Goal: Task Accomplishment & Management: Use online tool/utility

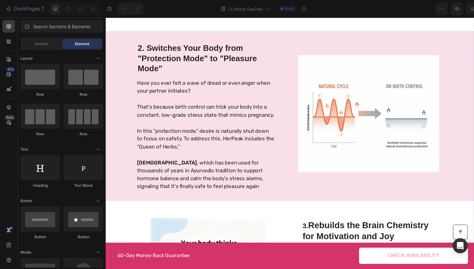
scroll to position [249, 0]
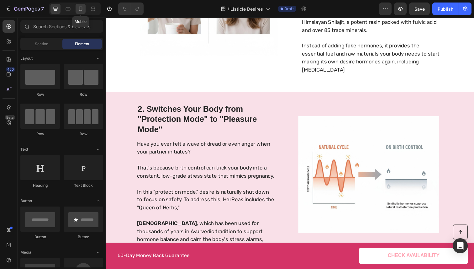
click at [79, 6] on icon at bounding box center [81, 9] width 6 height 6
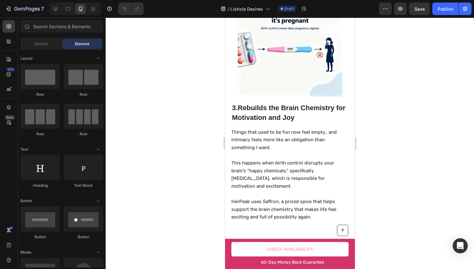
scroll to position [776, 0]
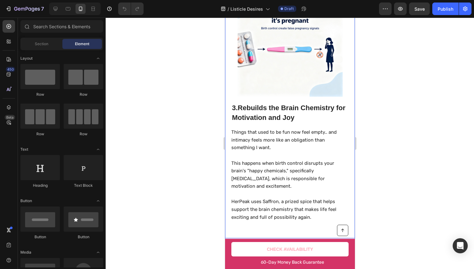
click at [286, 73] on img at bounding box center [290, 44] width 105 height 105
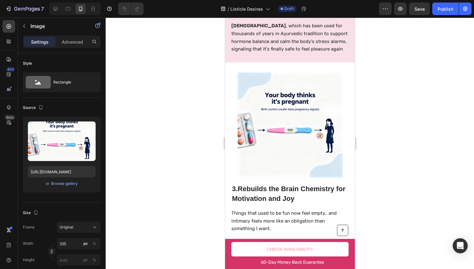
scroll to position [696, 0]
click at [262, 107] on img at bounding box center [290, 124] width 105 height 105
click at [262, 106] on img at bounding box center [290, 124] width 105 height 105
click at [279, 111] on img at bounding box center [290, 124] width 105 height 105
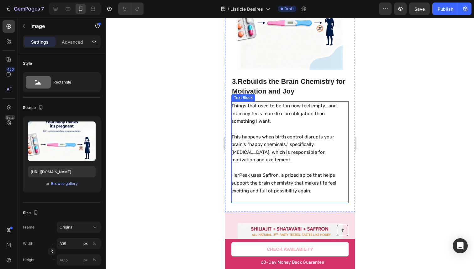
scroll to position [816, 0]
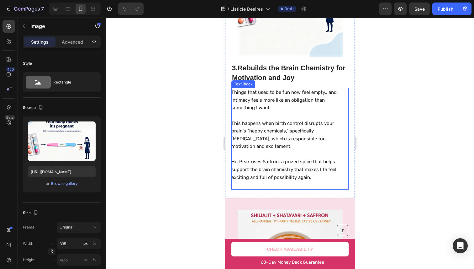
click at [309, 123] on p "This happens when birth control disrupts your brain's "happy chemicals," specif…" at bounding box center [289, 135] width 117 height 31
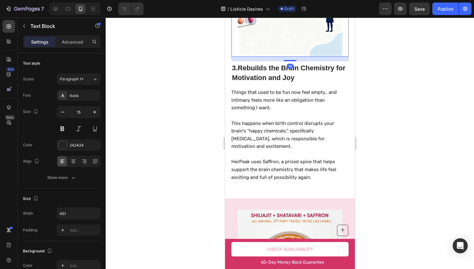
click at [288, 46] on img at bounding box center [290, 4] width 105 height 105
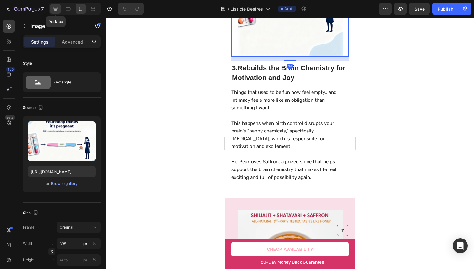
click at [51, 8] on div at bounding box center [56, 9] width 10 height 10
type input "483"
type input "380"
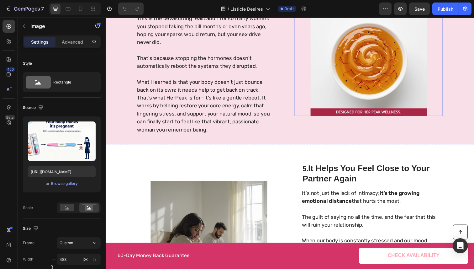
scroll to position [691, 0]
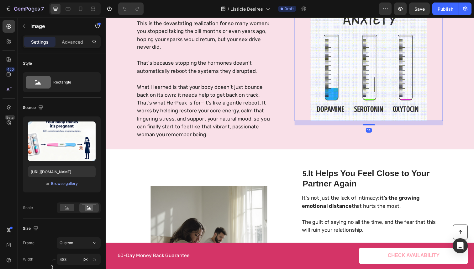
click at [368, 98] on img at bounding box center [375, 63] width 152 height 119
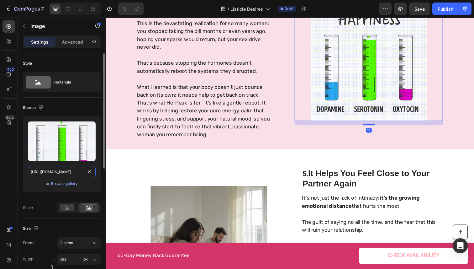
click at [83, 172] on input "[URL][DOMAIN_NAME]" at bounding box center [62, 171] width 68 height 11
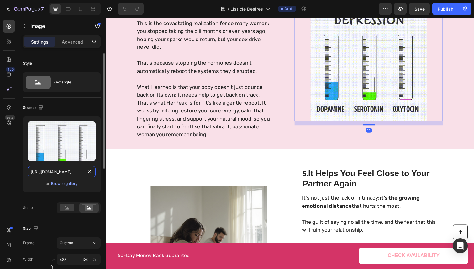
click at [83, 172] on input "[URL][DOMAIN_NAME]" at bounding box center [62, 171] width 68 height 11
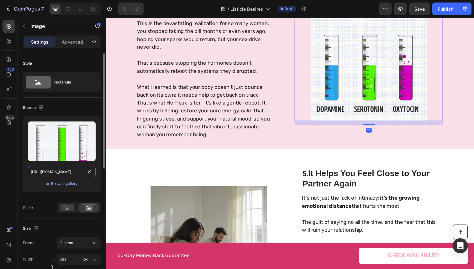
click at [83, 172] on input "[URL][DOMAIN_NAME]" at bounding box center [62, 171] width 68 height 11
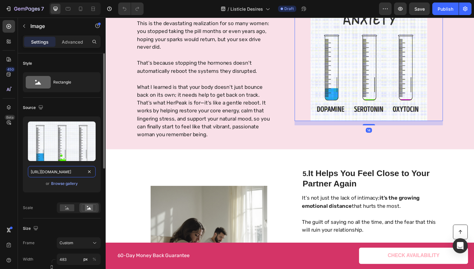
click at [83, 172] on input "[URL][DOMAIN_NAME]" at bounding box center [62, 171] width 68 height 11
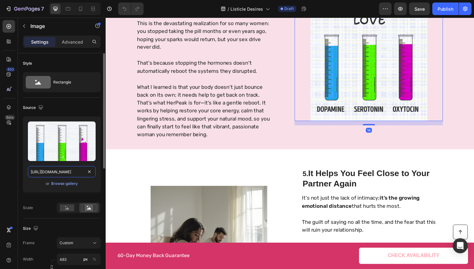
click at [83, 172] on input "[URL][DOMAIN_NAME]" at bounding box center [62, 171] width 68 height 11
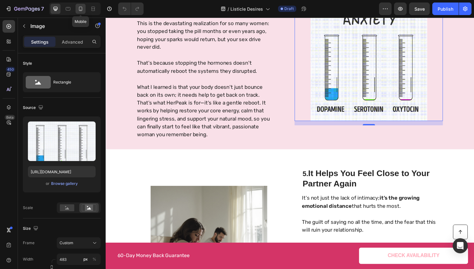
click at [80, 12] on icon at bounding box center [81, 9] width 6 height 6
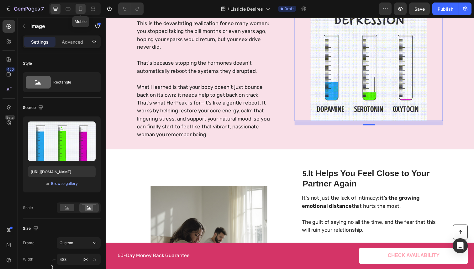
type input "[URL][DOMAIN_NAME]"
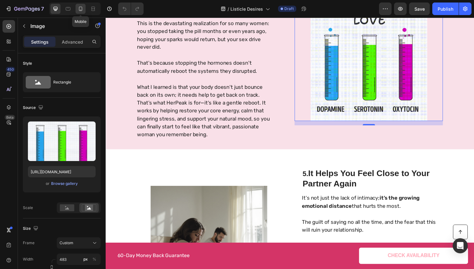
type input "335"
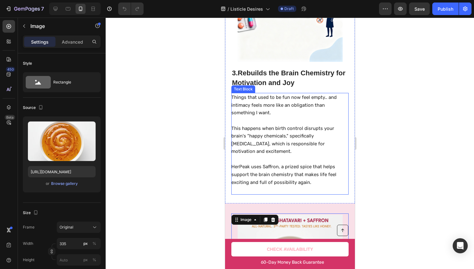
scroll to position [812, 0]
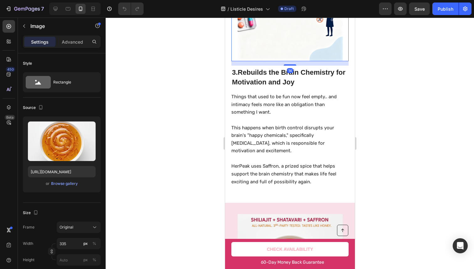
click at [299, 47] on img at bounding box center [290, 8] width 105 height 105
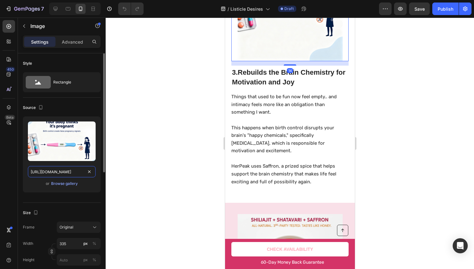
click at [58, 171] on input "[URL][DOMAIN_NAME]" at bounding box center [62, 171] width 68 height 11
paste input "fa017adb-19d7-40a8-97f3-69e3e4e967ff.webp"
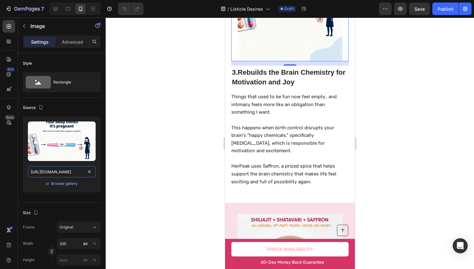
scroll to position [0, 194]
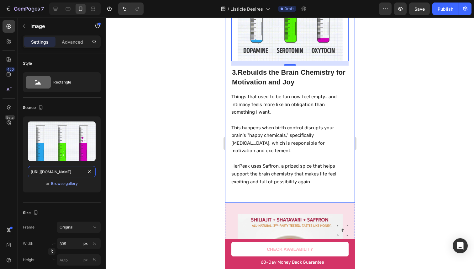
type input "[URL][DOMAIN_NAME]"
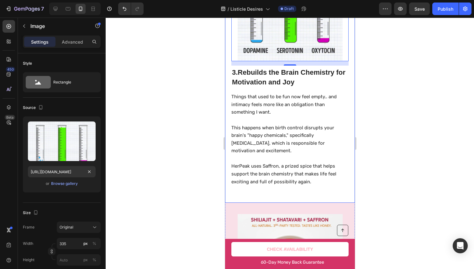
scroll to position [0, 0]
click at [409, 116] on div at bounding box center [290, 143] width 369 height 251
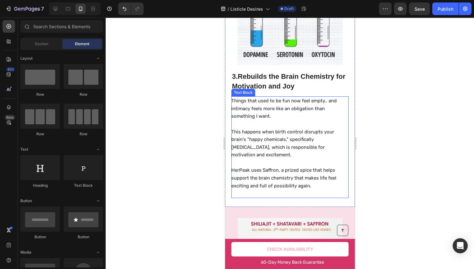
scroll to position [804, 0]
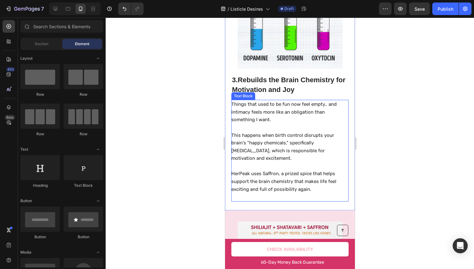
click at [286, 170] on p "HerPeak uses Saffron, a prized spice that helps support the brain chemistry tha…" at bounding box center [289, 181] width 117 height 23
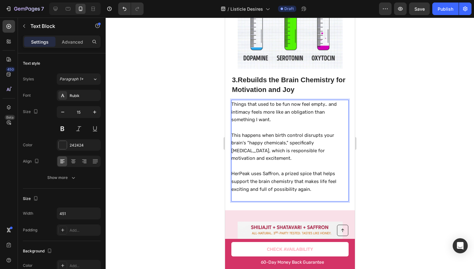
click at [276, 170] on p "HerPeak uses Saffron, a prized spice that helps support the brain chemistry tha…" at bounding box center [289, 181] width 117 height 23
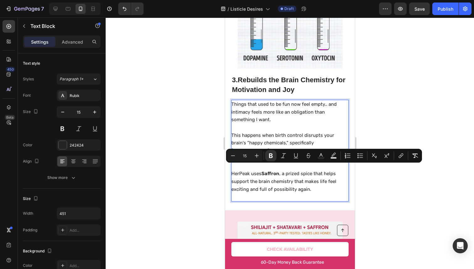
click at [373, 105] on div at bounding box center [290, 143] width 369 height 251
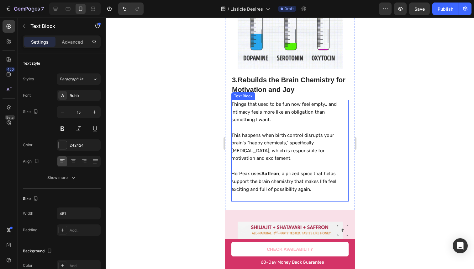
click at [290, 170] on p "HerPeak uses Saffron , a prized spice that helps support the brain chemistry th…" at bounding box center [289, 181] width 117 height 23
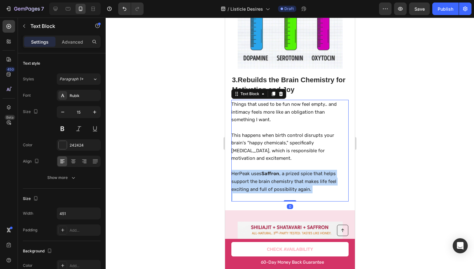
click at [289, 170] on p "HerPeak uses Saffron , a prized spice that helps support the brain chemistry th…" at bounding box center [289, 181] width 117 height 23
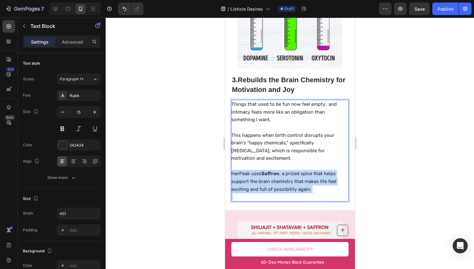
click at [289, 170] on p "HerPeak uses Saffron , a prized spice that helps support the brain chemistry th…" at bounding box center [289, 181] width 117 height 23
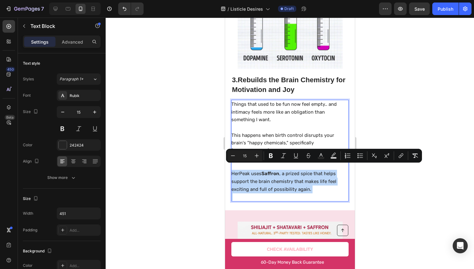
copy p "HerPeak uses Saffron , a prized spice that helps support the brain chemistry th…"
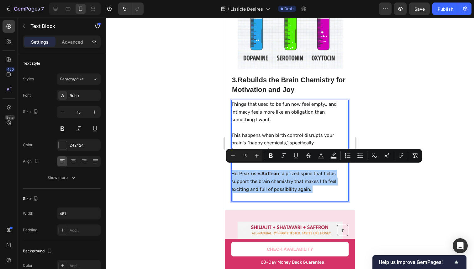
click at [416, 80] on div at bounding box center [290, 143] width 369 height 251
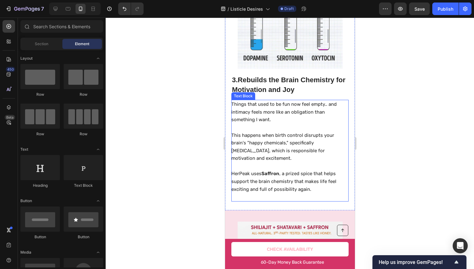
drag, startPoint x: 316, startPoint y: 171, endPoint x: 316, endPoint y: 180, distance: 9.1
click at [316, 171] on p "HerPeak uses Saffron , a prized spice that helps support the brain chemistry th…" at bounding box center [289, 181] width 117 height 23
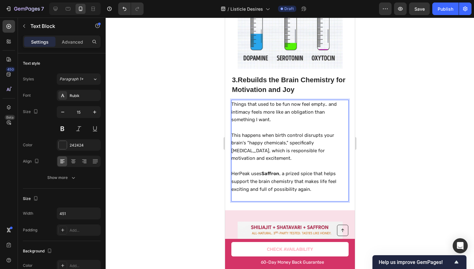
click at [314, 193] on p "Rich Text Editor. Editing area: main" at bounding box center [289, 197] width 117 height 8
click at [315, 193] on p "Rich Text Editor. Editing area: main" at bounding box center [289, 197] width 117 height 8
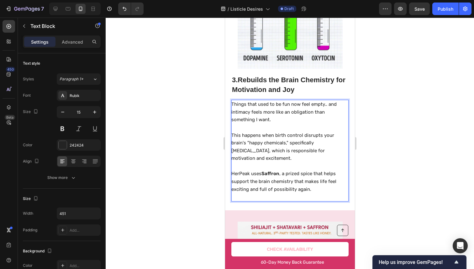
click at [286, 163] on p "Rich Text Editor. Editing area: main" at bounding box center [289, 166] width 117 height 8
click at [285, 170] on p "HerPeak uses Saffron , a prized spice that helps support the brain chemistry th…" at bounding box center [289, 181] width 117 height 23
click at [283, 170] on p "HerPeak uses Saffron , a prized spice that helps support the brain chemistry th…" at bounding box center [289, 181] width 117 height 23
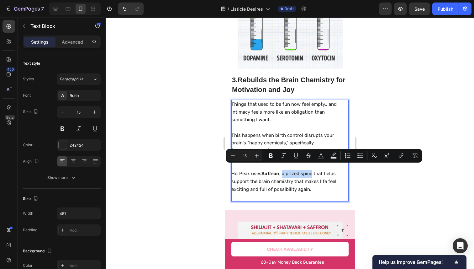
drag, startPoint x: 283, startPoint y: 167, endPoint x: 312, endPoint y: 171, distance: 29.1
click at [312, 171] on p "HerPeak uses Saffron , a prized spice that helps support the brain chemistry th…" at bounding box center [289, 181] width 117 height 23
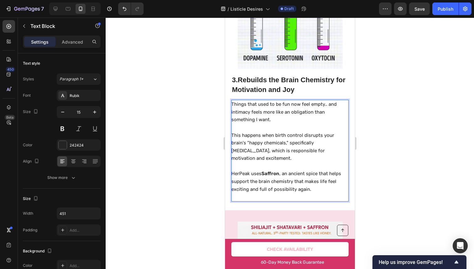
click at [402, 178] on div at bounding box center [290, 143] width 369 height 251
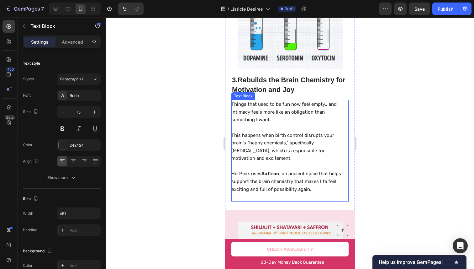
click at [306, 172] on p "HerPeak uses Saffron , an ancient spice that helps support the brain chemistry …" at bounding box center [289, 181] width 117 height 23
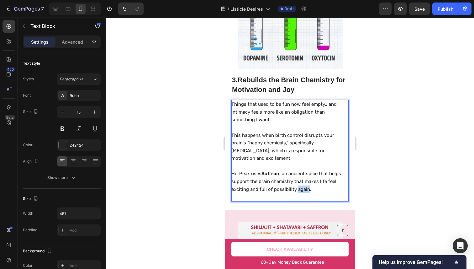
click at [300, 183] on p "HerPeak uses Saffron , an ancient spice that helps support the brain chemistry …" at bounding box center [289, 181] width 117 height 23
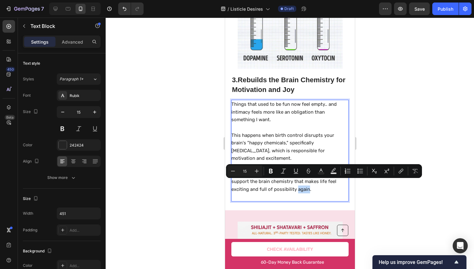
click at [307, 187] on p "HerPeak uses Saffron , an ancient spice that helps support the brain chemistry …" at bounding box center [289, 181] width 117 height 23
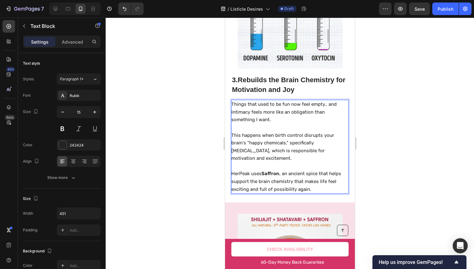
click at [418, 125] on div at bounding box center [290, 143] width 369 height 251
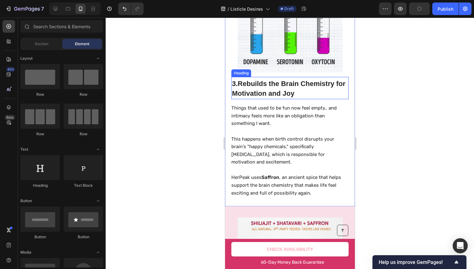
scroll to position [815, 0]
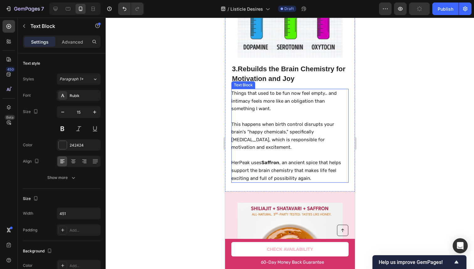
click at [283, 161] on p "HerPeak uses Saffron , an ancient spice that helps support the brain chemistry …" at bounding box center [289, 170] width 117 height 23
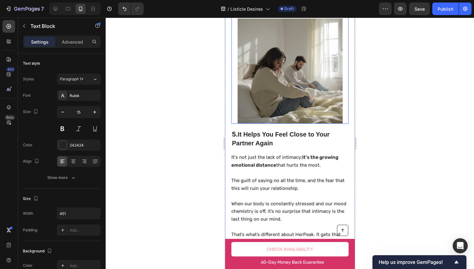
scroll to position [1314, 0]
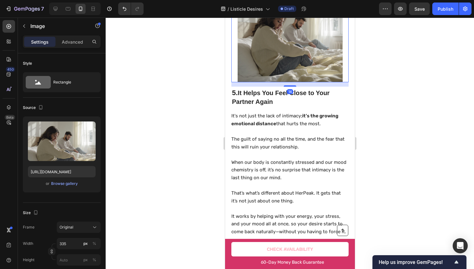
click at [302, 49] on img at bounding box center [290, 29] width 105 height 105
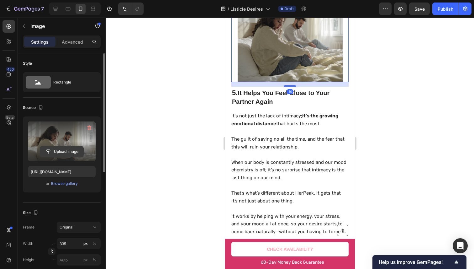
click at [77, 148] on input "file" at bounding box center [61, 151] width 43 height 11
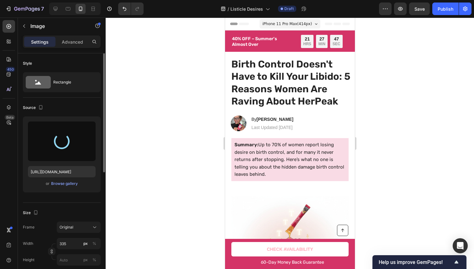
scroll to position [0, 0]
type input "[URL][DOMAIN_NAME]"
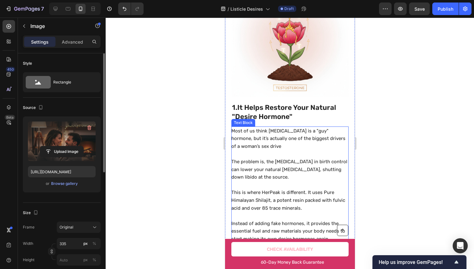
click at [419, 168] on div at bounding box center [290, 143] width 369 height 251
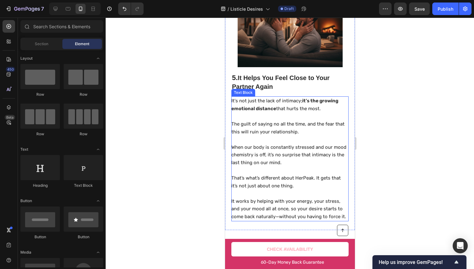
scroll to position [1331, 0]
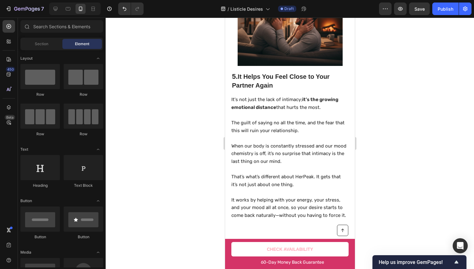
click at [363, 162] on div at bounding box center [290, 143] width 369 height 251
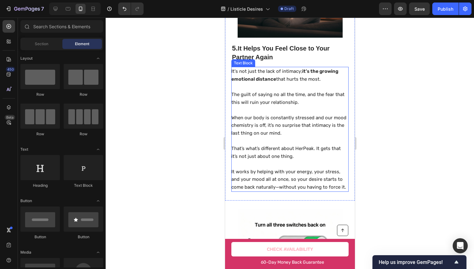
scroll to position [1378, 0]
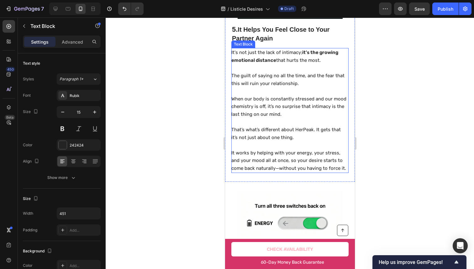
click at [335, 81] on p "The guilt of saying no all the time, and the fear that this will ruin your rela…" at bounding box center [289, 79] width 117 height 15
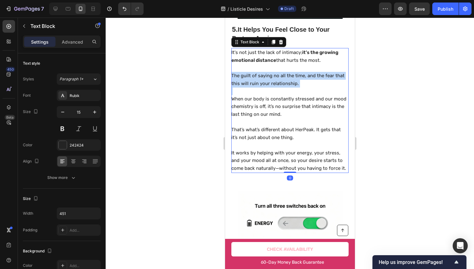
click at [335, 81] on p "The guilt of saying no all the time, and the fear that this will ruin your rela…" at bounding box center [289, 79] width 117 height 15
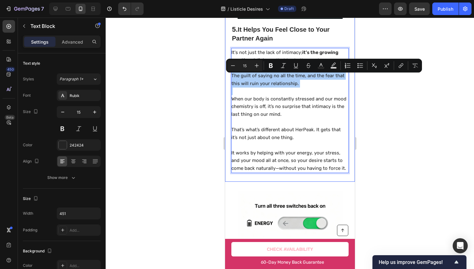
click at [409, 122] on div at bounding box center [290, 143] width 369 height 251
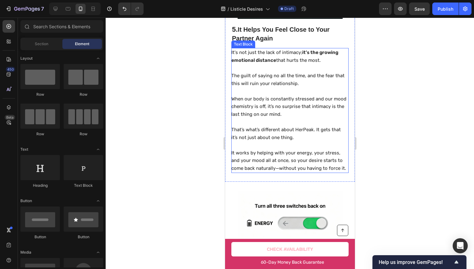
click at [330, 82] on p "The guilt of saying no all the time, and the fear that this will ruin your rela…" at bounding box center [289, 79] width 117 height 15
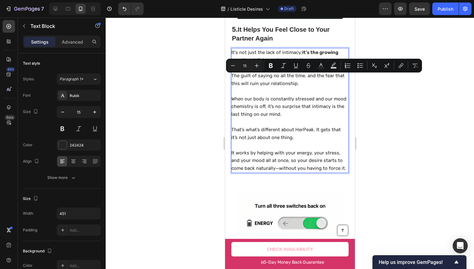
click at [285, 90] on p "Rich Text Editor. Editing area: main" at bounding box center [289, 91] width 117 height 8
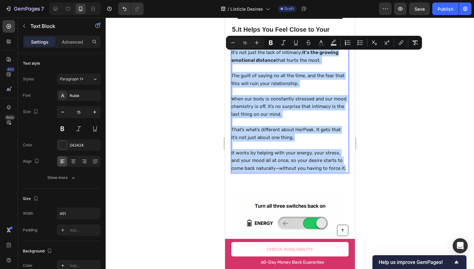
copy div "It's not just the lack of intimacy; it’s the growing emotional distance that hu…"
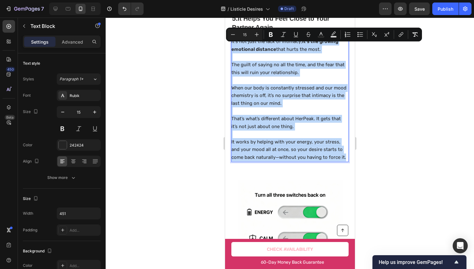
scroll to position [1408, 0]
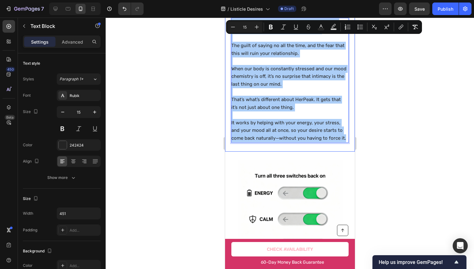
click at [373, 108] on div at bounding box center [290, 143] width 369 height 251
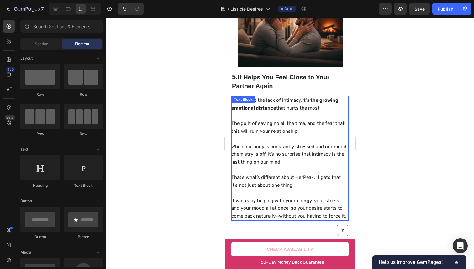
scroll to position [1328, 0]
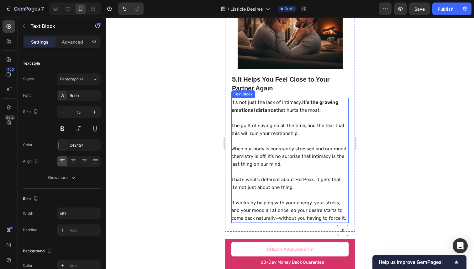
click at [296, 187] on p "That’s what’s different about HerPeak. It gets that it’s not just about one thi…" at bounding box center [289, 183] width 117 height 15
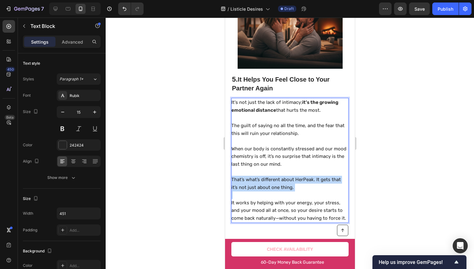
click at [296, 187] on p "That’s what’s different about HerPeak. It gets that it’s not just about one thi…" at bounding box center [289, 183] width 117 height 15
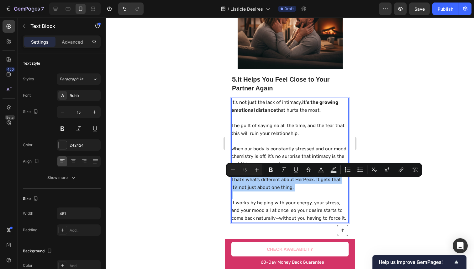
click at [382, 118] on div at bounding box center [290, 143] width 369 height 251
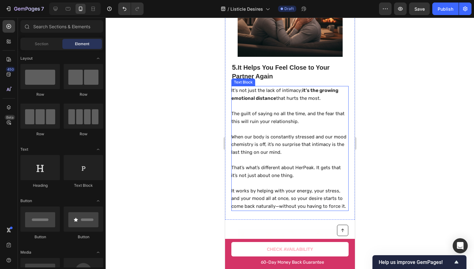
scroll to position [1407, 0]
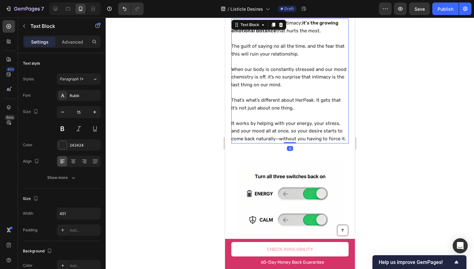
click at [278, 143] on p "It works by helping with your energy, your stress, and your mood all at once, s…" at bounding box center [289, 131] width 117 height 23
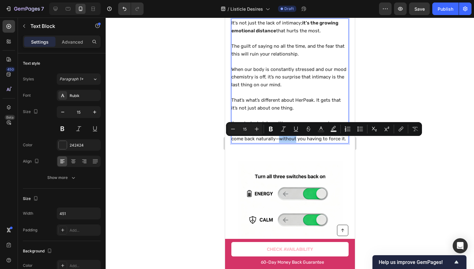
drag, startPoint x: 406, startPoint y: 98, endPoint x: 402, endPoint y: 99, distance: 4.6
click at [406, 98] on div at bounding box center [290, 143] width 369 height 251
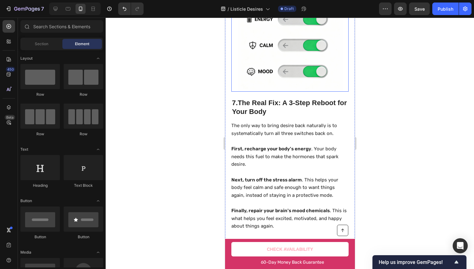
scroll to position [1584, 0]
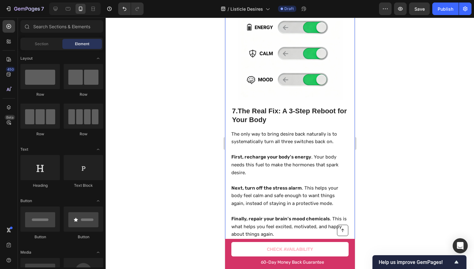
click at [231, 117] on div "7. The Real Fix: A 3-Step Reboot for Your Body Heading The only way to bring de…" at bounding box center [290, 117] width 130 height 262
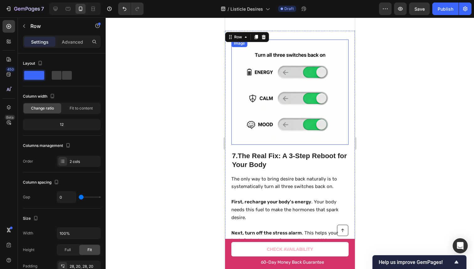
scroll to position [1492, 0]
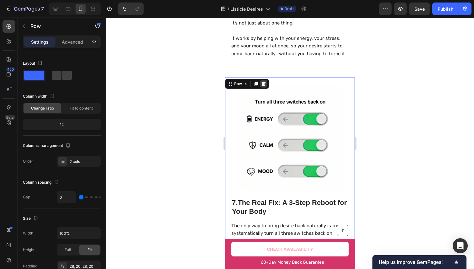
click at [267, 82] on div at bounding box center [264, 84] width 8 height 8
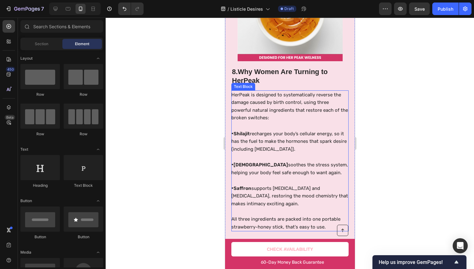
scroll to position [1624, 0]
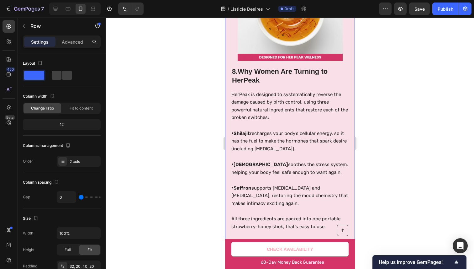
click at [225, 98] on div "8. Why Women Are Turning to HerPeak Heading HerPeak is designed to systematical…" at bounding box center [290, 95] width 130 height 298
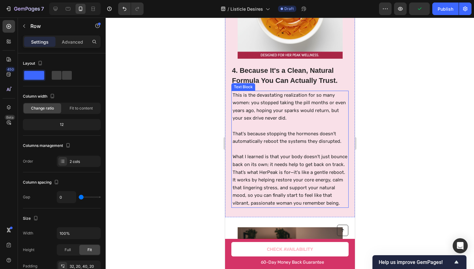
scroll to position [944, 0]
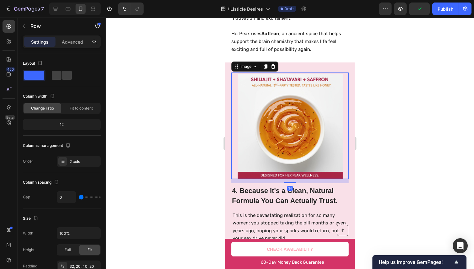
click at [254, 86] on img at bounding box center [290, 126] width 105 height 105
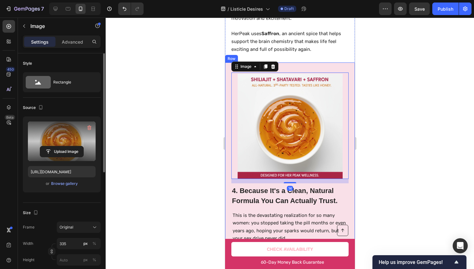
click at [49, 132] on label at bounding box center [62, 141] width 68 height 40
click at [49, 146] on input "file" at bounding box center [61, 151] width 43 height 11
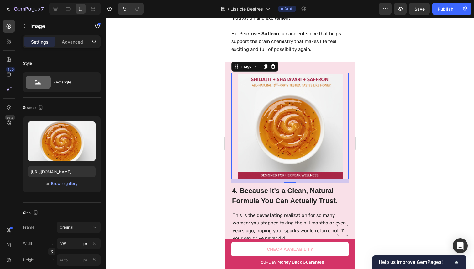
scroll to position [1075, 0]
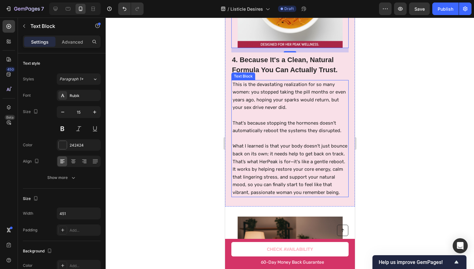
click at [294, 136] on p at bounding box center [290, 139] width 115 height 8
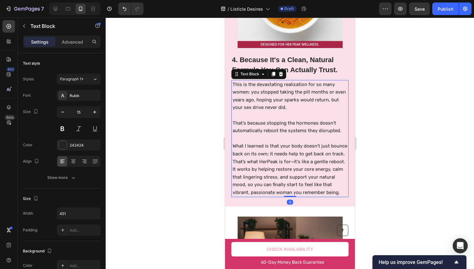
click at [294, 136] on p at bounding box center [290, 139] width 115 height 8
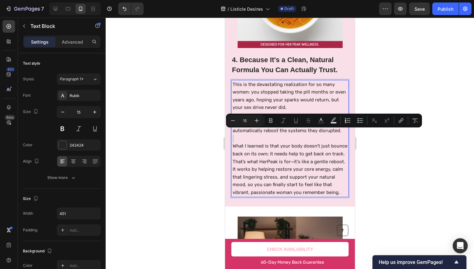
click at [294, 136] on p "Rich Text Editor. Editing area: main" at bounding box center [290, 139] width 115 height 8
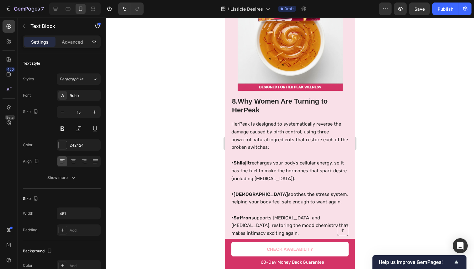
type input "16"
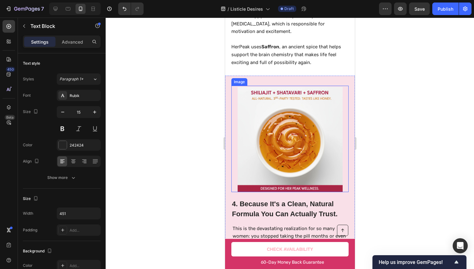
scroll to position [1028, 0]
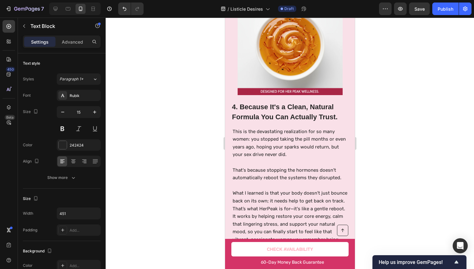
click at [265, 149] on p "This is the devastating realization for so many women: you stopped taking the p…" at bounding box center [290, 143] width 115 height 31
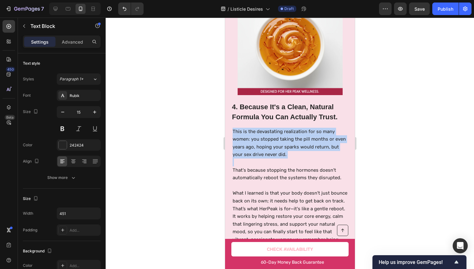
click at [265, 149] on p "This is the devastating realization for so many women: you stopped taking the p…" at bounding box center [290, 143] width 115 height 31
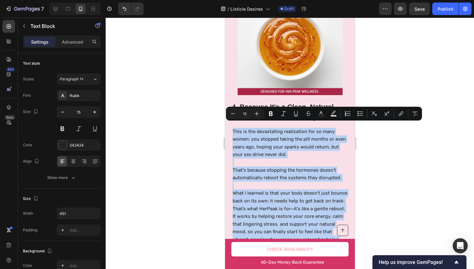
copy div "This is the devastating realization for so many women: you stopped taking the p…"
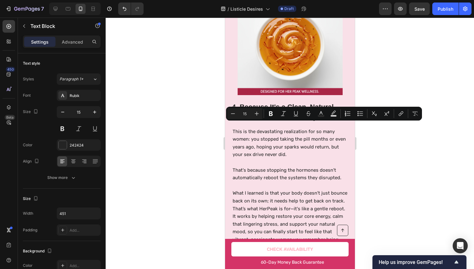
click at [408, 83] on div at bounding box center [290, 143] width 369 height 251
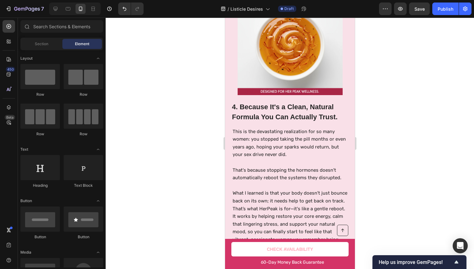
click at [292, 139] on p "This is the devastating realization for so many women: you stopped taking the p…" at bounding box center [290, 143] width 115 height 31
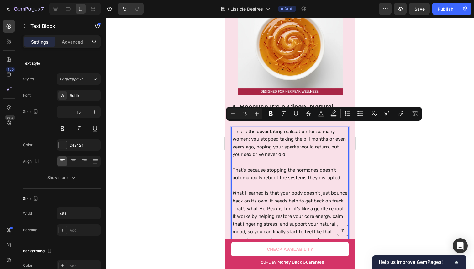
click at [292, 139] on p "This is the devastating realization for so many women: you stopped taking the p…" at bounding box center [290, 143] width 115 height 31
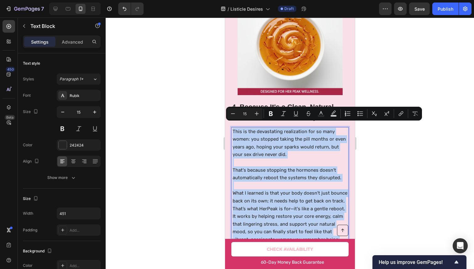
copy div "This is the devastating realization for so many women: you stopped taking the p…"
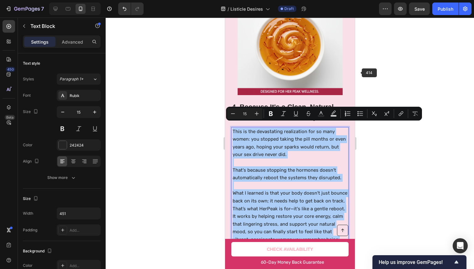
click at [386, 49] on div at bounding box center [290, 143] width 369 height 251
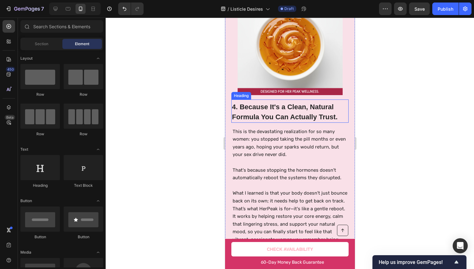
click at [252, 112] on h2 "4. Because It's a Clean, Natural Formula You Can Actually Trust." at bounding box center [289, 111] width 117 height 21
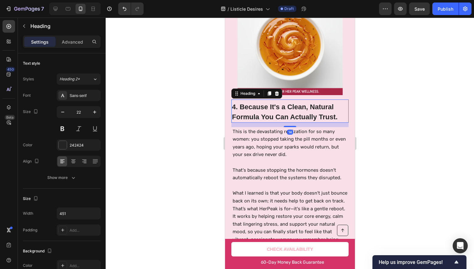
click at [252, 112] on h2 "4. Because It's a Clean, Natural Formula You Can Actually Trust." at bounding box center [289, 111] width 117 height 21
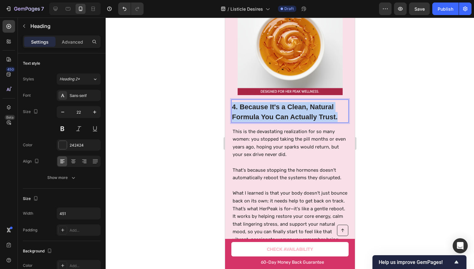
click at [252, 112] on p "4. Because It's a Clean, Natural Formula You Can Actually Trust." at bounding box center [290, 112] width 116 height 20
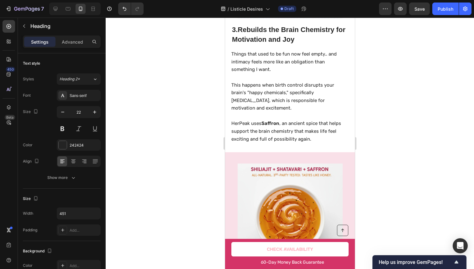
scroll to position [1007, 0]
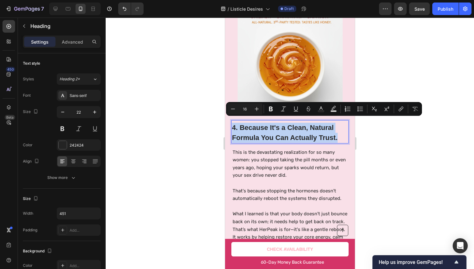
click at [309, 162] on p "This is the devastating realization for so many women: you stopped taking the p…" at bounding box center [290, 163] width 115 height 31
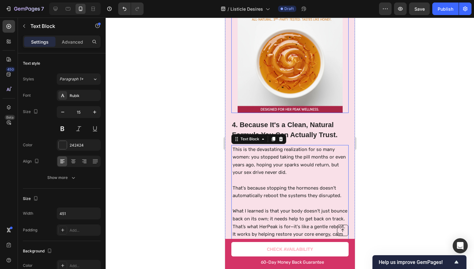
scroll to position [1010, 0]
click at [375, 74] on div at bounding box center [290, 143] width 369 height 251
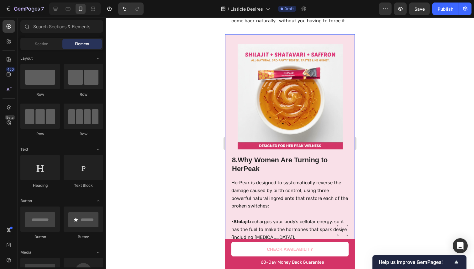
scroll to position [1545, 0]
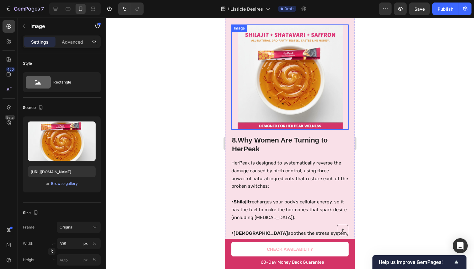
click at [300, 72] on img at bounding box center [290, 76] width 105 height 105
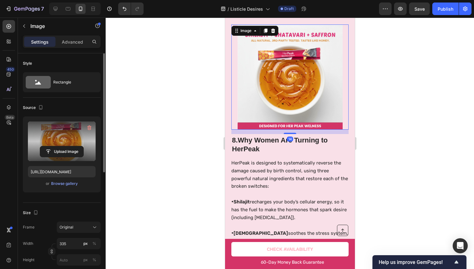
click at [76, 139] on label at bounding box center [62, 141] width 68 height 40
click at [76, 146] on input "file" at bounding box center [61, 151] width 43 height 11
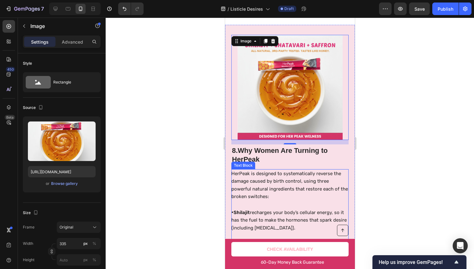
scroll to position [1600, 0]
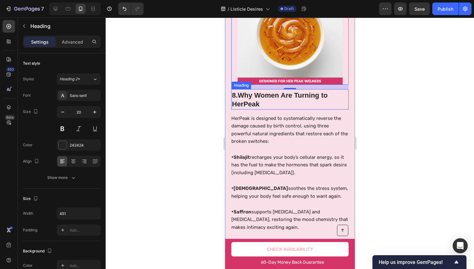
click at [271, 103] on h2 "8. Why Women Are Turning to HerPeak" at bounding box center [289, 99] width 117 height 19
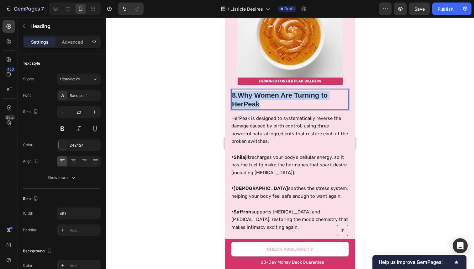
click at [271, 103] on p "8. Why Women Are Turning to HerPeak" at bounding box center [290, 100] width 116 height 18
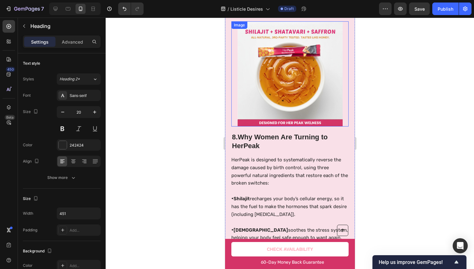
scroll to position [1551, 0]
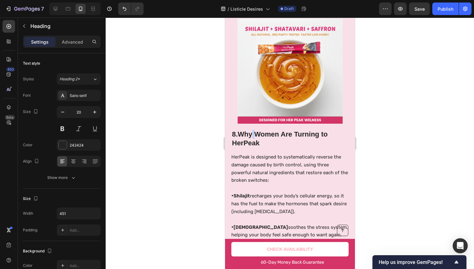
click at [253, 147] on strong "Why Women Are Turning to HerPeak" at bounding box center [280, 138] width 96 height 17
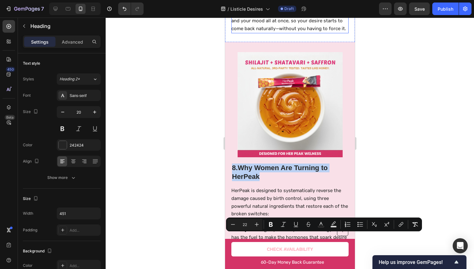
scroll to position [1594, 0]
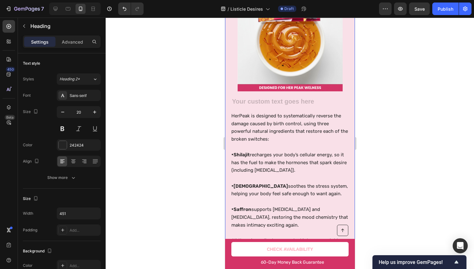
click at [265, 95] on div "Image" at bounding box center [289, 41] width 117 height 110
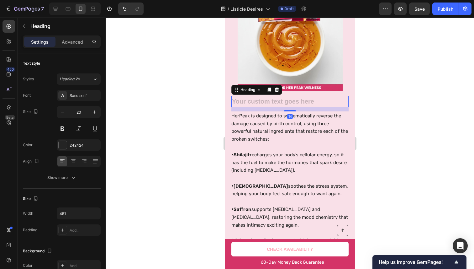
click at [313, 105] on h2 "Rich Text Editor. Editing area: main" at bounding box center [289, 102] width 117 height 10
click at [275, 92] on icon at bounding box center [276, 89] width 5 height 5
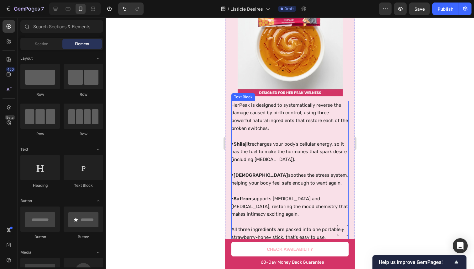
scroll to position [1581, 0]
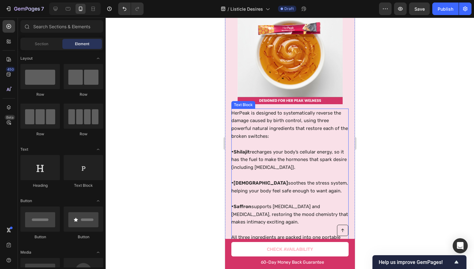
click at [287, 131] on p "HerPeak is designed to systematically reverse the damage caused by birth contro…" at bounding box center [289, 128] width 117 height 39
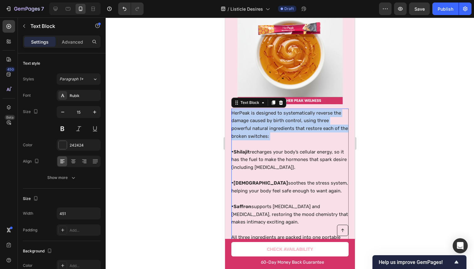
click at [287, 131] on p "HerPeak is designed to systematically reverse the damage caused by birth contro…" at bounding box center [289, 128] width 117 height 39
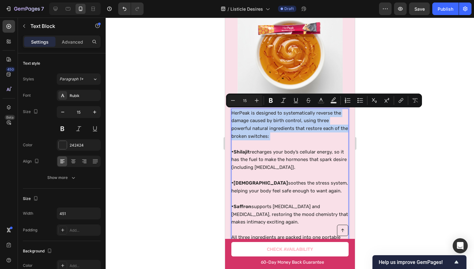
click at [286, 133] on p "HerPeak is designed to systematically reverse the damage caused by birth contro…" at bounding box center [289, 128] width 117 height 39
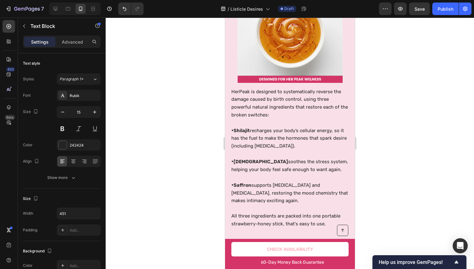
scroll to position [1608, 0]
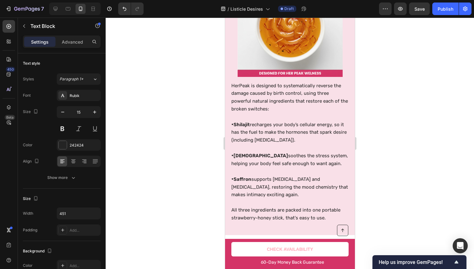
click at [298, 98] on p "HerPeak is designed to systematically reverse the damage caused by birth contro…" at bounding box center [289, 101] width 117 height 39
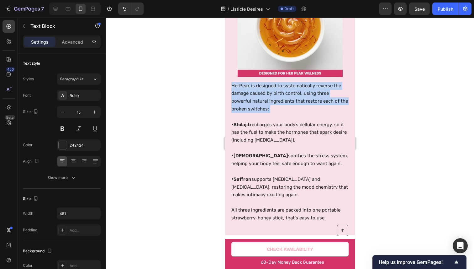
click at [298, 98] on p "HerPeak is designed to systematically reverse the damage caused by birth contro…" at bounding box center [289, 101] width 117 height 39
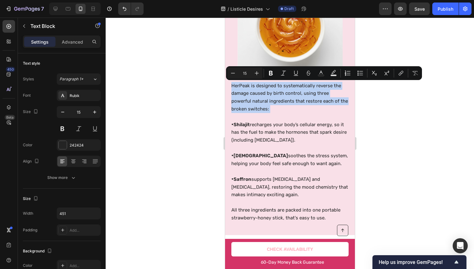
click at [302, 97] on p "HerPeak is designed to systematically reverse the damage caused by birth contro…" at bounding box center [289, 101] width 117 height 39
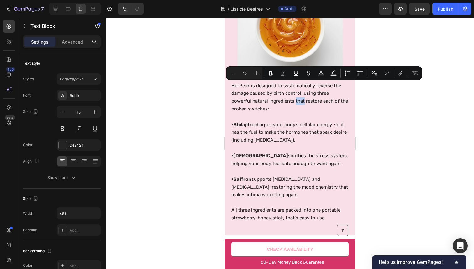
click at [302, 97] on p "HerPeak is designed to systematically reverse the damage caused by birth contro…" at bounding box center [289, 101] width 117 height 39
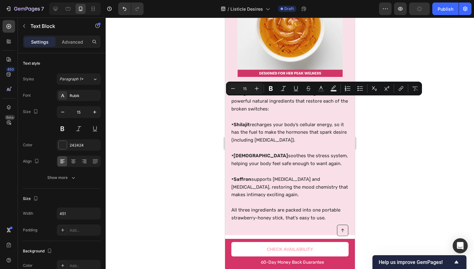
click at [292, 101] on p "HerPeak is designed to systematically reverse the damage caused by birth contro…" at bounding box center [289, 101] width 117 height 39
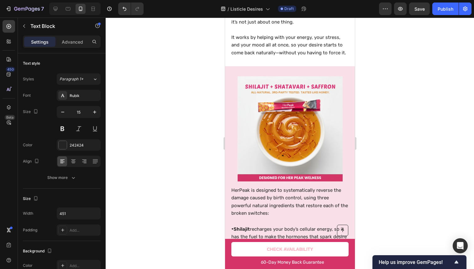
scroll to position [1621, 0]
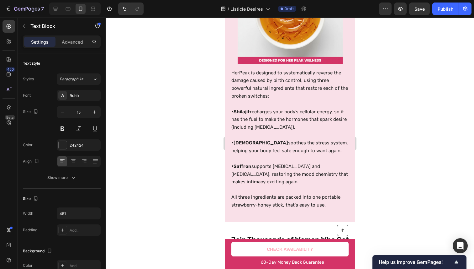
click at [271, 87] on p "HerPeak is designed to systematically reverse the damage caused by birth contro…" at bounding box center [289, 88] width 117 height 39
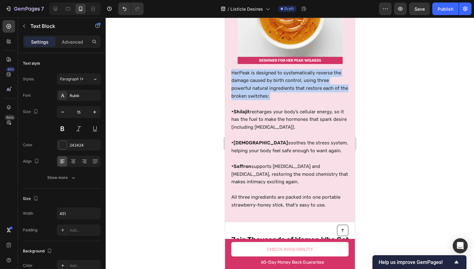
click at [271, 87] on p "HerPeak is designed to systematically reverse the damage caused by birth contro…" at bounding box center [289, 88] width 117 height 39
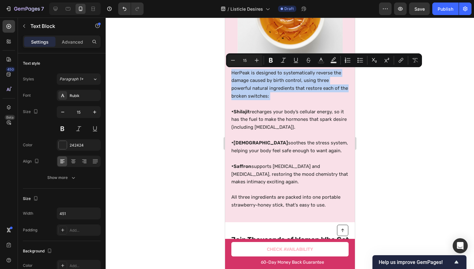
click at [257, 84] on p "HerPeak is designed to systematically reverse the damage caused by birth contro…" at bounding box center [289, 88] width 117 height 39
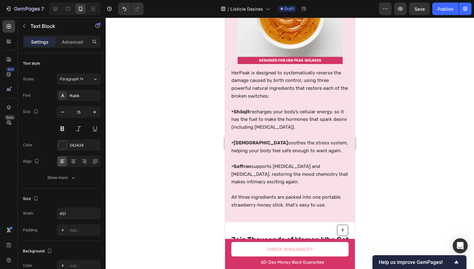
click at [233, 74] on p "HerPeak is designed to systematically reverse the damage caused by birth contro…" at bounding box center [289, 88] width 117 height 39
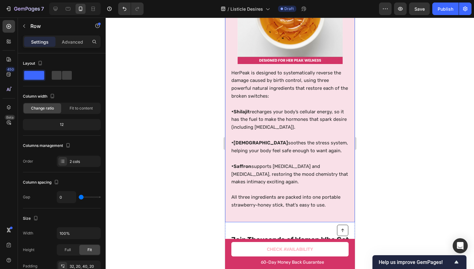
click at [229, 74] on div "HerPeak is designed to systematically reverse the damage caused by birth contro…" at bounding box center [290, 85] width 130 height 273
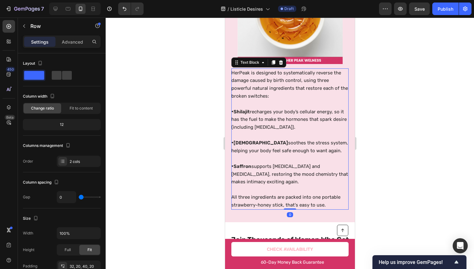
click at [232, 73] on p "HerPeak is designed to systematically reverse the damage caused by birth contro…" at bounding box center [289, 88] width 117 height 39
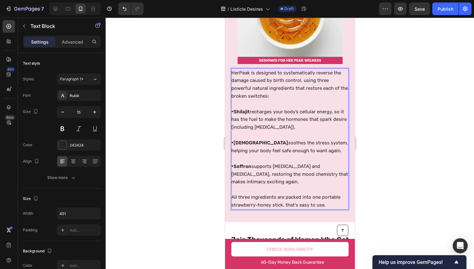
click at [233, 73] on p "HerPeak is designed to systematically reverse the damage caused by birth contro…" at bounding box center [289, 88] width 117 height 39
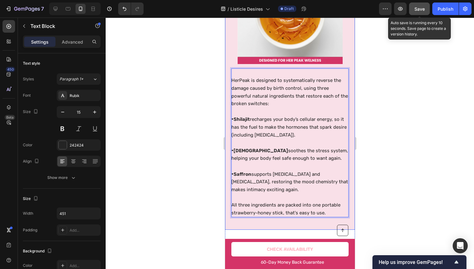
click at [426, 8] on button "Save" at bounding box center [420, 9] width 21 height 13
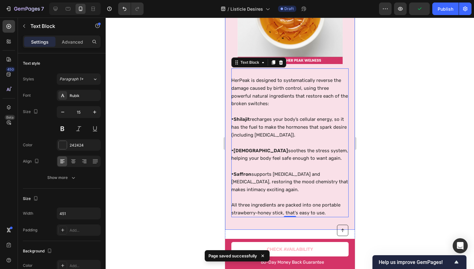
click at [410, 59] on div at bounding box center [290, 143] width 369 height 251
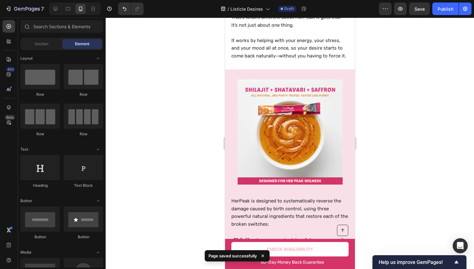
scroll to position [1614, 0]
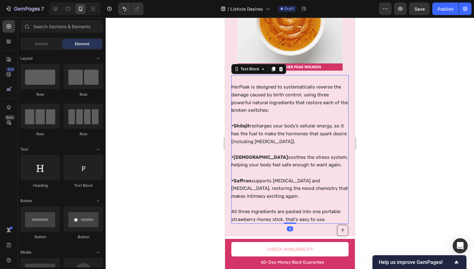
click at [263, 127] on p "• Shilajit recharges your body’s cellular energy, so it has the fuel to make th…" at bounding box center [289, 134] width 117 height 24
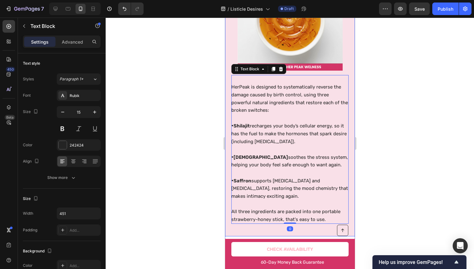
drag, startPoint x: 128, startPoint y: 89, endPoint x: 369, endPoint y: 104, distance: 241.2
click at [369, 104] on div at bounding box center [290, 143] width 369 height 251
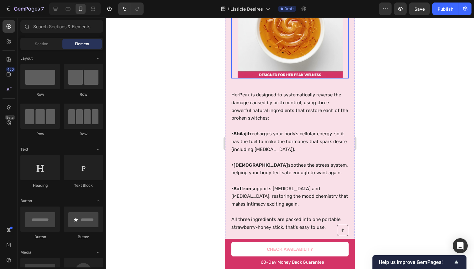
scroll to position [1623, 0]
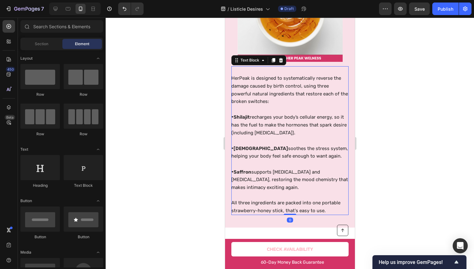
click at [255, 125] on p "• Shilajit recharges your body’s cellular energy, so it has the fuel to make th…" at bounding box center [289, 125] width 117 height 24
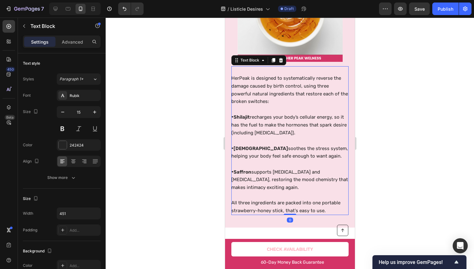
click at [256, 119] on p "• Shilajit recharges your body’s cellular energy, so it has the fuel to make th…" at bounding box center [289, 125] width 117 height 24
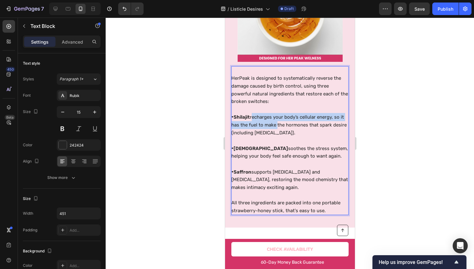
drag, startPoint x: 256, startPoint y: 119, endPoint x: 270, endPoint y: 129, distance: 17.6
click at [270, 129] on p "• Shilajit recharges your body’s cellular energy, so it has the fuel to make th…" at bounding box center [289, 125] width 117 height 24
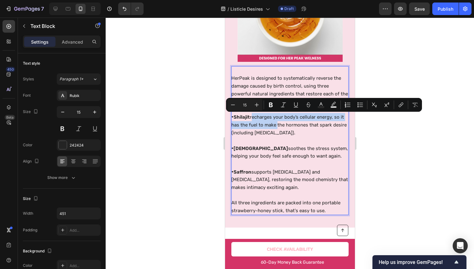
click at [270, 129] on p "• Shilajit recharges your body’s cellular energy, so it has the fuel to make th…" at bounding box center [289, 125] width 117 height 24
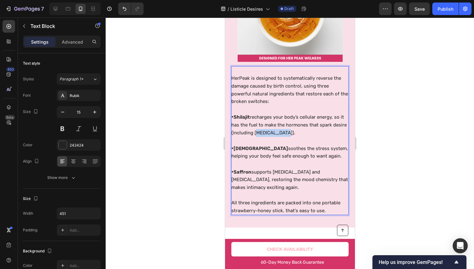
click at [270, 129] on p "• Shilajit recharges your body’s cellular energy, so it has the fuel to make th…" at bounding box center [289, 125] width 117 height 24
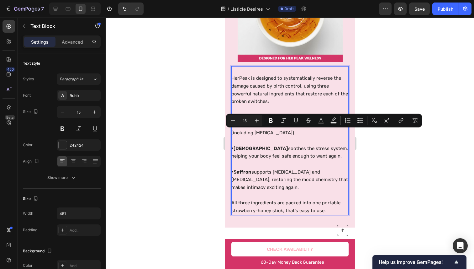
click at [265, 133] on p "• Shilajit recharges your body’s cellular energy, so it has the fuel to make th…" at bounding box center [289, 125] width 117 height 24
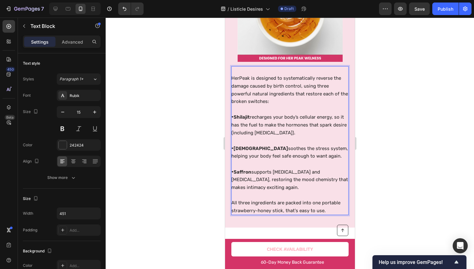
click at [256, 117] on p "• Shilajit recharges your body’s cellular energy, so it has the fuel to make th…" at bounding box center [289, 125] width 117 height 24
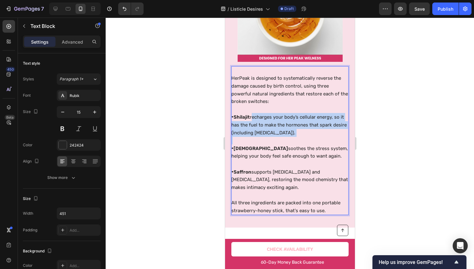
drag, startPoint x: 256, startPoint y: 117, endPoint x: 301, endPoint y: 135, distance: 48.4
click at [301, 135] on p "• Shilajit recharges your body’s cellular energy, so it has the fuel to make th…" at bounding box center [289, 125] width 117 height 24
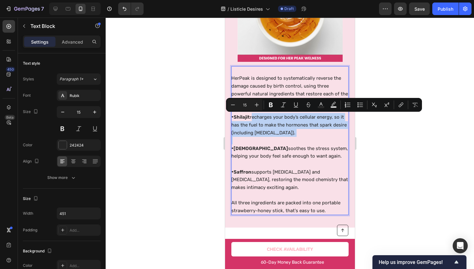
click at [301, 135] on p "• Shilajit recharges your body’s cellular energy, so it has the fuel to make th…" at bounding box center [289, 125] width 117 height 24
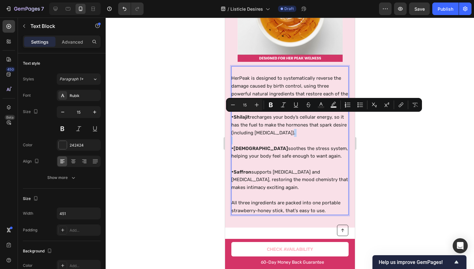
click at [301, 135] on p "• Shilajit recharges your body’s cellular energy, so it has the fuel to make th…" at bounding box center [289, 125] width 117 height 24
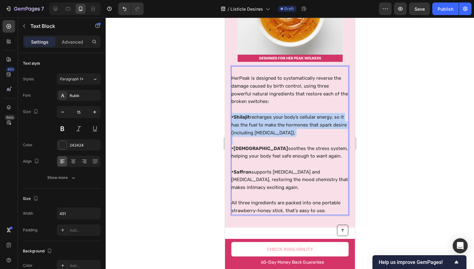
click at [301, 135] on p "• Shilajit recharges your body’s cellular energy, so it has the fuel to make th…" at bounding box center [289, 125] width 117 height 24
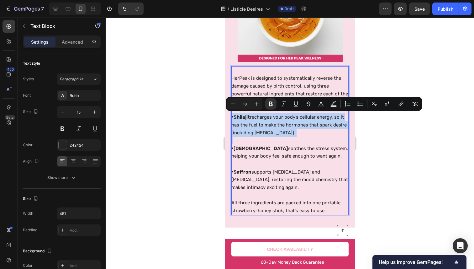
click at [298, 134] on p "• Shilajit recharges your body’s cellular energy, so it has the fuel to make th…" at bounding box center [289, 125] width 117 height 24
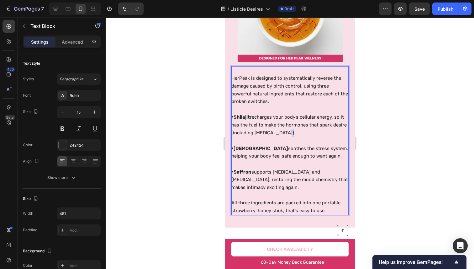
click at [298, 134] on p "• Shilajit recharges your body’s cellular energy, so it has the fuel to make th…" at bounding box center [289, 125] width 117 height 24
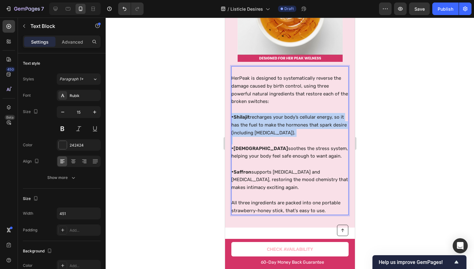
click at [298, 134] on p "• Shilajit recharges your body’s cellular energy, so it has the fuel to make th…" at bounding box center [289, 125] width 117 height 24
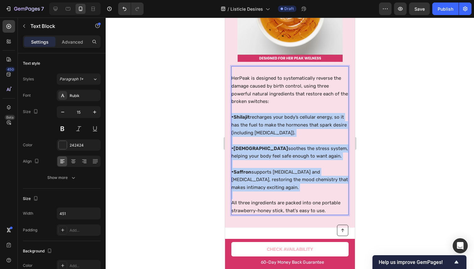
drag, startPoint x: 298, startPoint y: 134, endPoint x: 290, endPoint y: 184, distance: 50.9
click at [290, 184] on div "HerPeak is designed to systematically reverse the damage caused by birth contro…" at bounding box center [289, 140] width 117 height 149
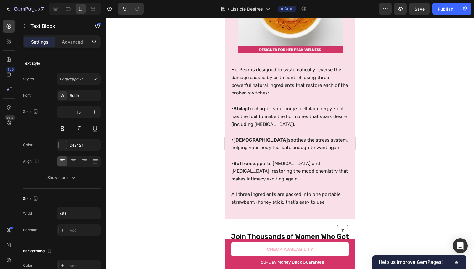
scroll to position [1630, 0]
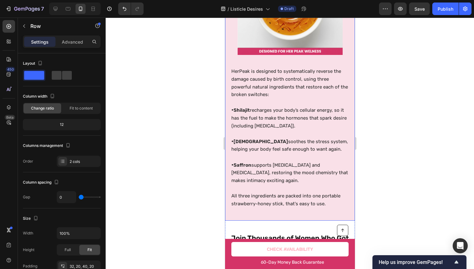
click at [226, 52] on div "HerPeak is designed to systematically reverse the damage caused by birth contro…" at bounding box center [290, 80] width 130 height 281
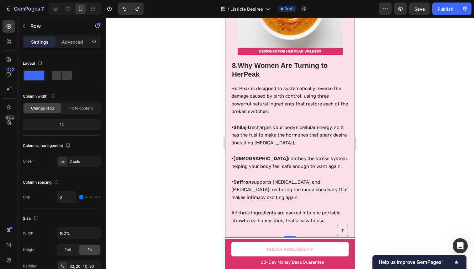
click at [228, 51] on div "8. Why Women Are Turning to HerPeak Heading HerPeak is designed to systematical…" at bounding box center [290, 89] width 130 height 298
click at [141, 11] on button "Undo/Redo" at bounding box center [137, 9] width 13 height 13
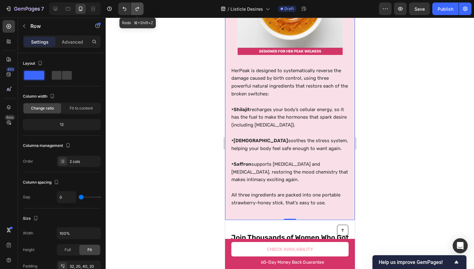
click at [141, 11] on button "Undo/Redo" at bounding box center [137, 9] width 13 height 13
click at [228, 35] on div "HerPeak is designed to systematically reverse the damage caused by birth contro…" at bounding box center [290, 80] width 130 height 281
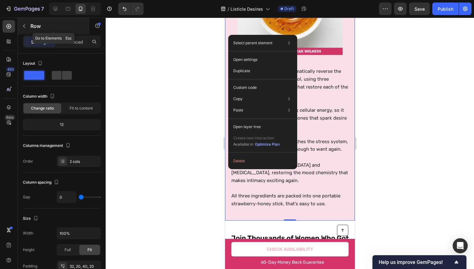
click at [29, 27] on div "Row" at bounding box center [54, 26] width 72 height 16
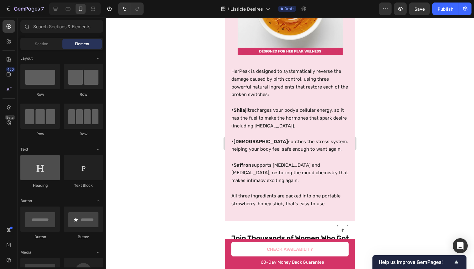
scroll to position [136, 0]
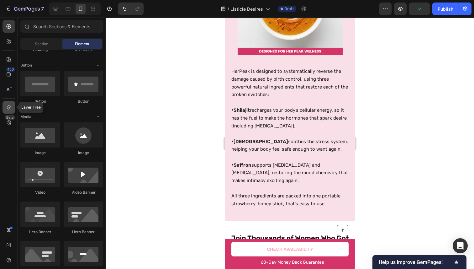
click at [9, 103] on div at bounding box center [9, 107] width 13 height 13
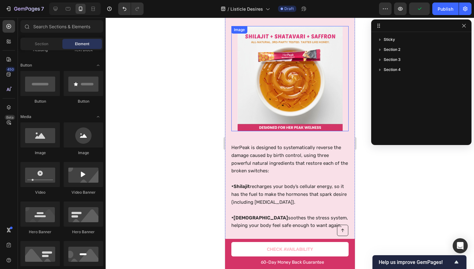
scroll to position [1498, 0]
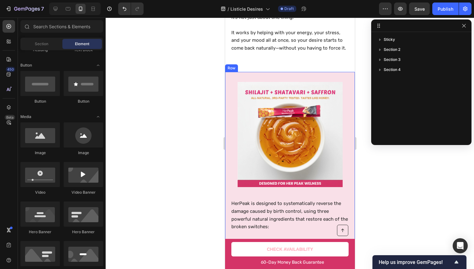
click at [229, 86] on div "HerPeak is designed to systematically reverse the damage caused by birth contro…" at bounding box center [290, 212] width 130 height 281
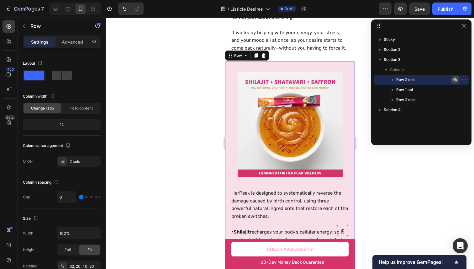
click at [455, 81] on icon "button" at bounding box center [455, 79] width 5 height 5
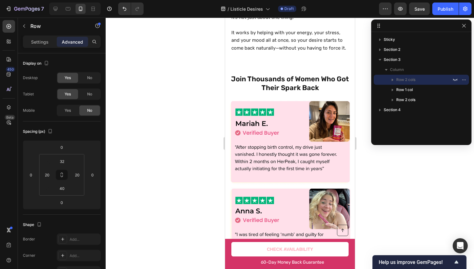
click at [365, 74] on div at bounding box center [290, 143] width 369 height 251
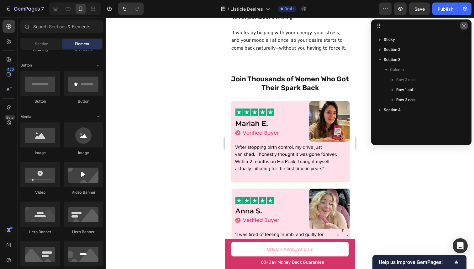
click at [466, 23] on button "button" at bounding box center [465, 26] width 8 height 8
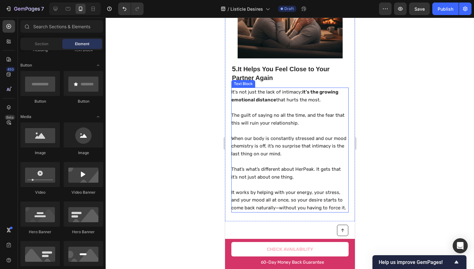
scroll to position [1204, 0]
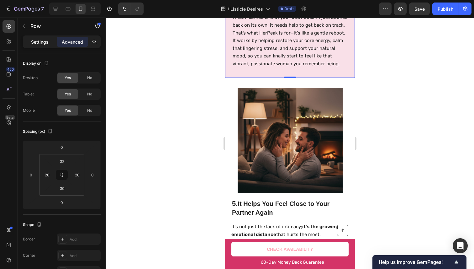
click at [40, 45] on p "Settings" at bounding box center [40, 42] width 18 height 7
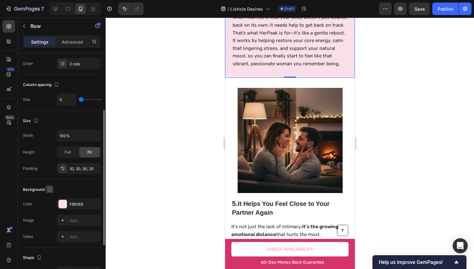
scroll to position [169, 0]
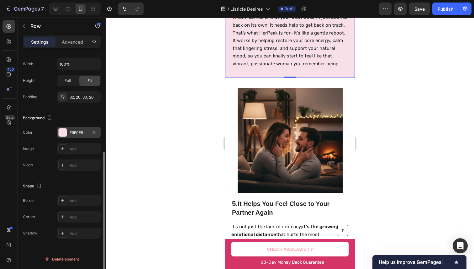
click at [77, 129] on div "F9E0E8" at bounding box center [79, 132] width 44 height 11
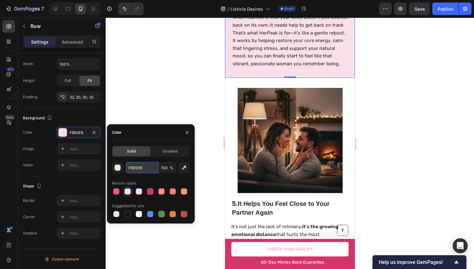
click at [134, 169] on input "F9E0E8" at bounding box center [142, 167] width 33 height 11
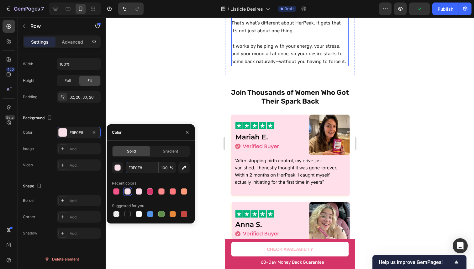
scroll to position [1490, 0]
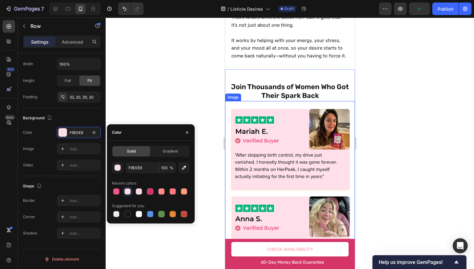
click at [225, 138] on img at bounding box center [290, 194] width 130 height 186
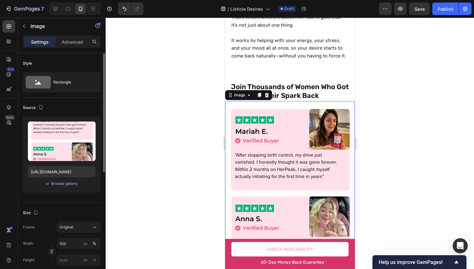
scroll to position [224, 0]
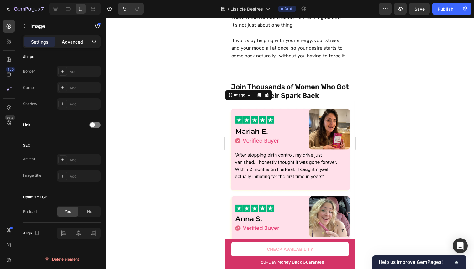
click at [71, 45] on div "Advanced" at bounding box center [72, 42] width 31 height 10
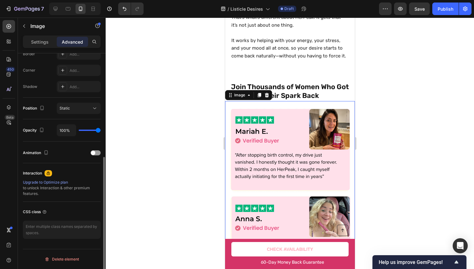
scroll to position [38, 0]
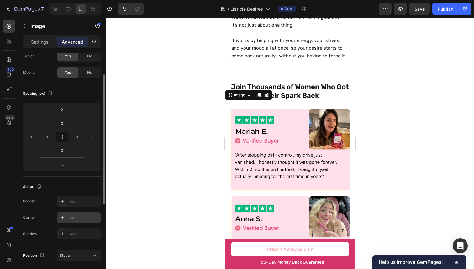
click at [82, 215] on div "Add..." at bounding box center [84, 218] width 29 height 6
click at [56, 209] on div "Border Add... Corner Round Shadow Add..." at bounding box center [62, 218] width 78 height 44
click at [46, 49] on div "Settings Advanced" at bounding box center [62, 44] width 88 height 18
click at [46, 47] on div "Settings Advanced" at bounding box center [62, 41] width 78 height 13
click at [45, 43] on p "Settings" at bounding box center [40, 42] width 18 height 7
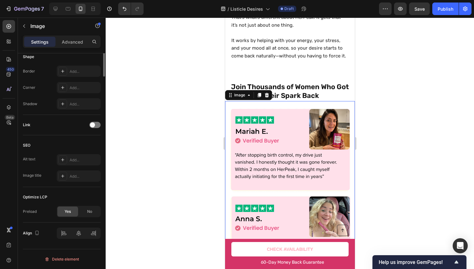
scroll to position [85, 0]
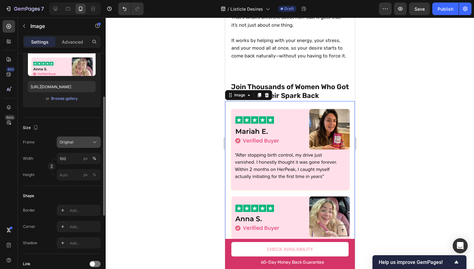
click at [65, 140] on span "Original" at bounding box center [67, 142] width 14 height 6
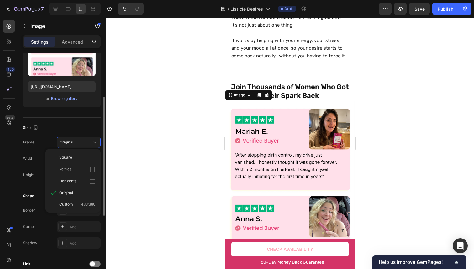
click at [55, 137] on div "Frame Original Square Vertical Horizontal Original Custom 483:380" at bounding box center [62, 142] width 78 height 11
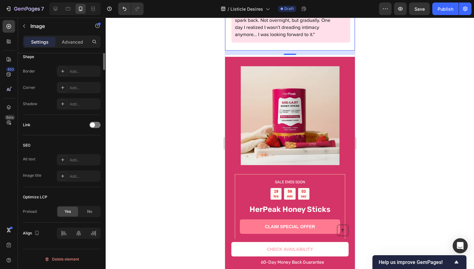
scroll to position [0, 0]
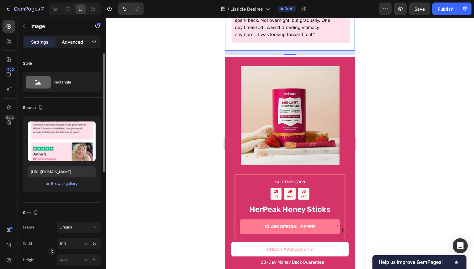
click at [72, 39] on p "Advanced" at bounding box center [72, 42] width 21 height 7
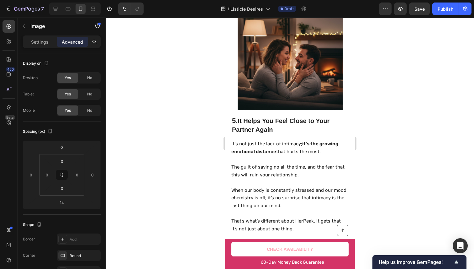
scroll to position [1211, 0]
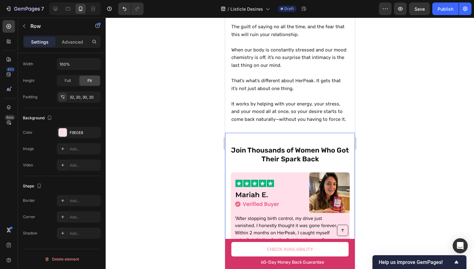
scroll to position [152, 0]
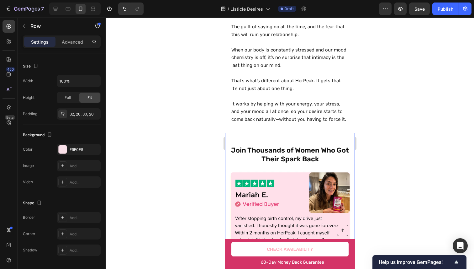
click at [232, 147] on div "Join Thousands of Women Who Got Their Spark Back Heading Image Row" at bounding box center [290, 245] width 130 height 224
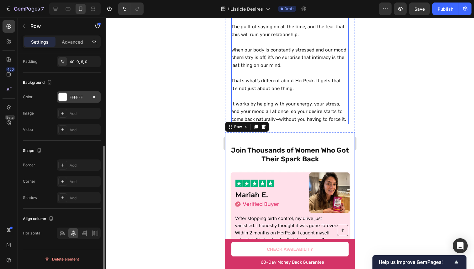
click at [89, 100] on div "FFFFFF" at bounding box center [79, 96] width 44 height 11
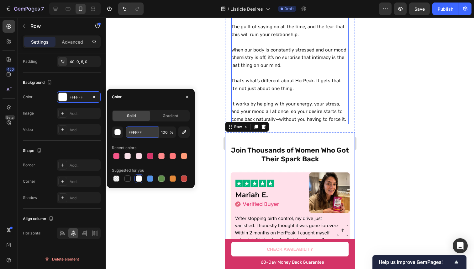
click at [136, 133] on input "FFFFFF" at bounding box center [142, 131] width 33 height 11
paste input "9E0E8"
type input "F9E0E8"
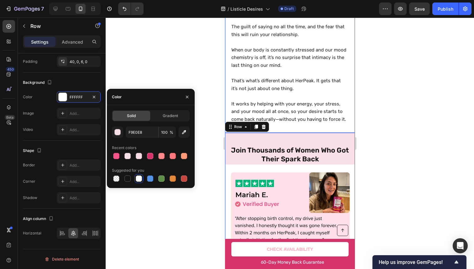
click at [396, 98] on div at bounding box center [290, 143] width 369 height 251
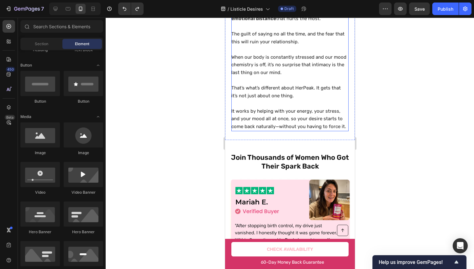
scroll to position [1590, 0]
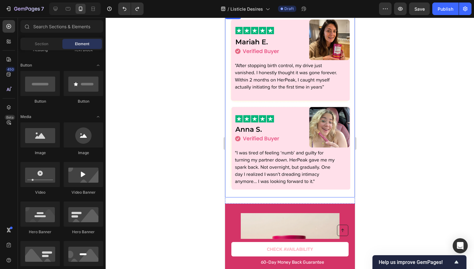
click at [452, 72] on div at bounding box center [290, 143] width 369 height 251
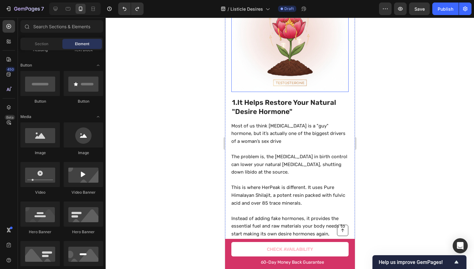
scroll to position [0, 0]
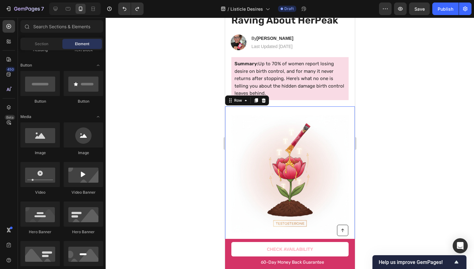
click at [228, 150] on div "1. It Helps Restore Your Natural "Desire Hormone" Heading 1. Going Off Birth Co…" at bounding box center [290, 250] width 130 height 289
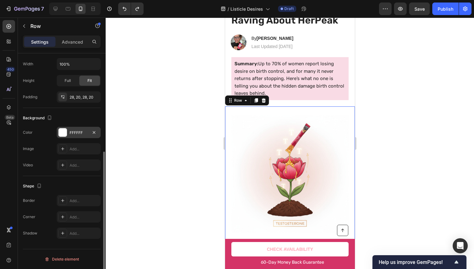
click at [76, 133] on div "FFFFFF" at bounding box center [79, 133] width 18 height 6
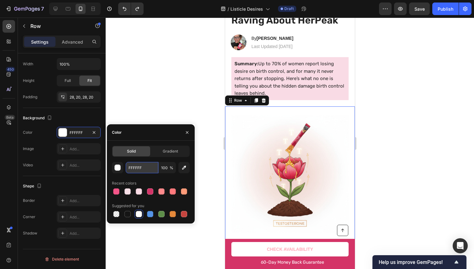
click at [150, 167] on input "FFFFFF" at bounding box center [142, 167] width 33 height 11
drag, startPoint x: 129, startPoint y: 192, endPoint x: 102, endPoint y: 151, distance: 49.2
click at [129, 192] on div at bounding box center [128, 191] width 6 height 6
type input "F9E0E8"
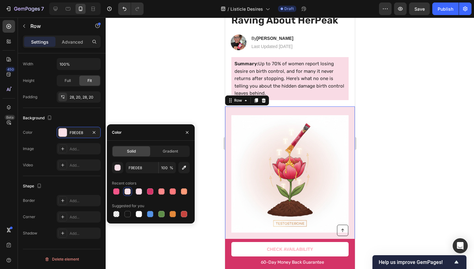
click at [389, 148] on div at bounding box center [290, 143] width 369 height 251
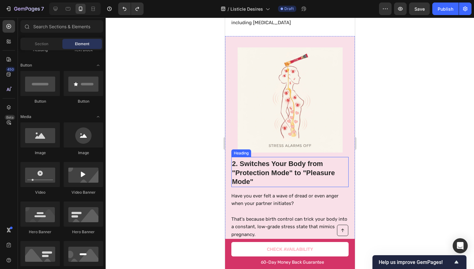
scroll to position [438, 0]
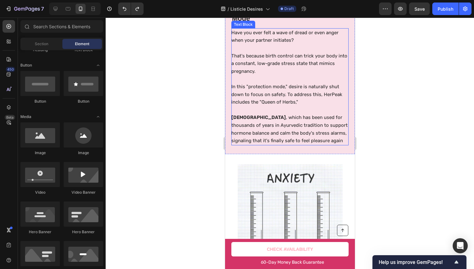
click at [343, 163] on div "Image" at bounding box center [289, 216] width 117 height 106
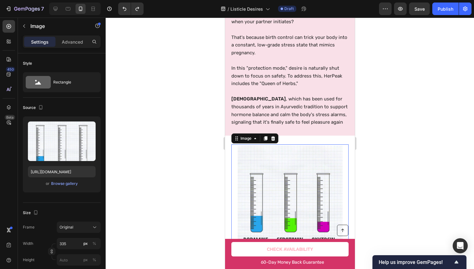
scroll to position [623, 0]
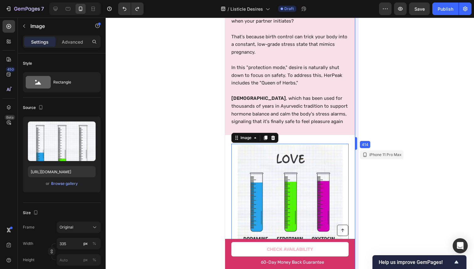
drag, startPoint x: 357, startPoint y: 145, endPoint x: 128, endPoint y: 129, distance: 229.6
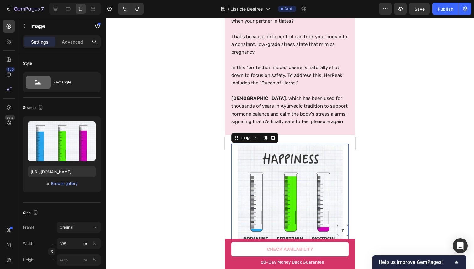
click at [377, 146] on div at bounding box center [290, 143] width 369 height 251
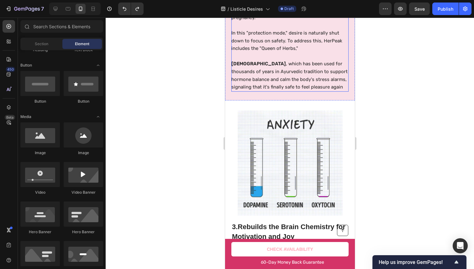
scroll to position [658, 0]
click at [289, 35] on p "In this "protection mode," desire is naturally shut down to focus on safety. To…" at bounding box center [289, 40] width 117 height 23
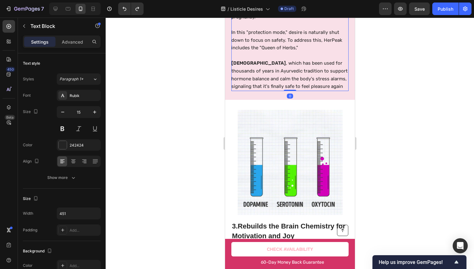
click at [287, 35] on p "In this "protection mode," desire is naturally shut down to focus on safety. To…" at bounding box center [289, 40] width 117 height 23
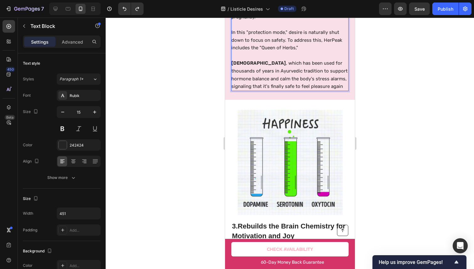
click at [282, 37] on p "In this "protection mode," desire is naturally shut down to focus on safety. To…" at bounding box center [289, 40] width 117 height 23
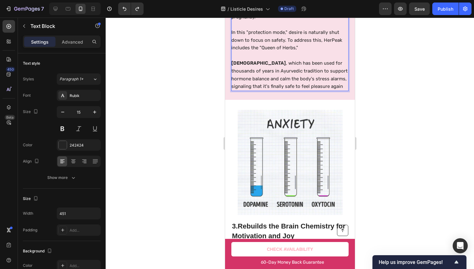
click at [286, 35] on p "In this "protection mode," desire is naturally shut down to focus on safety. To…" at bounding box center [289, 40] width 117 height 23
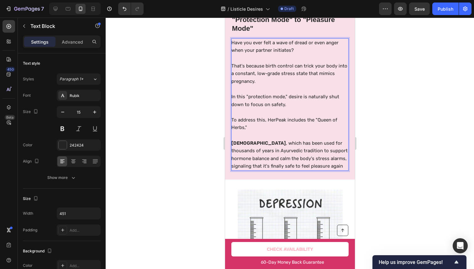
click at [273, 131] on p "Rich Text Editor. Editing area: main" at bounding box center [289, 135] width 117 height 8
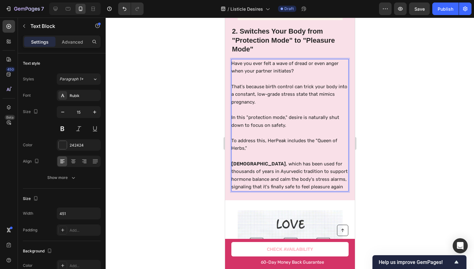
scroll to position [571, 0]
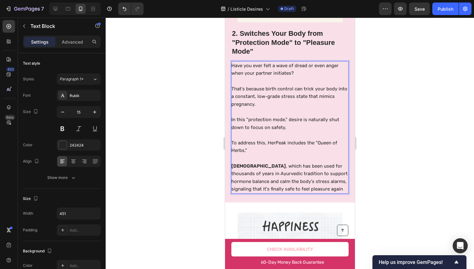
click at [374, 96] on div at bounding box center [290, 143] width 369 height 251
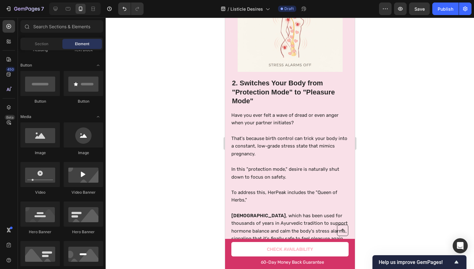
scroll to position [547, 0]
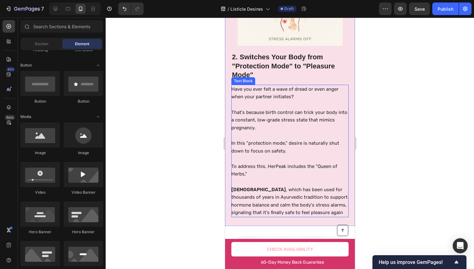
click at [303, 186] on p "Shatavari , which has been used for thousands of years in Ayurvedic tradition t…" at bounding box center [289, 201] width 117 height 31
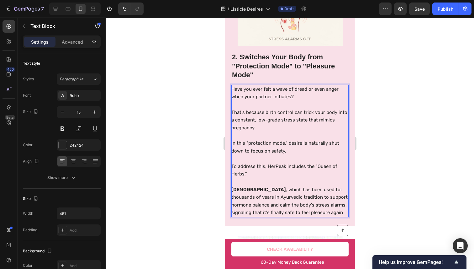
click at [403, 143] on div at bounding box center [290, 143] width 369 height 251
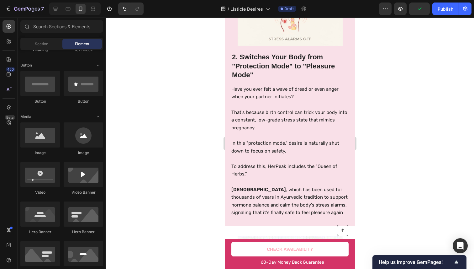
click at [372, 146] on div at bounding box center [290, 143] width 369 height 251
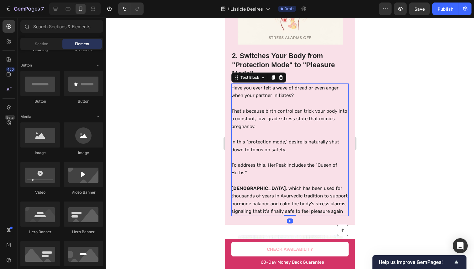
click at [313, 185] on p "Shatavari , which has been used for thousands of years in Ayurvedic tradition t…" at bounding box center [289, 200] width 117 height 31
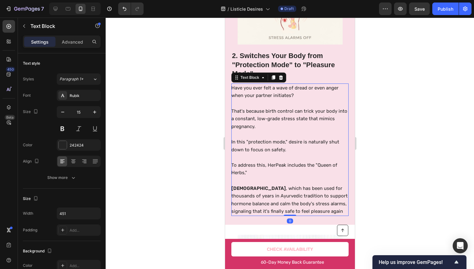
click at [410, 153] on div at bounding box center [290, 143] width 369 height 251
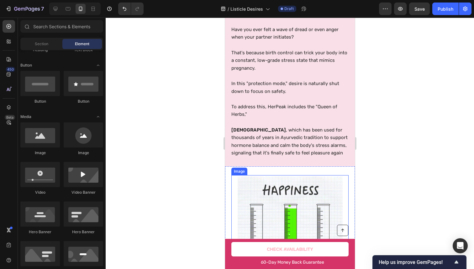
scroll to position [607, 0]
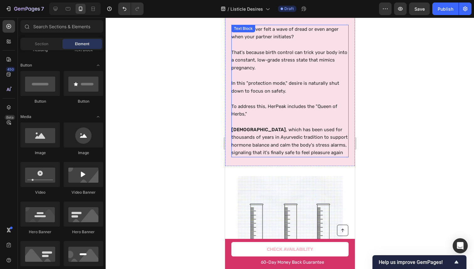
click at [308, 118] on p "Rich Text Editor. Editing area: main" at bounding box center [289, 122] width 117 height 8
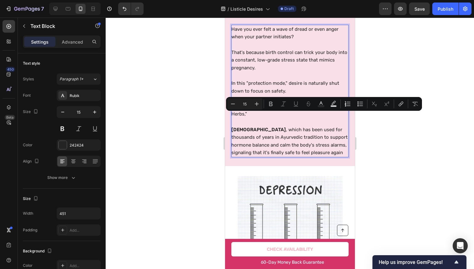
click at [308, 119] on p "Rich Text Editor. Editing area: main" at bounding box center [289, 122] width 117 height 8
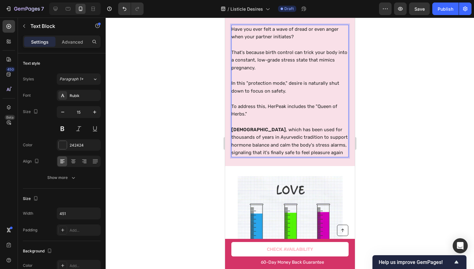
click at [372, 91] on div at bounding box center [290, 143] width 369 height 251
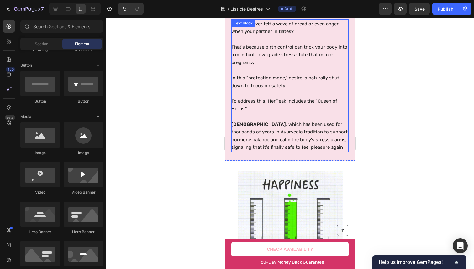
scroll to position [609, 0]
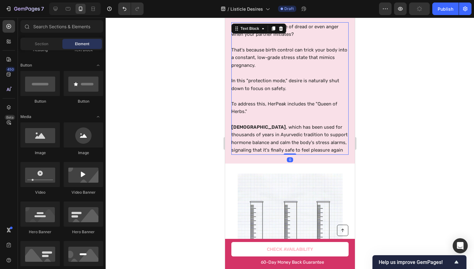
click at [316, 136] on p "Shatavari , which has been used for thousands of years in Ayurvedic tradition t…" at bounding box center [289, 138] width 117 height 31
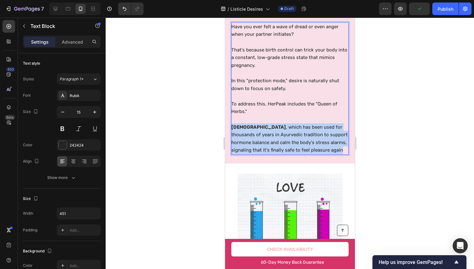
click at [316, 136] on p "Shatavari , which has been used for thousands of years in Ayurvedic tradition t…" at bounding box center [289, 138] width 117 height 31
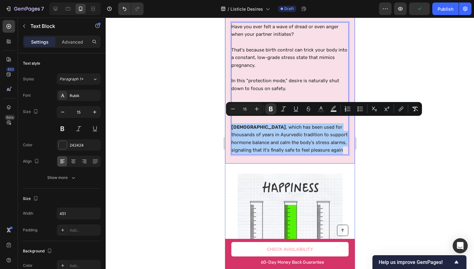
drag, startPoint x: 379, startPoint y: 121, endPoint x: 362, endPoint y: 121, distance: 16.6
click at [379, 121] on div at bounding box center [290, 143] width 369 height 251
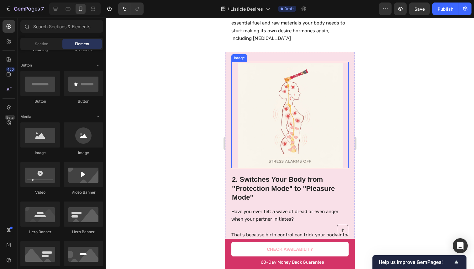
scroll to position [516, 0]
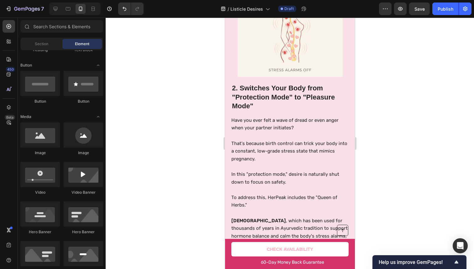
click at [378, 136] on div at bounding box center [290, 143] width 369 height 251
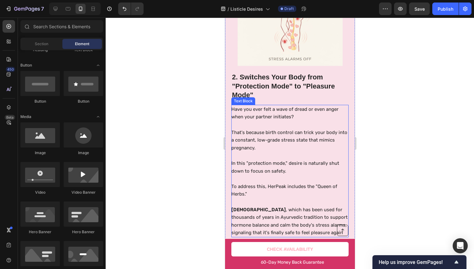
scroll to position [528, 0]
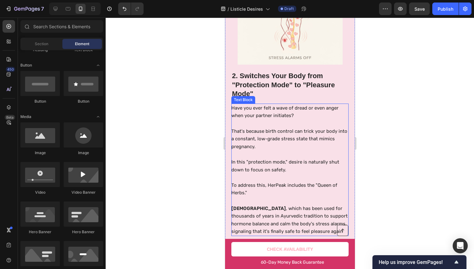
click at [268, 158] on p "In this "protection mode," desire is naturally shut down to focus on safety." at bounding box center [289, 165] width 117 height 15
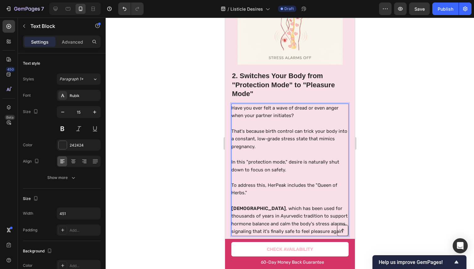
click at [261, 164] on p "In this "protection mode," desire is naturally shut down to focus on safety." at bounding box center [289, 165] width 117 height 15
click at [262, 158] on p "In this "protection mode," desire is naturally shut down to focus on safety." at bounding box center [289, 165] width 117 height 15
drag, startPoint x: 262, startPoint y: 157, endPoint x: 272, endPoint y: 158, distance: 10.1
click at [272, 158] on p "In this "protection mode," desire is naturally shut down to focus on safety." at bounding box center [289, 165] width 117 height 15
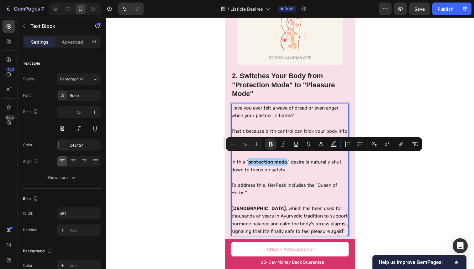
click at [394, 159] on div at bounding box center [290, 143] width 369 height 251
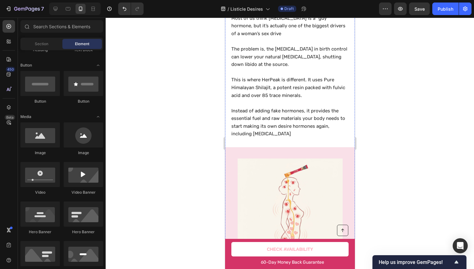
scroll to position [250, 0]
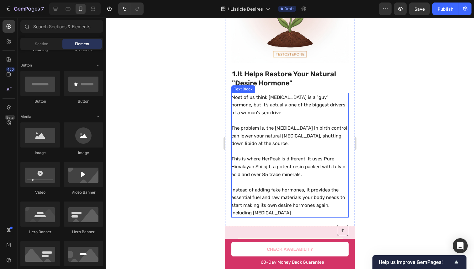
click at [316, 160] on p "This is where HerPeak is different. It uses Pure Himalayan Shilajit, a potent r…" at bounding box center [289, 166] width 117 height 23
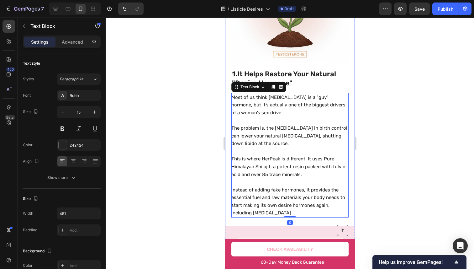
drag, startPoint x: 400, startPoint y: 104, endPoint x: 399, endPoint y: 107, distance: 3.2
click at [400, 105] on div at bounding box center [290, 143] width 369 height 251
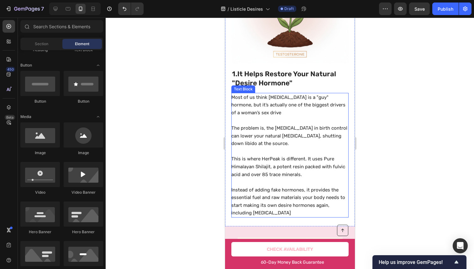
drag, startPoint x: 300, startPoint y: 98, endPoint x: 295, endPoint y: 99, distance: 5.2
click at [300, 98] on p "Most of us think [MEDICAL_DATA] is a "guy" hormone, but it’s actually one of th…" at bounding box center [289, 105] width 117 height 23
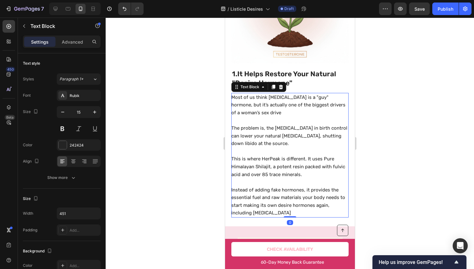
click at [295, 99] on p "Most of us think [MEDICAL_DATA] is a "guy" hormone, but it’s actually one of th…" at bounding box center [289, 105] width 117 height 23
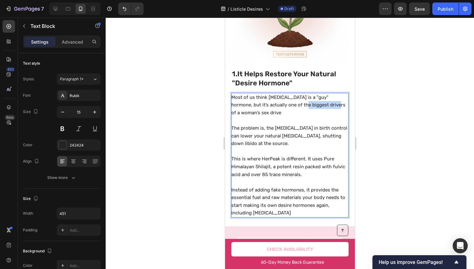
drag, startPoint x: 295, startPoint y: 99, endPoint x: 314, endPoint y: 98, distance: 18.9
click at [314, 98] on p "Most of us think [MEDICAL_DATA] is a "guy" hormone, but it’s actually one of th…" at bounding box center [289, 105] width 117 height 23
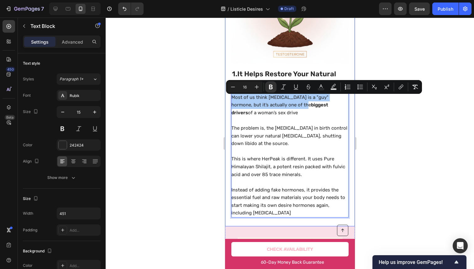
click at [395, 104] on div at bounding box center [290, 143] width 369 height 251
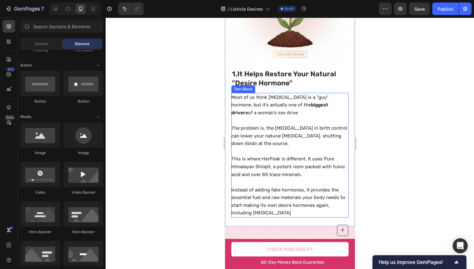
click at [397, 121] on div at bounding box center [290, 143] width 369 height 251
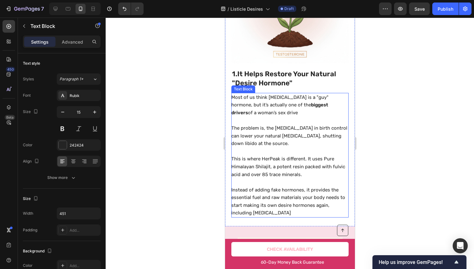
click at [268, 186] on p "Instead of adding fake hormones, it provides the essential fuel and raw materia…" at bounding box center [289, 201] width 117 height 31
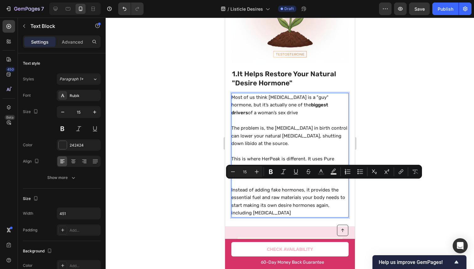
click at [276, 156] on p "This is where HerPeak is different. It uses Pure Himalayan Shilajit, a potent r…" at bounding box center [289, 166] width 117 height 23
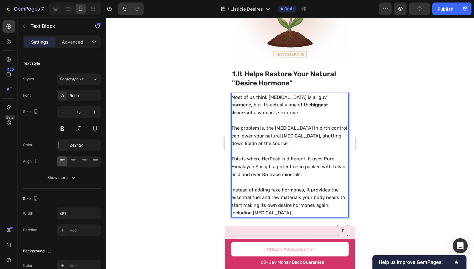
click at [245, 161] on p "This is where HerPeak is different. It uses Pure Himalayan Shilajit, a potent r…" at bounding box center [289, 166] width 117 height 23
drag, startPoint x: 245, startPoint y: 161, endPoint x: 262, endPoint y: 160, distance: 17.3
click at [261, 160] on p "This is where HerPeak is different. It uses Pure Himalayan Shilajit, a potent r…" at bounding box center [289, 166] width 117 height 23
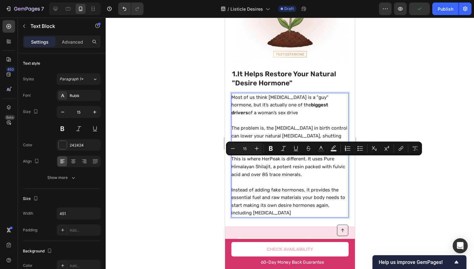
click at [331, 160] on p "This is where HerPeak is different. It uses Pure Himalayan Shilajit, a potent r…" at bounding box center [289, 166] width 117 height 23
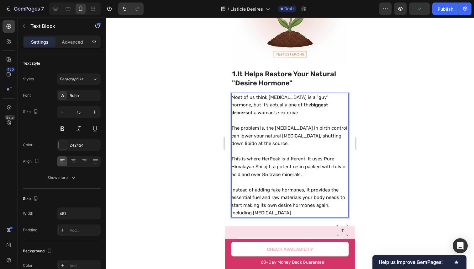
click at [331, 155] on p "This is where HerPeak is different. It uses Pure Himalayan Shilajit, a potent r…" at bounding box center [289, 166] width 117 height 23
click at [328, 155] on p "This is where HerPeak is different. It uses Pure Himalayan Shilajit, a potent r…" at bounding box center [289, 166] width 117 height 23
drag, startPoint x: 328, startPoint y: 152, endPoint x: 263, endPoint y: 158, distance: 65.6
click at [263, 158] on p "This is where HerPeak is different. It uses Pure Himalayan Shilajit, a potent r…" at bounding box center [289, 166] width 117 height 23
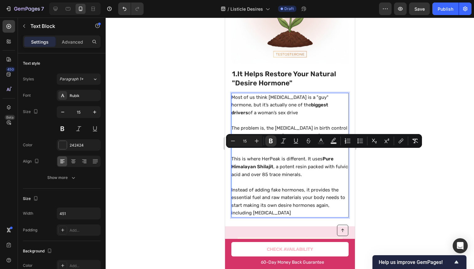
click at [400, 170] on div at bounding box center [290, 143] width 369 height 251
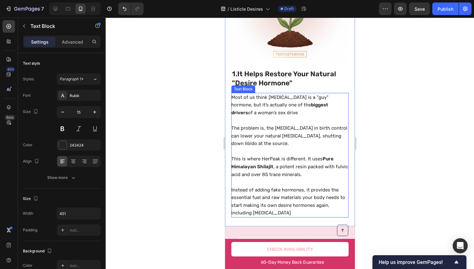
click at [300, 132] on p "The problem is, the [MEDICAL_DATA] in birth control can lower your natural [MED…" at bounding box center [289, 135] width 117 height 23
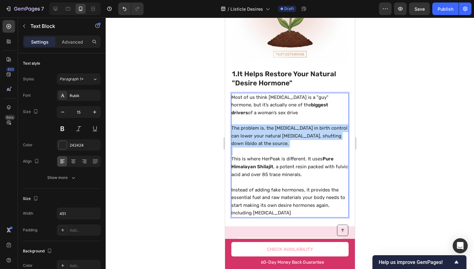
click at [300, 132] on p "The problem is, the [MEDICAL_DATA] in birth control can lower your natural [MED…" at bounding box center [289, 135] width 117 height 23
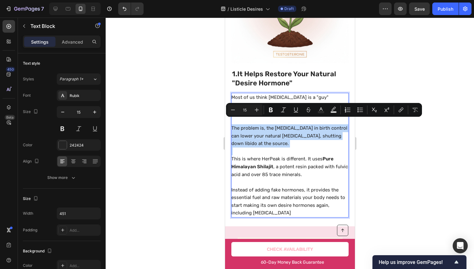
click at [291, 147] on p "Rich Text Editor. Editing area: main" at bounding box center [289, 151] width 117 height 8
click at [292, 147] on p "Rich Text Editor. Editing area: main" at bounding box center [289, 151] width 117 height 8
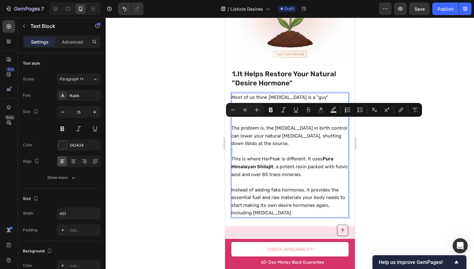
click at [292, 147] on p "Rich Text Editor. Editing area: main" at bounding box center [289, 151] width 117 height 8
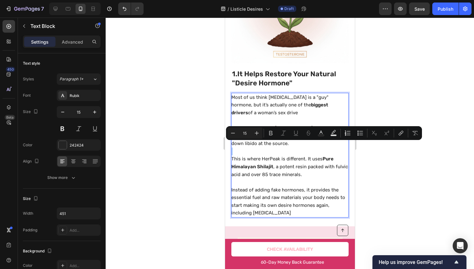
click at [294, 136] on icon "Editor contextual toolbar" at bounding box center [296, 133] width 6 height 6
click at [294, 135] on icon "Editor contextual toolbar" at bounding box center [296, 133] width 6 height 6
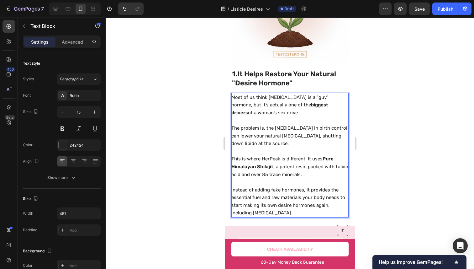
click at [320, 94] on p "Most of us think [MEDICAL_DATA] is a "guy" hormone, but it’s actually one of th…" at bounding box center [289, 105] width 117 height 23
click at [310, 124] on p "The problem is, the [MEDICAL_DATA] in birth control can lower your natural [MED…" at bounding box center [289, 135] width 117 height 23
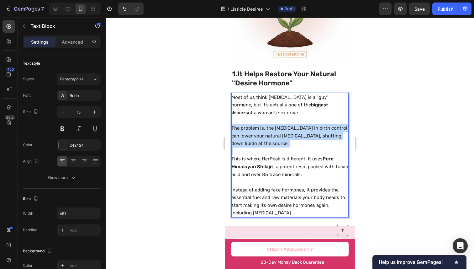
click at [310, 124] on p "The problem is, the [MEDICAL_DATA] in birth control can lower your natural [MED…" at bounding box center [289, 135] width 117 height 23
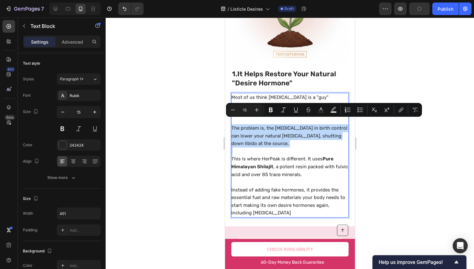
click at [291, 134] on p "The problem is, the [MEDICAL_DATA] in birth control can lower your natural [MED…" at bounding box center [289, 135] width 117 height 23
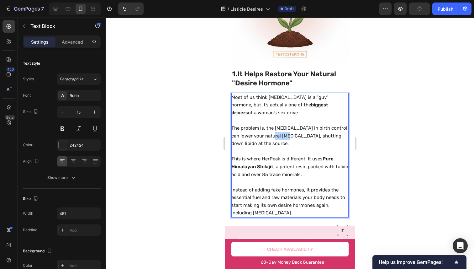
click at [291, 134] on p "The problem is, the [MEDICAL_DATA] in birth control can lower your natural [MED…" at bounding box center [289, 135] width 117 height 23
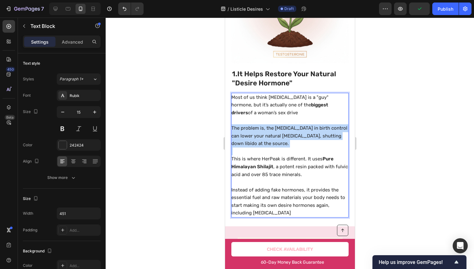
click at [291, 134] on p "The problem is, the [MEDICAL_DATA] in birth control can lower your natural [MED…" at bounding box center [289, 135] width 117 height 23
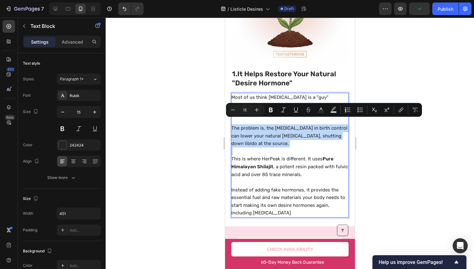
click at [284, 147] on p "Rich Text Editor. Editing area: main" at bounding box center [289, 151] width 117 height 8
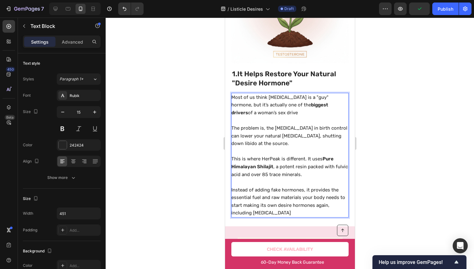
click at [283, 155] on p "This is where HerPeak is different. It uses Pure Himalayan Shilajit , a potent …" at bounding box center [289, 166] width 117 height 23
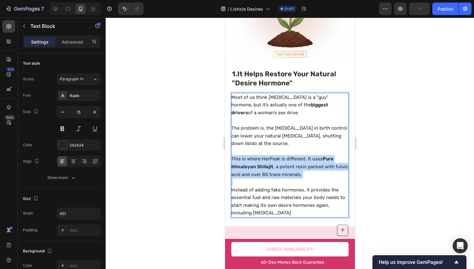
click at [283, 155] on p "This is where HerPeak is different. It uses Pure Himalayan Shilajit , a potent …" at bounding box center [289, 166] width 117 height 23
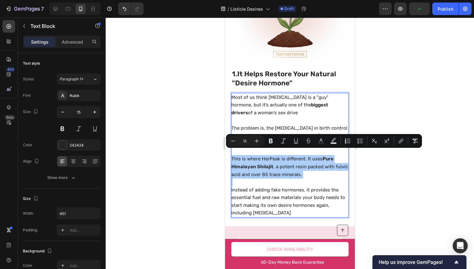
click at [397, 173] on div at bounding box center [290, 143] width 369 height 251
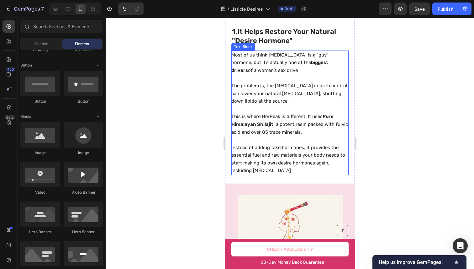
scroll to position [296, 0]
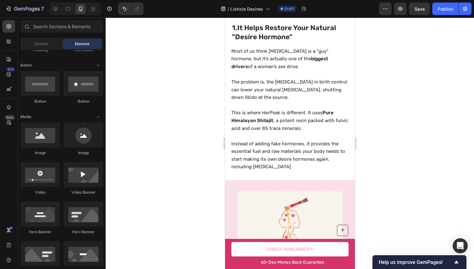
drag, startPoint x: 381, startPoint y: 104, endPoint x: 128, endPoint y: 104, distance: 252.6
click at [381, 104] on div at bounding box center [290, 143] width 369 height 251
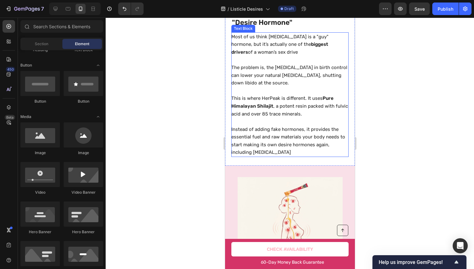
scroll to position [311, 0]
click at [332, 129] on p "Instead of adding fake hormones, it provides the essential fuel and raw materia…" at bounding box center [289, 140] width 117 height 31
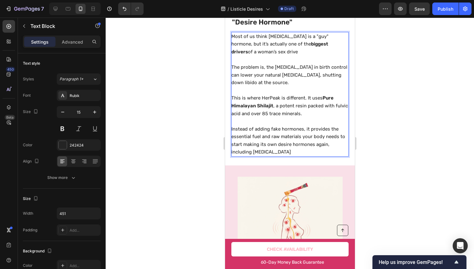
click at [332, 129] on p "Instead of adding fake hormones, it provides the essential fuel and raw materia…" at bounding box center [289, 140] width 117 height 31
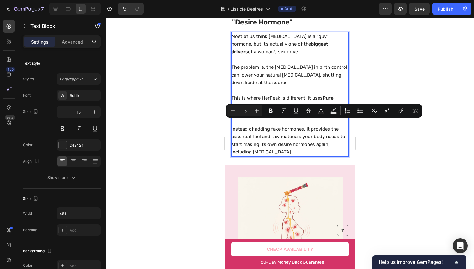
click at [319, 143] on p "Instead of adding fake hormones, it provides the essential fuel and raw materia…" at bounding box center [289, 140] width 117 height 31
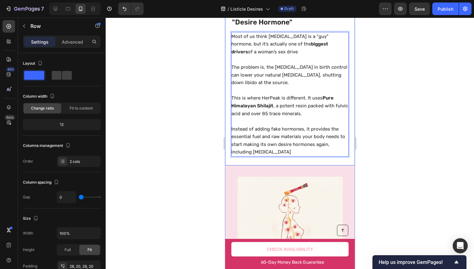
click at [315, 153] on div "1. It Helps Restore Your Natural "Desire Hormone" Heading 1. Going Off Birth Co…" at bounding box center [290, 20] width 130 height 289
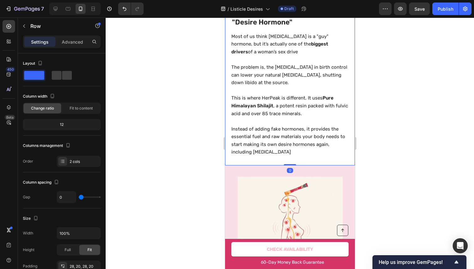
click at [429, 156] on div at bounding box center [290, 143] width 369 height 251
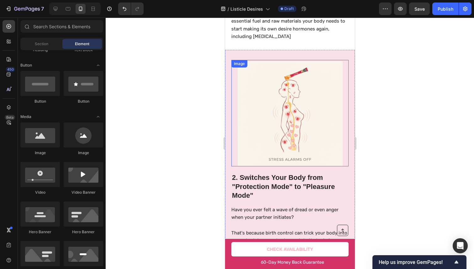
scroll to position [424, 0]
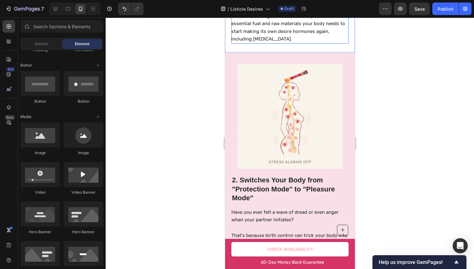
click at [284, 34] on p "Instead of adding fake hormones, it provides the essential fuel and raw materia…" at bounding box center [289, 27] width 117 height 31
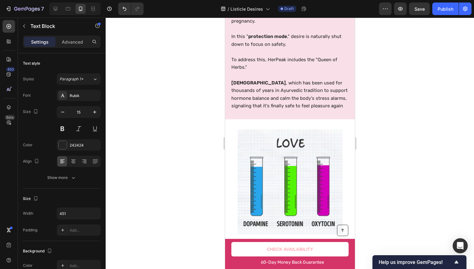
click at [397, 112] on div at bounding box center [290, 143] width 369 height 251
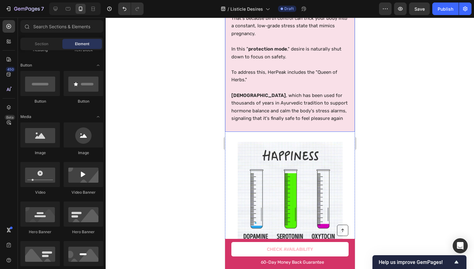
scroll to position [635, 0]
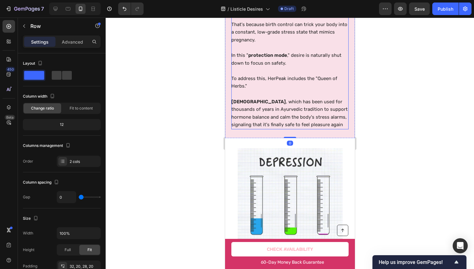
click at [335, 123] on p "Shatavari , which has been used for thousands of years in Ayurvedic tradition t…" at bounding box center [289, 113] width 117 height 31
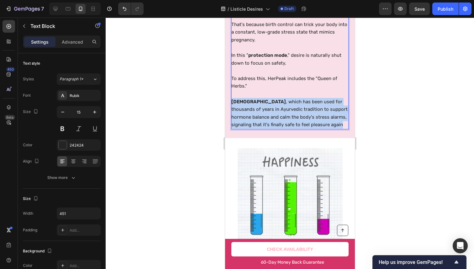
click at [335, 123] on p "Shatavari , which has been used for thousands of years in Ayurvedic tradition t…" at bounding box center [289, 113] width 117 height 31
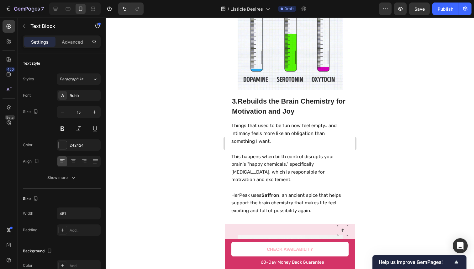
click at [382, 120] on div at bounding box center [290, 143] width 369 height 251
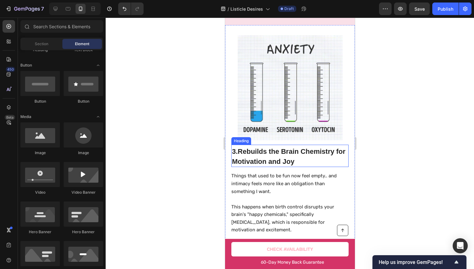
scroll to position [752, 0]
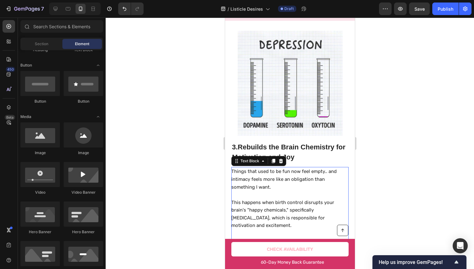
click at [334, 170] on p "Things that used to be fun now feel empty.. and intimacy feels more like an obl…" at bounding box center [289, 179] width 117 height 23
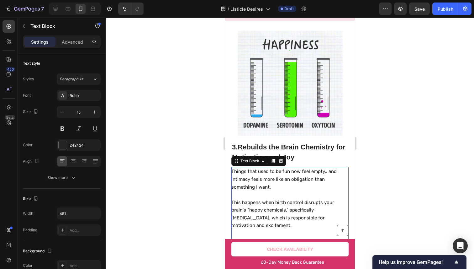
click at [325, 168] on p "Things that used to be fun now feel empty.. and intimacy feels more like an obl…" at bounding box center [289, 179] width 117 height 23
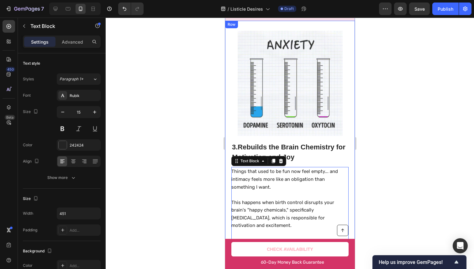
click at [473, 107] on div at bounding box center [290, 143] width 369 height 251
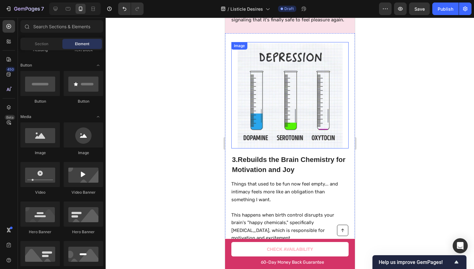
scroll to position [753, 0]
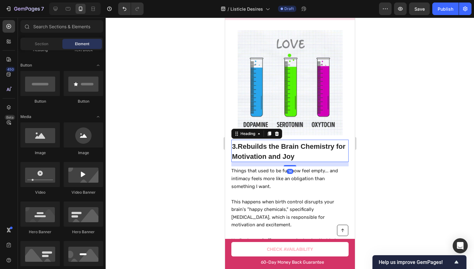
click at [245, 146] on h2 "3. Rebuilds the Brain Chemistry for Motivation and Joy" at bounding box center [289, 151] width 117 height 21
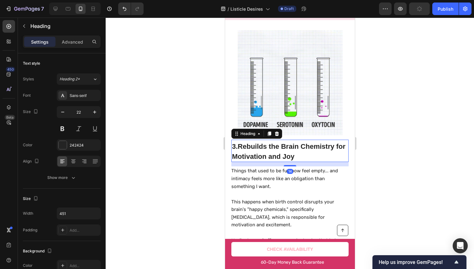
click at [243, 143] on h2 "3. Rebuilds the Brain Chemistry for Motivation and Joy" at bounding box center [289, 151] width 117 height 21
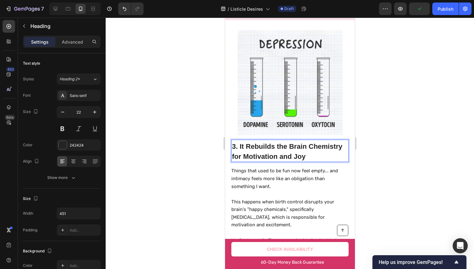
drag, startPoint x: 393, startPoint y: 71, endPoint x: 385, endPoint y: 69, distance: 8.4
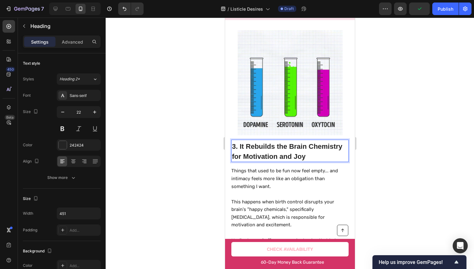
click at [391, 72] on div at bounding box center [290, 143] width 369 height 251
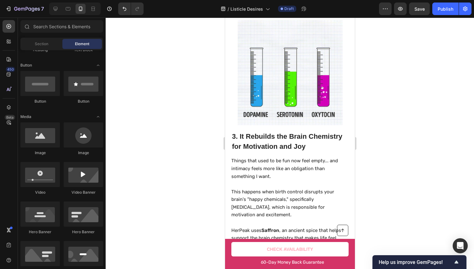
scroll to position [779, 0]
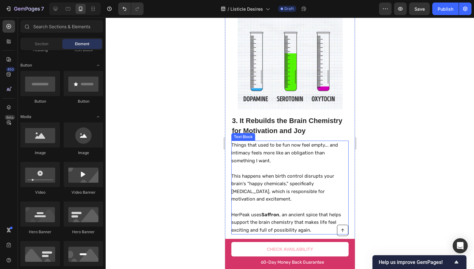
click at [249, 150] on p "Things that used to be fun now feel empty... and intimacy feels more like an ob…" at bounding box center [289, 152] width 117 height 23
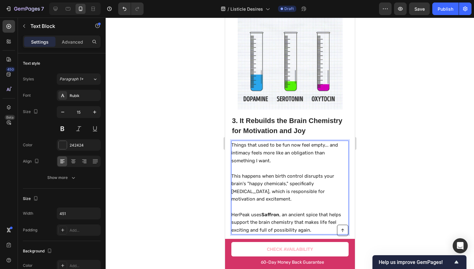
click at [249, 150] on p "Things that used to be fun now feel empty... and intimacy feels more like an ob…" at bounding box center [289, 152] width 117 height 23
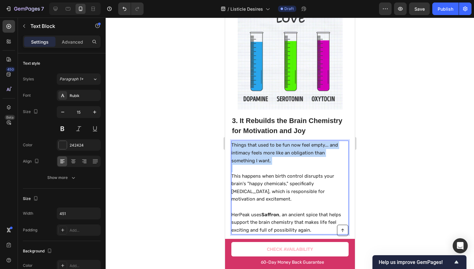
click at [249, 151] on p "Things that used to be fun now feel empty... and intimacy feels more like an ob…" at bounding box center [289, 152] width 117 height 23
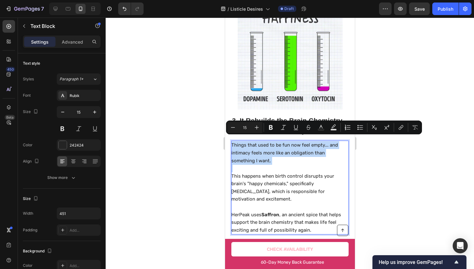
click at [304, 148] on p "Things that used to be fun now feel empty... and intimacy feels more like an ob…" at bounding box center [289, 152] width 117 height 23
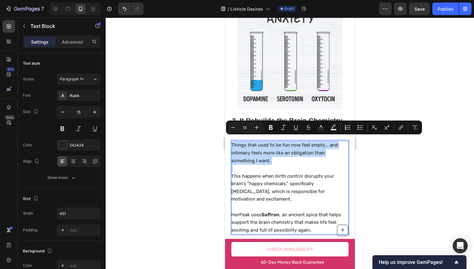
click at [304, 148] on p "Things that used to be fun now feel empty... and intimacy feels more like an ob…" at bounding box center [289, 152] width 117 height 23
click at [308, 144] on p "Things that used to be fun now feel empty... and intimacy feels more like an ob…" at bounding box center [289, 152] width 117 height 23
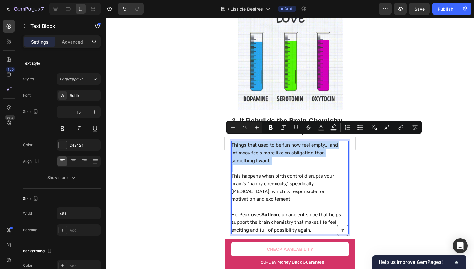
click at [308, 144] on p "Things that used to be fun now feel empty... and intimacy feels more like an ob…" at bounding box center [289, 152] width 117 height 23
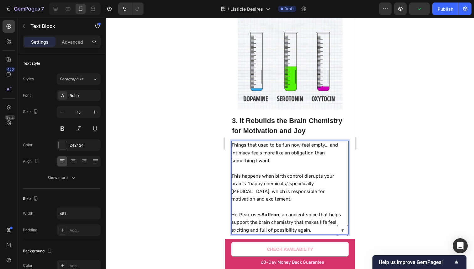
click at [282, 153] on p "Things that used to be fun now feel empty... and intimacy feels more like an ob…" at bounding box center [289, 152] width 117 height 23
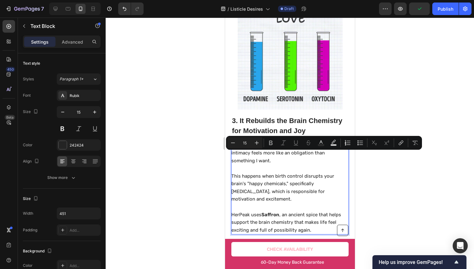
click at [282, 151] on p "Things that used to be fun now feel empty... and intimacy feels more like an ob…" at bounding box center [289, 152] width 117 height 23
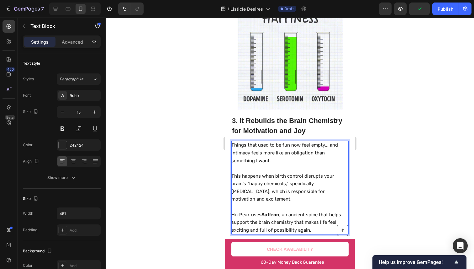
click at [294, 154] on p "Things that used to be fun now feel empty... and intimacy feels more like an ob…" at bounding box center [289, 152] width 117 height 23
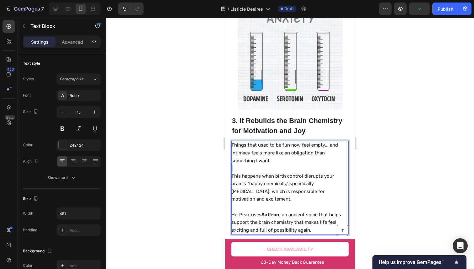
click at [294, 154] on p "Things that used to be fun now feel empty... and intimacy feels more like an ob…" at bounding box center [289, 152] width 117 height 23
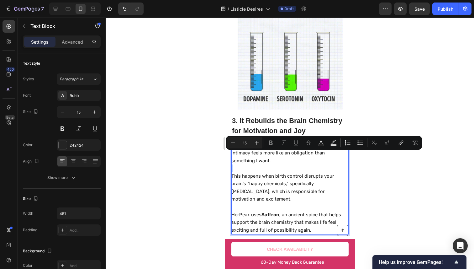
click at [292, 152] on p "Things that used to be fun now feel empty... and intimacy feels more like an ob…" at bounding box center [289, 152] width 117 height 23
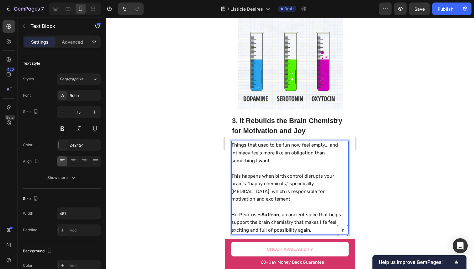
click at [294, 148] on p "Things that used to be fun now feel empty... and intimacy feels more like an ob…" at bounding box center [289, 152] width 117 height 23
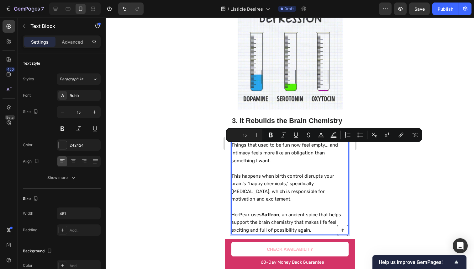
click at [268, 152] on p "Things that used to be fun now feel empty... and intimacy feels more like an ob…" at bounding box center [289, 152] width 117 height 23
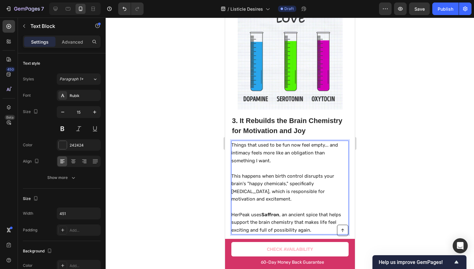
click at [258, 155] on p "Things that used to be fun now feel empty... and intimacy feels more like an ob…" at bounding box center [289, 152] width 117 height 23
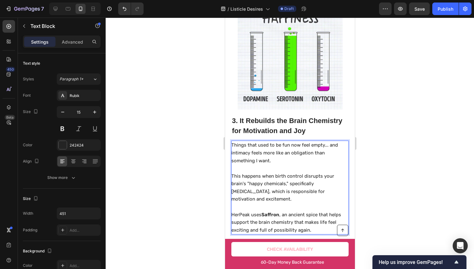
click at [257, 155] on p "Things that used to be fun now feel empty... and intimacy feels more like an ob…" at bounding box center [289, 152] width 117 height 23
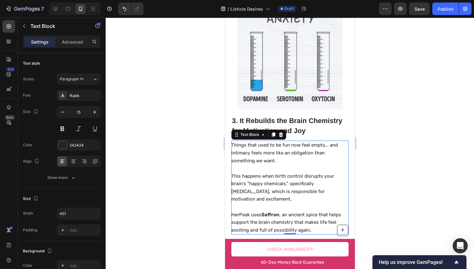
click at [387, 89] on div at bounding box center [290, 143] width 369 height 251
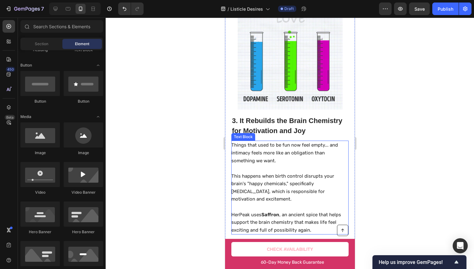
click at [255, 152] on p "Things that used to be fun now feel empty... and intimacy feels more like an ob…" at bounding box center [289, 152] width 117 height 23
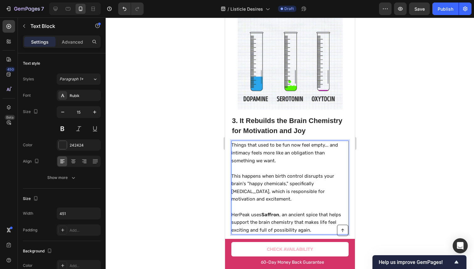
click at [255, 151] on p "Things that used to be fun now feel empty... and intimacy feels more like an ob…" at bounding box center [289, 152] width 117 height 23
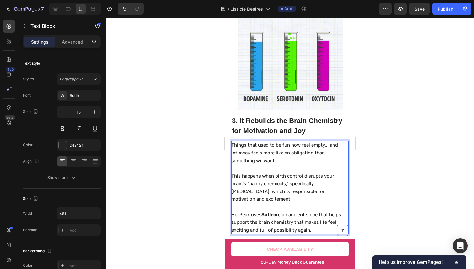
click at [256, 153] on p "Things that used to be fun now feel empty... and intimacy feels more like an ob…" at bounding box center [289, 152] width 117 height 23
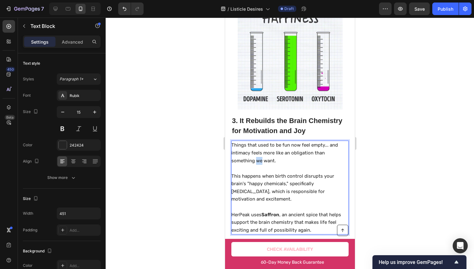
click at [256, 153] on p "Things that used to be fun now feel empty... and intimacy feels more like an ob…" at bounding box center [289, 152] width 117 height 23
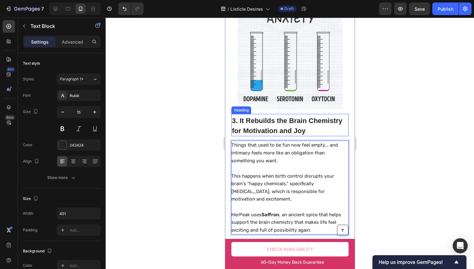
click at [432, 111] on div at bounding box center [290, 143] width 369 height 251
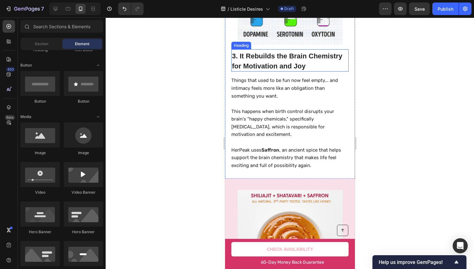
scroll to position [844, 0]
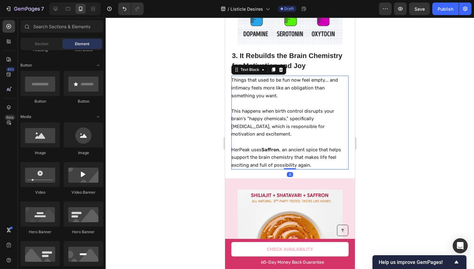
click at [324, 123] on p "This happens when birth control disrupts your brain's "happy chemicals," specif…" at bounding box center [289, 122] width 117 height 31
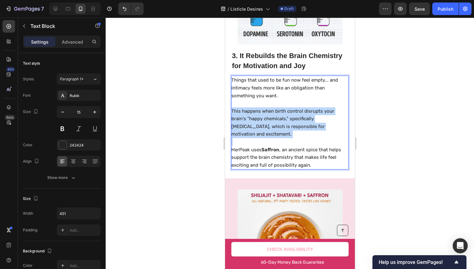
click at [324, 123] on p "This happens when birth control disrupts your brain's "happy chemicals," specif…" at bounding box center [289, 122] width 117 height 31
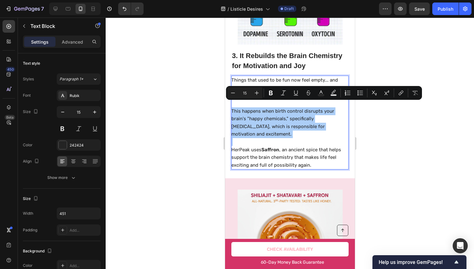
click at [388, 129] on div at bounding box center [290, 143] width 369 height 251
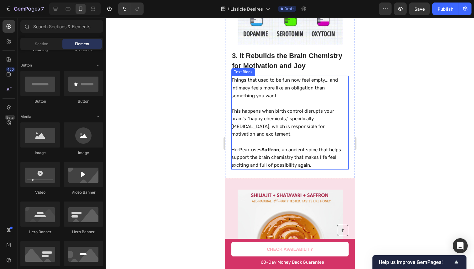
click at [325, 125] on p "This happens when birth control disrupts your brain's "happy chemicals," specif…" at bounding box center [289, 122] width 117 height 31
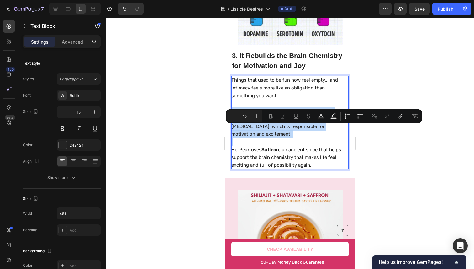
click at [325, 125] on p "This happens when birth control disrupts your brain's "happy chemicals," specif…" at bounding box center [289, 122] width 117 height 31
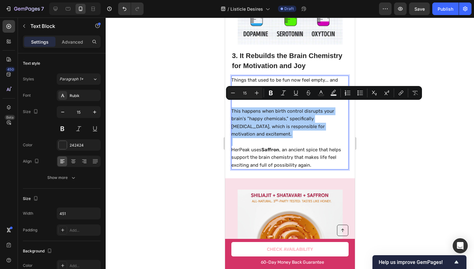
click at [405, 121] on div at bounding box center [290, 143] width 369 height 251
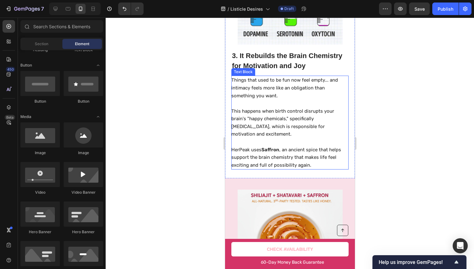
click at [329, 116] on p "This happens when birth control disrupts your brain's "happy chemicals," specif…" at bounding box center [289, 122] width 117 height 31
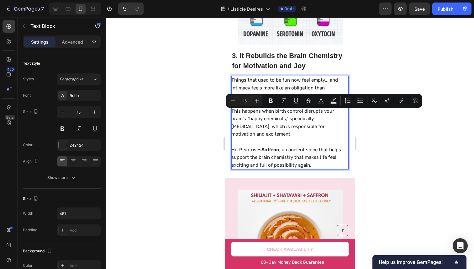
click at [334, 116] on p "This happens when birth control disrupts your brain's "happy chemicals," specif…" at bounding box center [289, 122] width 117 height 31
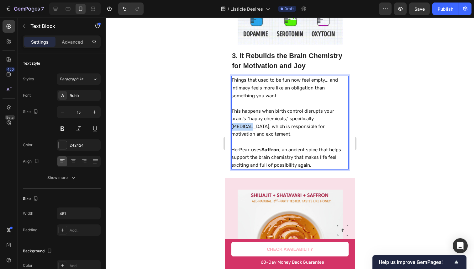
click at [334, 116] on p "This happens when birth control disrupts your brain's "happy chemicals," specif…" at bounding box center [289, 122] width 117 height 31
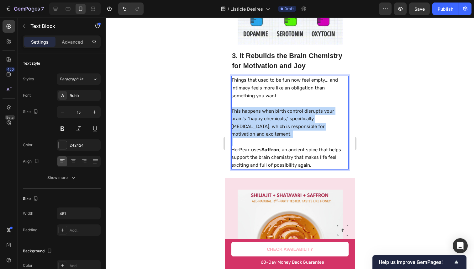
click at [334, 116] on p "This happens when birth control disrupts your brain's "happy chemicals," specif…" at bounding box center [289, 122] width 117 height 31
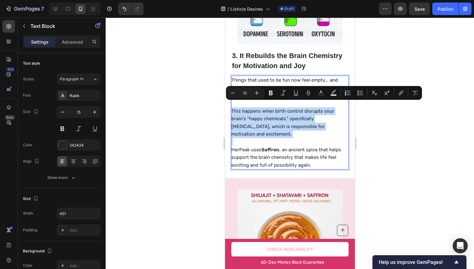
click at [334, 116] on p "This happens when birth control disrupts your brain's "happy chemicals," specif…" at bounding box center [289, 122] width 117 height 31
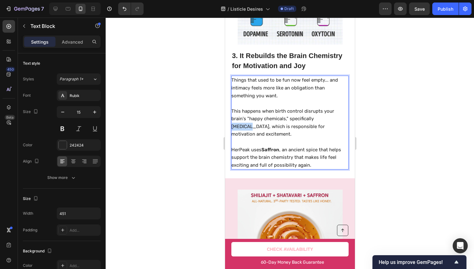
click at [334, 116] on p "This happens when birth control disrupts your brain's "happy chemicals," specif…" at bounding box center [289, 122] width 117 height 31
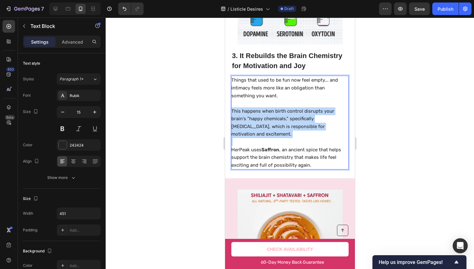
click at [334, 116] on p "This happens when birth control disrupts your brain's "happy chemicals," specif…" at bounding box center [289, 122] width 117 height 31
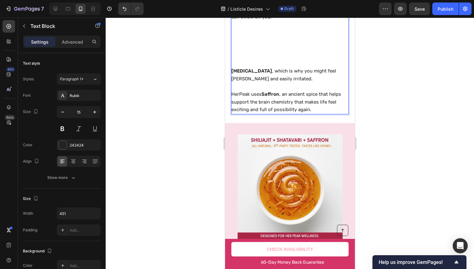
scroll to position [854, 0]
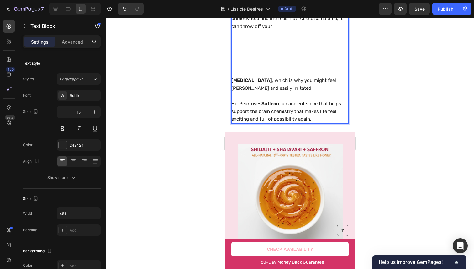
click at [259, 30] on p "dopamine , which is why you feel unmotivated and life feels flat. At the same t…" at bounding box center [289, 18] width 117 height 23
click at [262, 7] on p "This happens when birth control disrupts two of your brain's key "feel-good" ch…" at bounding box center [289, -1] width 117 height 15
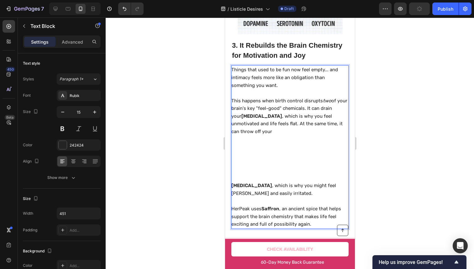
click at [287, 110] on p "This happens when birth control disrupts two of your brain's key "feel-good" ch…" at bounding box center [289, 116] width 117 height 39
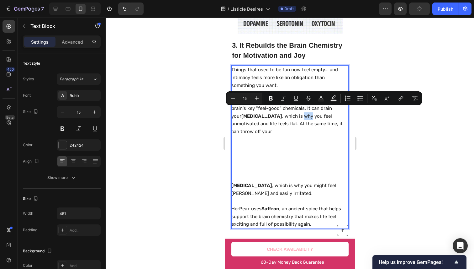
click at [288, 114] on p "This happens when birth control disrupts two of your brain's key "feel-good" ch…" at bounding box center [289, 116] width 117 height 39
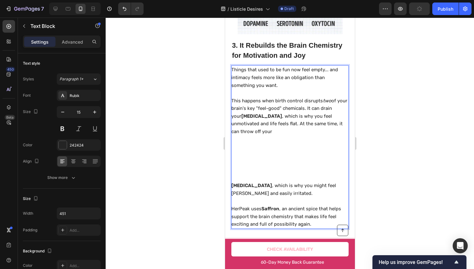
click at [281, 120] on p "This happens when birth control disrupts two of your brain's key "feel-good" ch…" at bounding box center [289, 116] width 117 height 39
click at [271, 120] on p "This happens when birth control disrupts two of your brain's key "feel-good" ch…" at bounding box center [289, 116] width 117 height 39
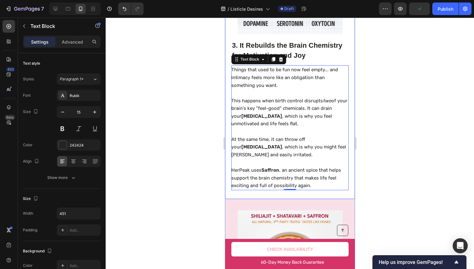
click at [413, 135] on div at bounding box center [290, 143] width 369 height 251
click at [326, 152] on p "At the same time, it can throw off your serotonin , which is why you might feel…" at bounding box center [289, 147] width 117 height 23
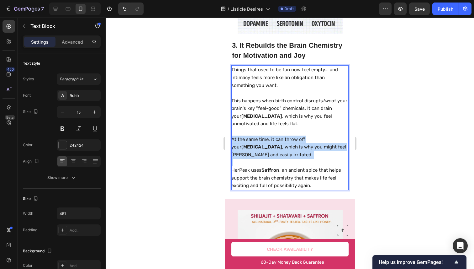
click at [326, 152] on p "At the same time, it can throw off your serotonin , which is why you might feel…" at bounding box center [289, 147] width 117 height 23
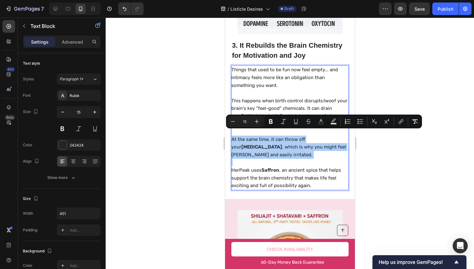
click at [391, 169] on div at bounding box center [290, 143] width 369 height 251
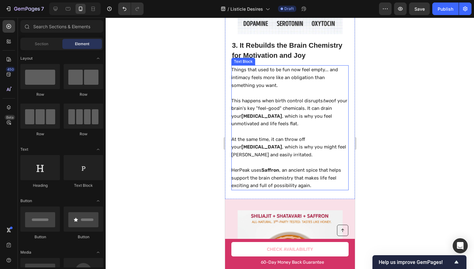
click at [252, 171] on p "HerPeak uses Saffron , an ancient spice that helps support the brain chemistry …" at bounding box center [289, 177] width 117 height 23
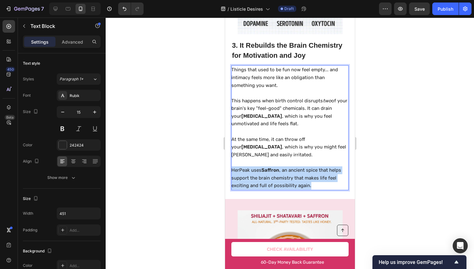
click at [252, 171] on p "HerPeak uses Saffron , an ancient spice that helps support the brain chemistry …" at bounding box center [289, 177] width 117 height 23
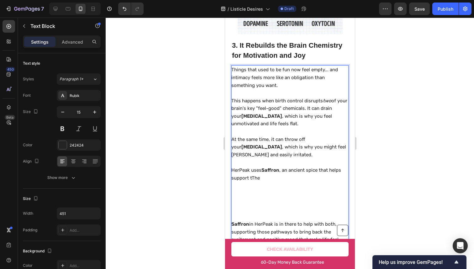
click at [308, 168] on p "HerPeak uses Saffron , an ancient spice that helps support tThe" at bounding box center [289, 173] width 117 height 15
drag, startPoint x: 308, startPoint y: 168, endPoint x: 303, endPoint y: 225, distance: 56.7
click at [303, 225] on div "Things that used to be fun now feel empty... and intimacy feels more like an ob…" at bounding box center [289, 162] width 117 height 194
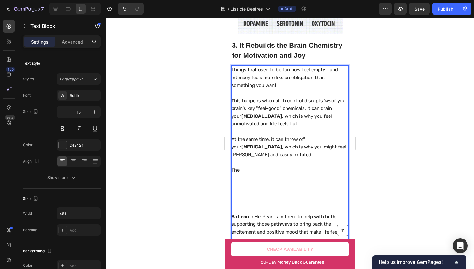
click at [257, 199] on p "Rich Text Editor. Editing area: main" at bounding box center [289, 201] width 117 height 8
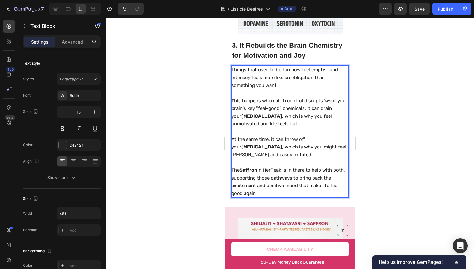
click at [259, 169] on p "The Saffron in HerPeak is in there to help with both, supporting those pathways…" at bounding box center [289, 181] width 117 height 31
copy p "The Saffron in HerPeak is in there to help with both, supporting those pathways…"
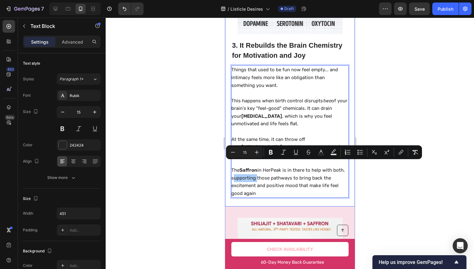
click at [386, 78] on div at bounding box center [290, 143] width 369 height 251
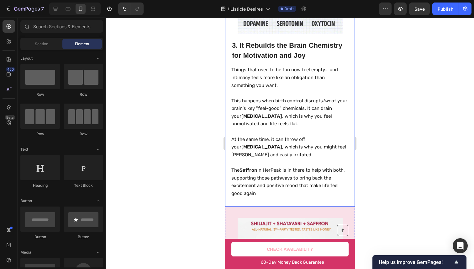
click at [304, 198] on div "⁠⁠⁠⁠⁠⁠⁠ 3. It R ebuilds the Brain Chemistry for Motivation and Joy Heading Thin…" at bounding box center [290, 62] width 130 height 287
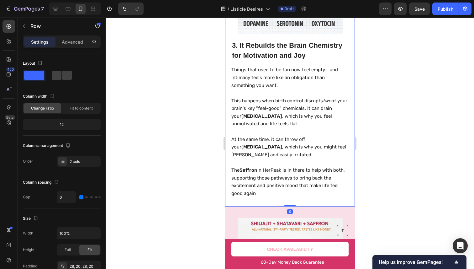
click at [298, 196] on div "⁠⁠⁠⁠⁠⁠⁠ 3. It R ebuilds the Brain Chemistry for Motivation and Joy Heading Thin…" at bounding box center [290, 62] width 130 height 287
click at [258, 190] on p "The Saffron in HerPeak is in there to help with both, supporting those pathways…" at bounding box center [289, 181] width 117 height 31
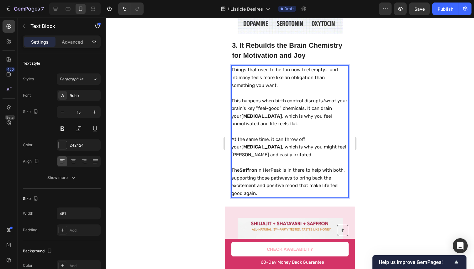
drag, startPoint x: 410, startPoint y: 36, endPoint x: 402, endPoint y: 40, distance: 9.1
click at [410, 36] on div at bounding box center [290, 143] width 369 height 251
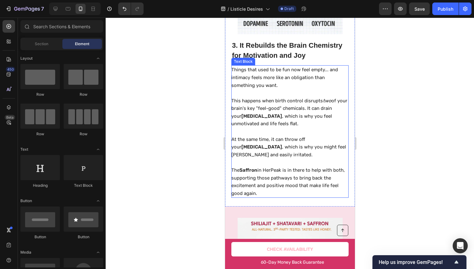
click at [305, 110] on p "This happens when birth control disrupts two of your brain's key "feel-good" ch…" at bounding box center [289, 112] width 117 height 31
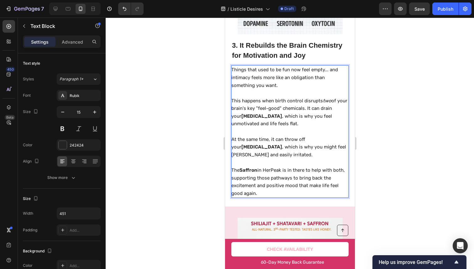
click at [305, 110] on p "This happens when birth control disrupts two of your brain's key "feel-good" ch…" at bounding box center [289, 112] width 117 height 31
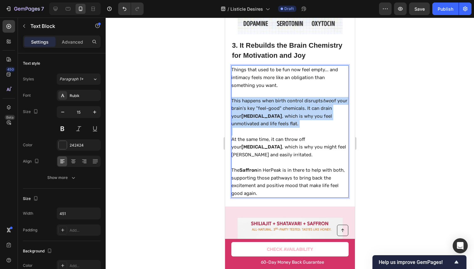
click at [305, 110] on p "This happens when birth control disrupts two of your brain's key "feel-good" ch…" at bounding box center [289, 112] width 117 height 31
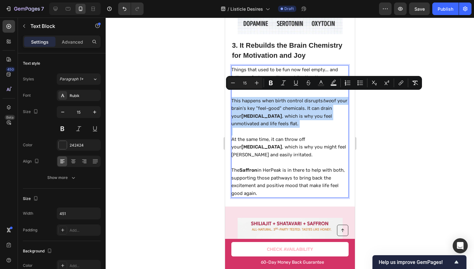
click at [299, 128] on p "Rich Text Editor. Editing area: main" at bounding box center [289, 132] width 117 height 8
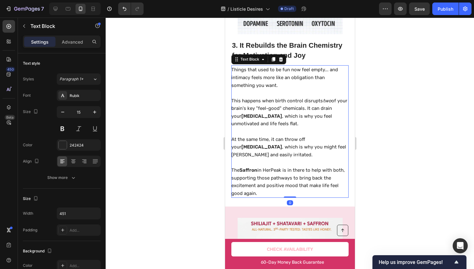
click at [402, 117] on div at bounding box center [290, 143] width 369 height 251
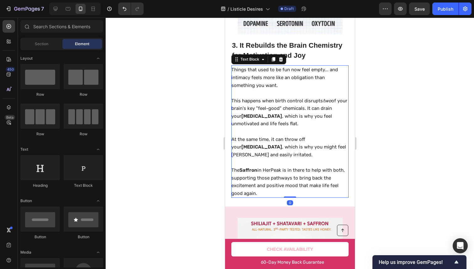
click at [300, 136] on p "At the same time, it can throw off your serotonin , which is why you might feel…" at bounding box center [289, 147] width 117 height 23
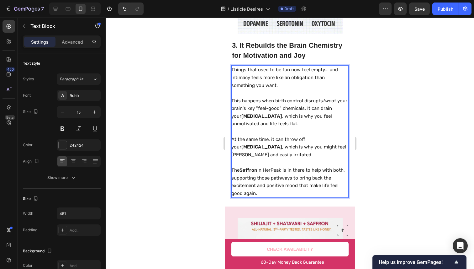
click at [299, 128] on p "Rich Text Editor. Editing area: main" at bounding box center [289, 132] width 117 height 8
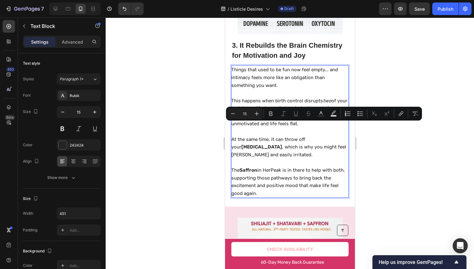
click at [287, 136] on p "At the same time, it can throw off your serotonin , which is why you might feel…" at bounding box center [289, 147] width 117 height 23
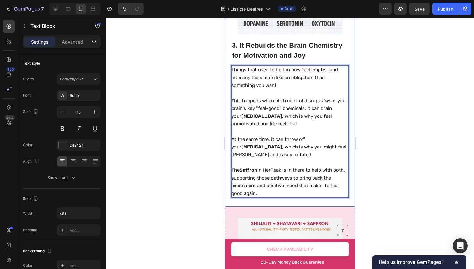
click at [425, 107] on div at bounding box center [290, 143] width 369 height 251
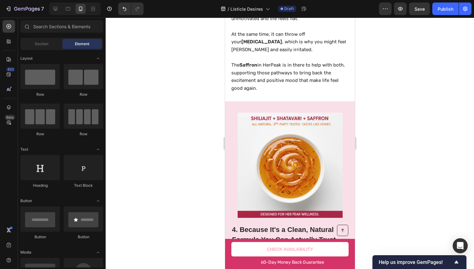
click at [378, 75] on div at bounding box center [290, 143] width 369 height 251
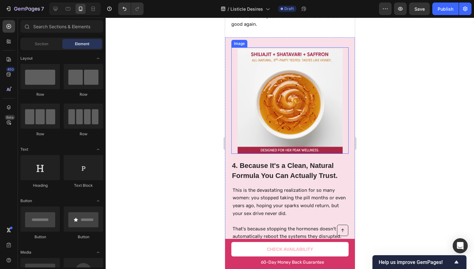
scroll to position [1031, 0]
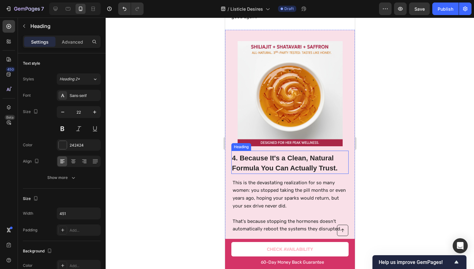
click at [310, 157] on h2 "4. Because It's a Clean, Natural Formula You Can Actually Trust." at bounding box center [289, 163] width 117 height 21
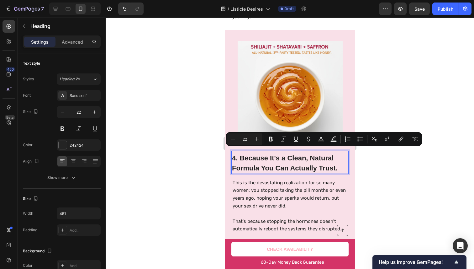
click at [384, 172] on div at bounding box center [290, 143] width 369 height 251
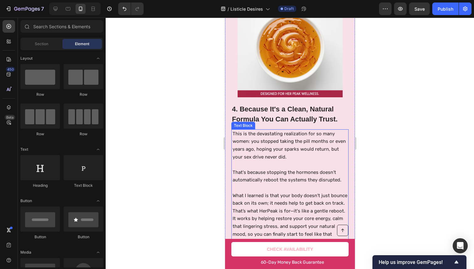
scroll to position [1107, 0]
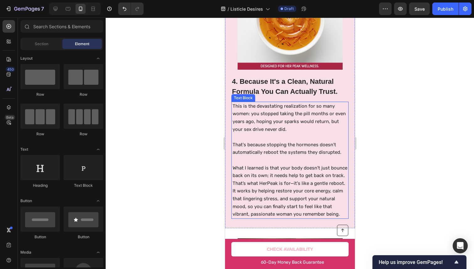
click at [272, 116] on p "This is the devastating realization for so many women: you stopped taking the p…" at bounding box center [290, 117] width 115 height 31
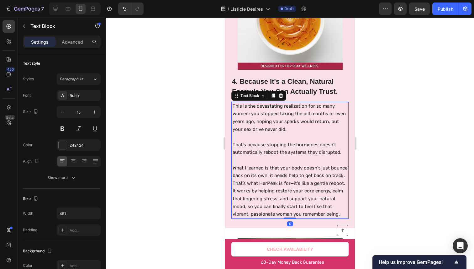
click at [272, 117] on p "This is the devastating realization for so many women: you stopped taking the p…" at bounding box center [290, 117] width 115 height 31
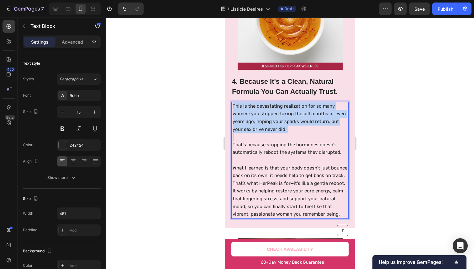
click at [272, 117] on p "This is the devastating realization for so many women: you stopped taking the p…" at bounding box center [290, 117] width 115 height 31
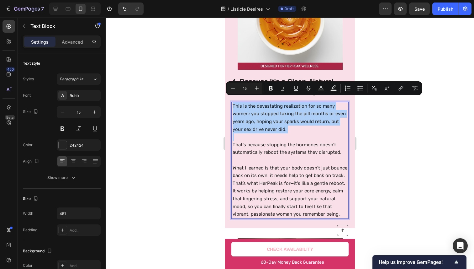
click at [405, 146] on div at bounding box center [290, 143] width 369 height 251
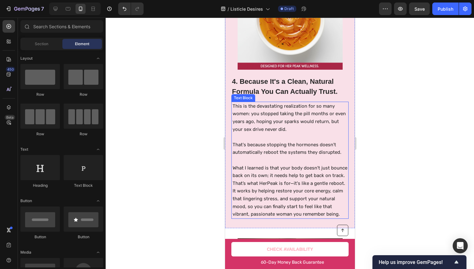
click at [266, 122] on p "This is the devastating realization for so many women: you stopped taking the p…" at bounding box center [290, 117] width 115 height 31
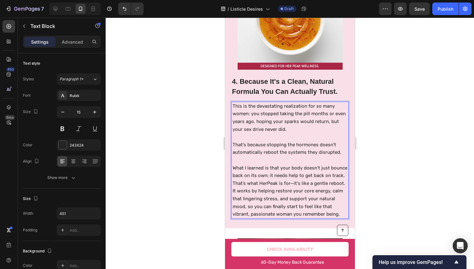
click at [266, 122] on p "This is the devastating realization for so many women: you stopped taking the p…" at bounding box center [290, 117] width 115 height 31
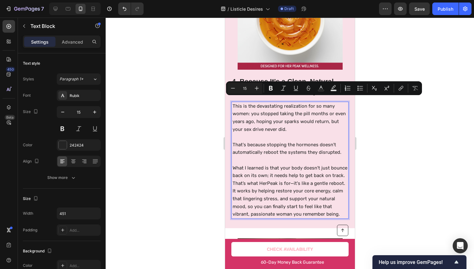
click at [408, 122] on div at bounding box center [290, 143] width 369 height 251
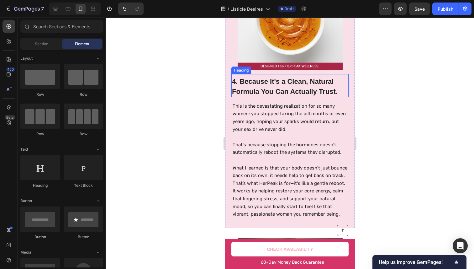
click at [289, 110] on p "This is the devastating realization for so many women: you stopped taking the p…" at bounding box center [290, 117] width 115 height 31
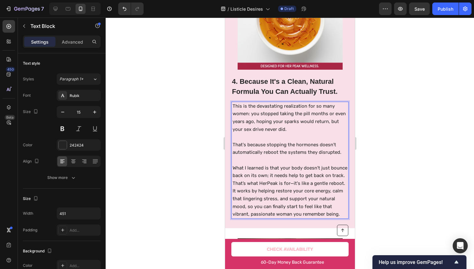
click at [289, 110] on p "This is the devastating realization for so many women: you stopped taking the p…" at bounding box center [290, 117] width 115 height 31
click at [252, 89] on p "4. Because It's a Clean, Natural Formula You Can Actually Trust." at bounding box center [290, 87] width 116 height 20
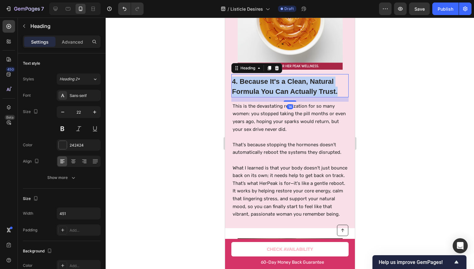
click at [252, 89] on p "4. Because It's a Clean, Natural Formula You Can Actually Trust." at bounding box center [290, 87] width 116 height 20
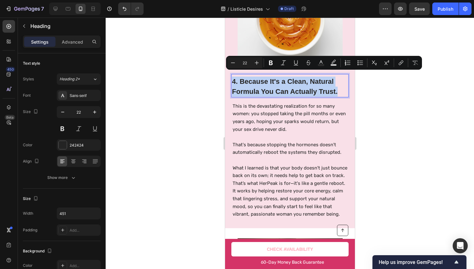
click at [256, 80] on p "4. Because It's a Clean, Natural Formula You Can Actually Trust." at bounding box center [290, 87] width 116 height 20
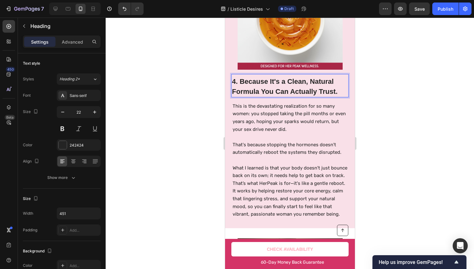
click at [256, 78] on p "4. Because It's a Clean, Natural Formula You Can Actually Trust." at bounding box center [290, 87] width 116 height 20
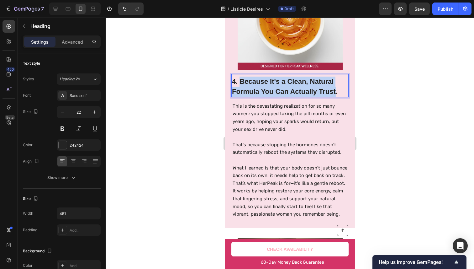
drag, startPoint x: 256, startPoint y: 78, endPoint x: 346, endPoint y: 90, distance: 91.6
click at [340, 90] on p "4. Because It's a Clean, Natural Formula You Can Actually Trust." at bounding box center [290, 87] width 116 height 20
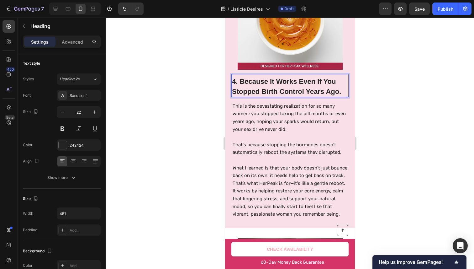
click at [376, 125] on div at bounding box center [290, 143] width 369 height 251
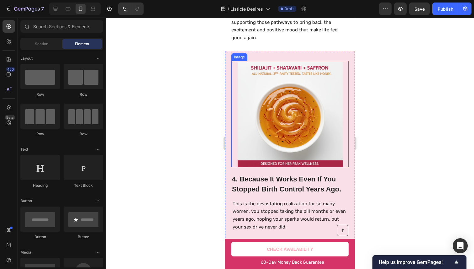
scroll to position [1029, 0]
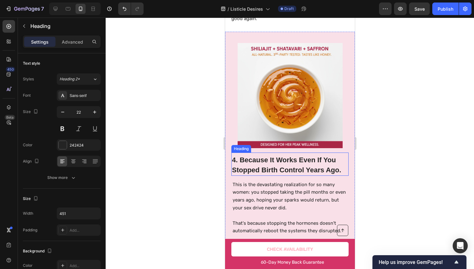
click at [342, 164] on p "4. Because It Works Even If You Stopped Birth Control Years Ago." at bounding box center [290, 165] width 116 height 20
click at [340, 164] on p "4. Because It Works Even If You Stopped Birth Control Years Ago." at bounding box center [290, 165] width 116 height 20
click at [411, 150] on div at bounding box center [290, 143] width 369 height 251
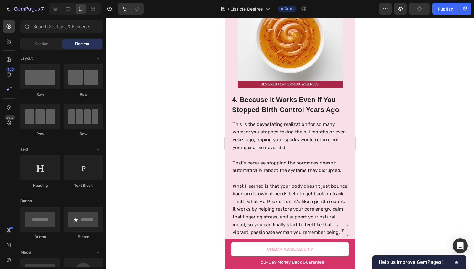
drag, startPoint x: 362, startPoint y: 162, endPoint x: 119, endPoint y: 145, distance: 243.8
click at [362, 162] on div at bounding box center [290, 143] width 369 height 251
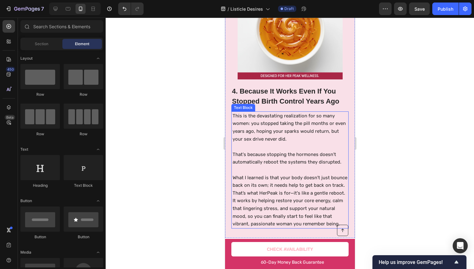
scroll to position [1099, 0]
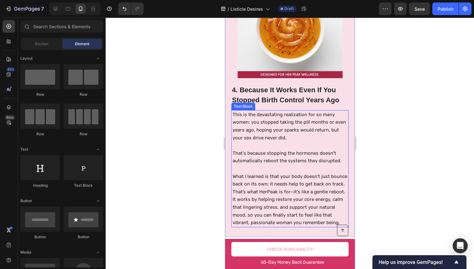
click at [255, 188] on p "What I learned is that your body doesn't just bounce back on its own; it needs …" at bounding box center [290, 200] width 115 height 54
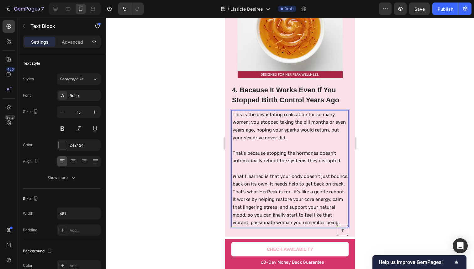
click at [254, 187] on p "What I learned is that your body doesn't just bounce back on its own; it needs …" at bounding box center [290, 200] width 115 height 54
click at [253, 187] on p "What I learned is that your body doesn't just bounce back on its own; it needs …" at bounding box center [290, 200] width 115 height 54
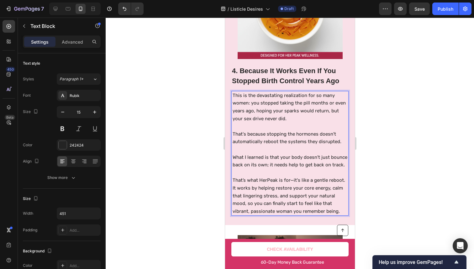
scroll to position [1123, 0]
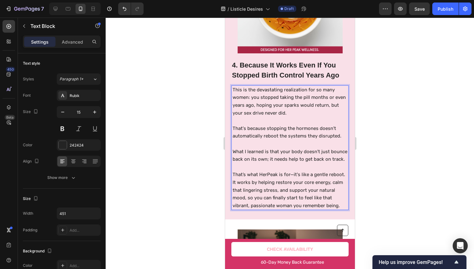
click at [287, 183] on p "That’s what HerPeak is for—it's like a gentle reboot. It works by helping resto…" at bounding box center [290, 190] width 115 height 39
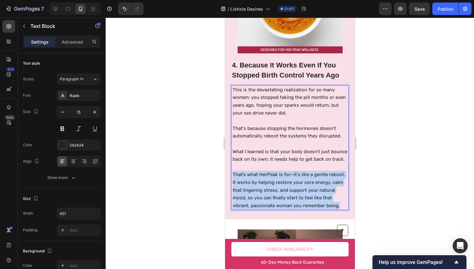
click at [287, 183] on p "That’s what HerPeak is for—it's like a gentle reboot. It works by helping resto…" at bounding box center [290, 190] width 115 height 39
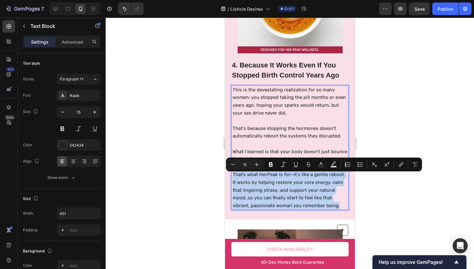
copy p "That’s what HerPeak is for—it's like a gentle reboot. It works by helping resto…"
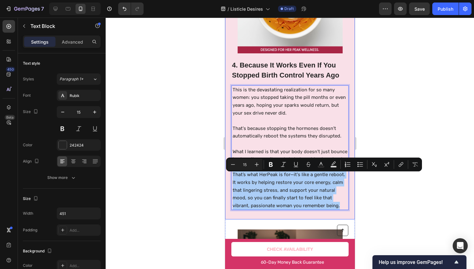
click at [386, 85] on div at bounding box center [290, 143] width 369 height 251
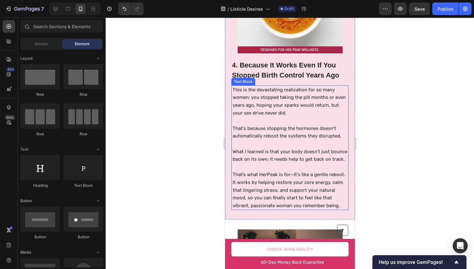
click at [249, 193] on p "That’s what HerPeak is for—it's like a gentle reboot. It works by helping resto…" at bounding box center [290, 190] width 115 height 39
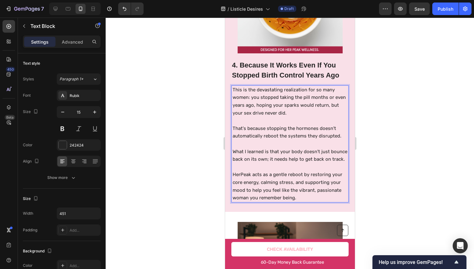
click at [270, 159] on p "What I learned is that your body doesn't just bounce back on its own; it needs …" at bounding box center [290, 155] width 115 height 15
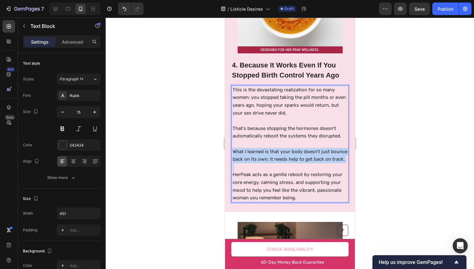
click at [270, 159] on p "What I learned is that your body doesn't just bounce back on its own; it needs …" at bounding box center [290, 155] width 115 height 15
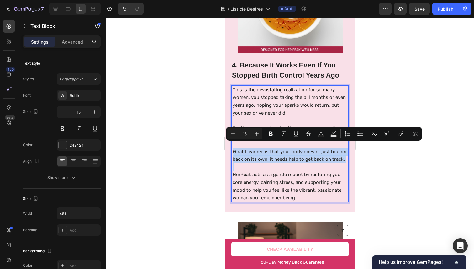
click at [270, 158] on p "What I learned is that your body doesn't just bounce back on its own; it needs …" at bounding box center [290, 155] width 115 height 15
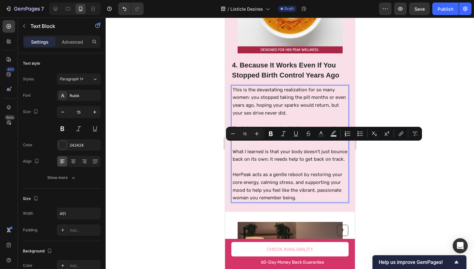
click at [270, 158] on p "What I learned is that your body doesn't just bounce back on its own; it needs …" at bounding box center [290, 155] width 115 height 15
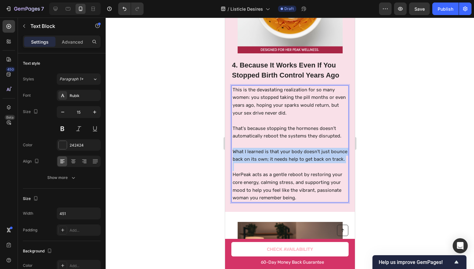
click at [270, 158] on p "What I learned is that your body doesn't just bounce back on its own; it needs …" at bounding box center [290, 155] width 115 height 15
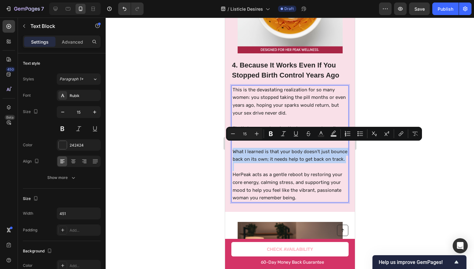
click at [269, 156] on p "What I learned is that your body doesn't just bounce back on its own; it needs …" at bounding box center [290, 155] width 115 height 15
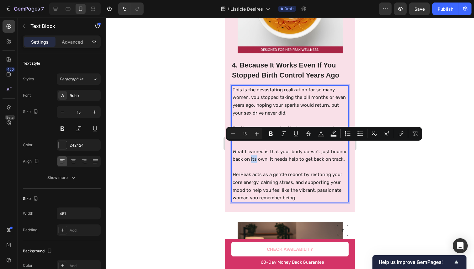
click at [269, 156] on p "What I learned is that your body doesn't just bounce back on its own; it needs …" at bounding box center [290, 155] width 115 height 15
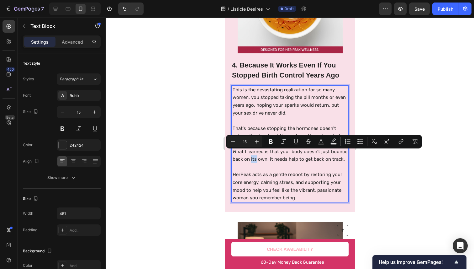
click at [269, 157] on p "What I learned is that your body doesn't just bounce back on its own; it needs …" at bounding box center [290, 155] width 115 height 15
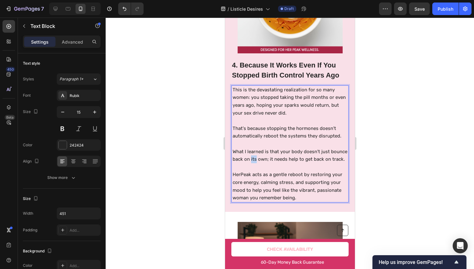
click at [269, 157] on p "What I learned is that your body doesn't just bounce back on its own; it needs …" at bounding box center [290, 155] width 115 height 15
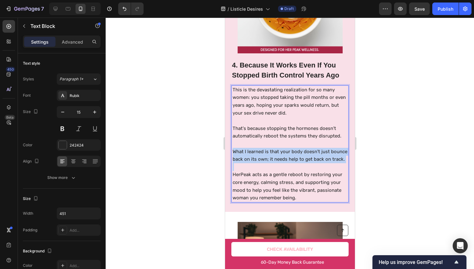
click at [269, 157] on p "What I learned is that your body doesn't just bounce back on its own; it needs …" at bounding box center [290, 155] width 115 height 15
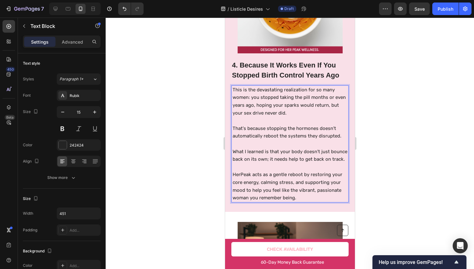
click at [261, 175] on p "HerPeak acts as a gentle reboot by restoring your core energy, calming stress, …" at bounding box center [290, 186] width 115 height 31
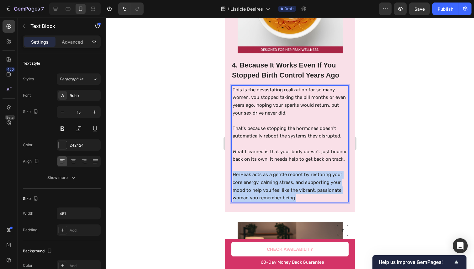
click at [261, 175] on p "HerPeak acts as a gentle reboot by restoring your core energy, calming stress, …" at bounding box center [290, 186] width 115 height 31
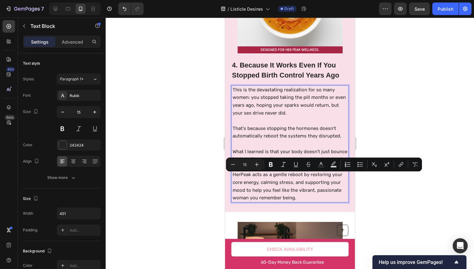
click at [288, 140] on p "Rich Text Editor. Editing area: main" at bounding box center [290, 144] width 115 height 8
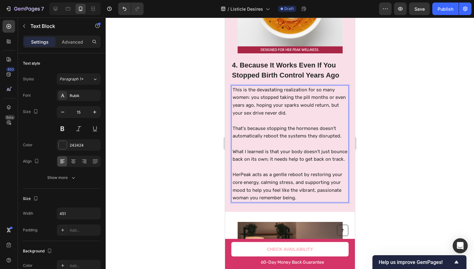
click at [276, 157] on p "What I learned is that your body doesn't just bounce back on its own; it needs …" at bounding box center [290, 155] width 115 height 15
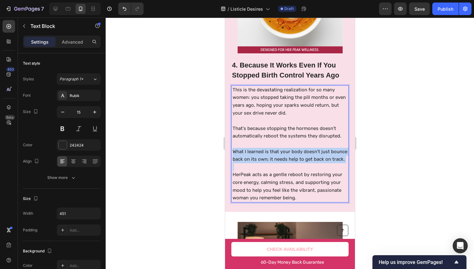
click at [276, 157] on p "What I learned is that your body doesn't just bounce back on its own; it needs …" at bounding box center [290, 155] width 115 height 15
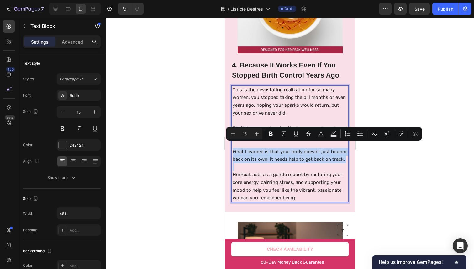
click at [302, 155] on p "What I learned is that your body doesn't just bounce back on its own; it needs …" at bounding box center [290, 155] width 115 height 15
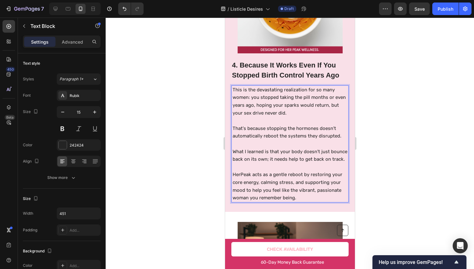
click at [299, 155] on p "What I learned is that your body doesn't just bounce back on its own; it needs …" at bounding box center [290, 155] width 115 height 15
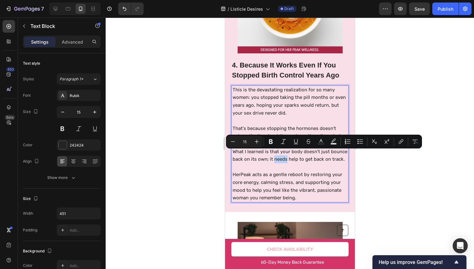
click at [297, 155] on p "What I learned is that your body doesn't just bounce back on its own; it needs …" at bounding box center [290, 155] width 115 height 15
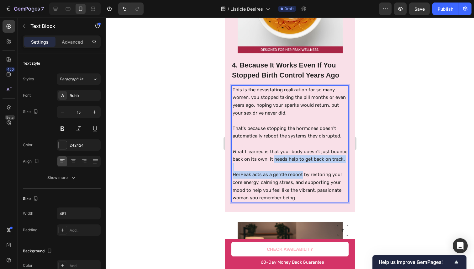
drag, startPoint x: 297, startPoint y: 155, endPoint x: 300, endPoint y: 177, distance: 22.1
click at [300, 177] on div "This is the devastating realization for so many women: you stopped taking the p…" at bounding box center [291, 143] width 116 height 117
click at [298, 182] on p "HerPeak acts as a gentle reboot by restoring your core energy, calming stress, …" at bounding box center [290, 186] width 115 height 31
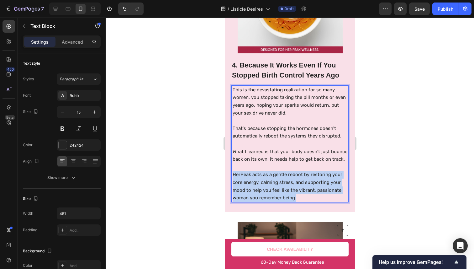
click at [298, 182] on p "HerPeak acts as a gentle reboot by restoring your core energy, calming stress, …" at bounding box center [290, 186] width 115 height 31
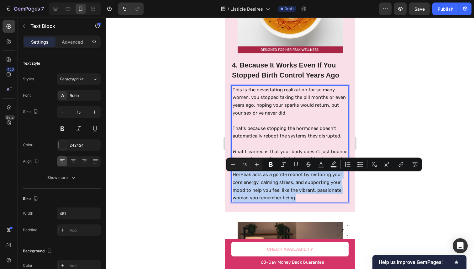
click at [295, 188] on p "HerPeak acts as a gentle reboot by restoring your core energy, calming stress, …" at bounding box center [290, 186] width 115 height 31
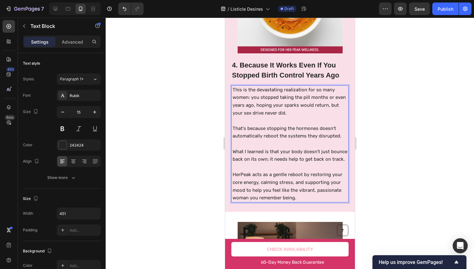
click at [294, 187] on p "HerPeak acts as a gentle reboot by restoring your core energy, calming stress, …" at bounding box center [290, 186] width 115 height 31
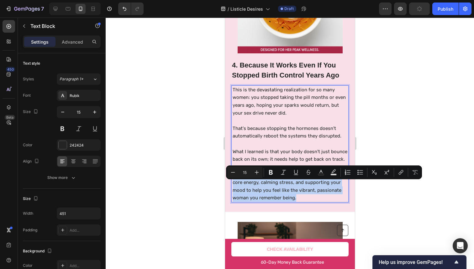
click at [294, 187] on p "HerPeak acts as a gentle reboot by restoring your core energy, calming stress, …" at bounding box center [290, 186] width 115 height 31
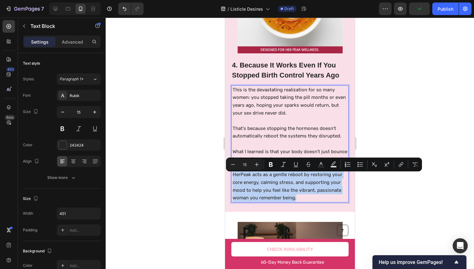
click at [291, 185] on p "HerPeak acts as a gentle reboot by restoring your core energy, calming stress, …" at bounding box center [290, 186] width 115 height 31
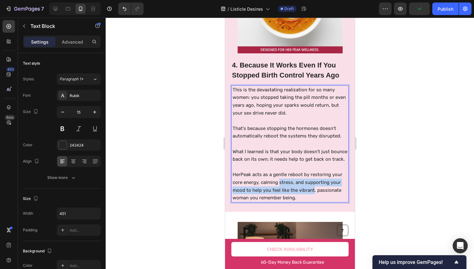
drag, startPoint x: 291, startPoint y: 185, endPoint x: 307, endPoint y: 189, distance: 16.4
click at [307, 189] on p "HerPeak acts as a gentle reboot by restoring your core energy, calming stress, …" at bounding box center [290, 186] width 115 height 31
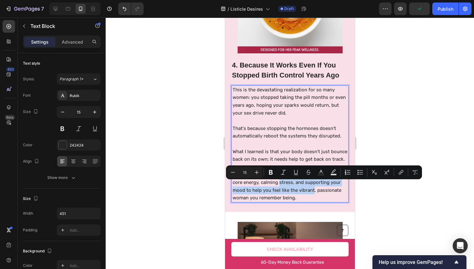
click at [307, 189] on p "HerPeak acts as a gentle reboot by restoring your core energy, calming stress, …" at bounding box center [290, 186] width 115 height 31
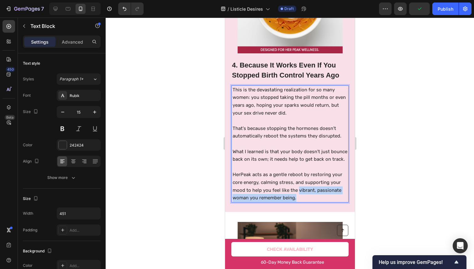
drag, startPoint x: 307, startPoint y: 189, endPoint x: 306, endPoint y: 199, distance: 9.8
click at [306, 199] on p "HerPeak acts as a gentle reboot by restoring your core energy, calming stress, …" at bounding box center [290, 186] width 115 height 31
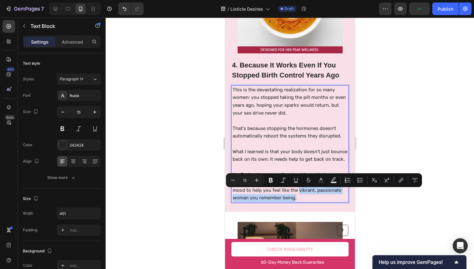
click at [306, 199] on p "HerPeak acts as a gentle reboot by restoring your core energy, calming stress, …" at bounding box center [290, 186] width 115 height 31
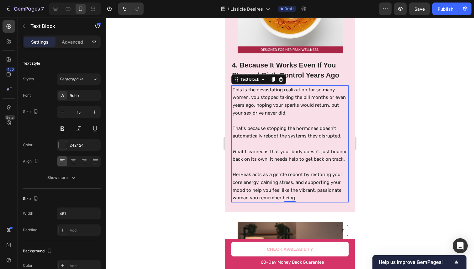
click at [386, 180] on div at bounding box center [290, 143] width 369 height 251
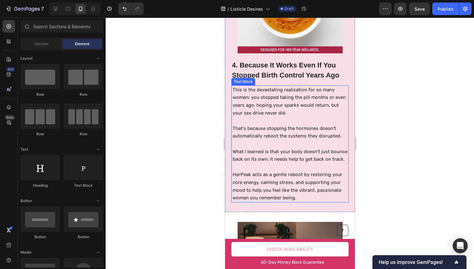
click at [292, 196] on p "HerPeak acts as a gentle reboot by restoring your core energy, calming stress, …" at bounding box center [290, 186] width 115 height 31
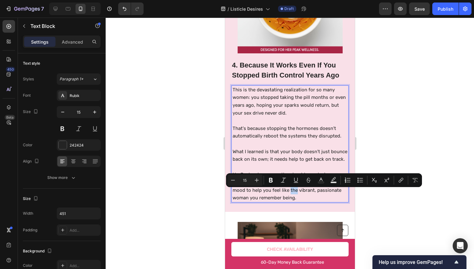
click at [296, 196] on p "HerPeak acts as a gentle reboot by restoring your core energy, calming stress, …" at bounding box center [290, 186] width 115 height 31
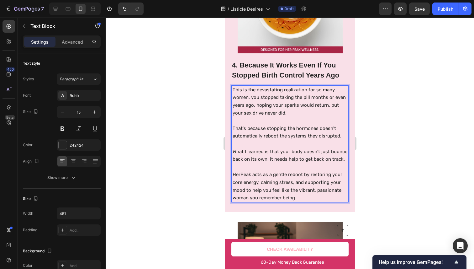
click at [299, 197] on p "HerPeak acts as a gentle reboot by restoring your core energy, calming stress, …" at bounding box center [290, 186] width 115 height 31
click at [300, 199] on p "HerPeak acts as a gentle reboot by restoring your core energy, calming stress, …" at bounding box center [290, 186] width 115 height 31
click at [281, 198] on p "HerPeak acts as a gentle reboot by restoring your core energy, calming stress, …" at bounding box center [290, 186] width 115 height 31
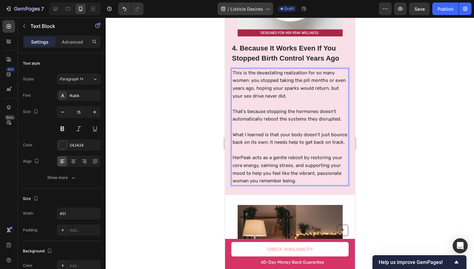
scroll to position [1181, 0]
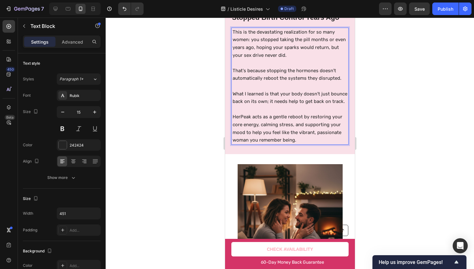
click at [292, 105] on p "What I learned is that your body doesn't just bounce back on its own; it needs …" at bounding box center [290, 97] width 115 height 15
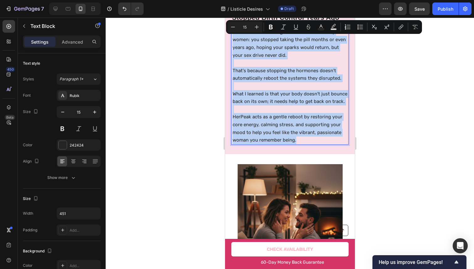
copy div "This is the devastating realization for so many women: you stopped taking the p…"
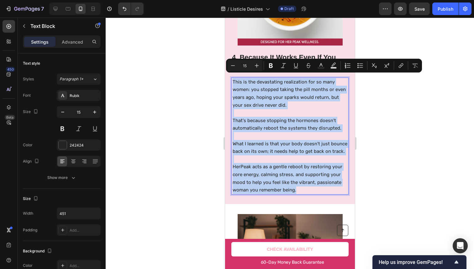
scroll to position [1130, 0]
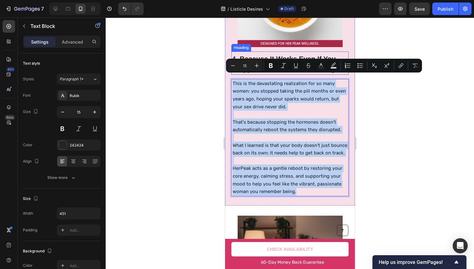
click at [273, 55] on p "4. Because It Works Even If You Stopped Birth Control Years Ago" at bounding box center [290, 64] width 116 height 20
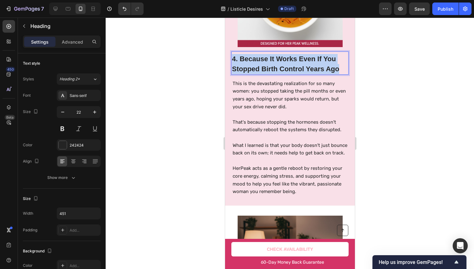
click at [273, 55] on p "4. Because It Works Even If You Stopped Birth Control Years Ago" at bounding box center [290, 64] width 116 height 20
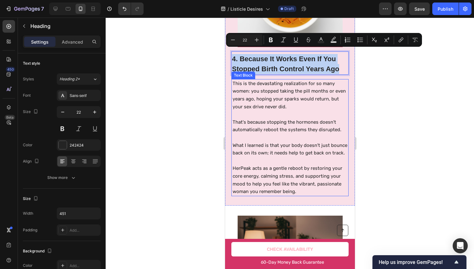
click at [299, 118] on p "That's because stopping the hormones doesn't automatically reboot the systems t…" at bounding box center [290, 125] width 115 height 15
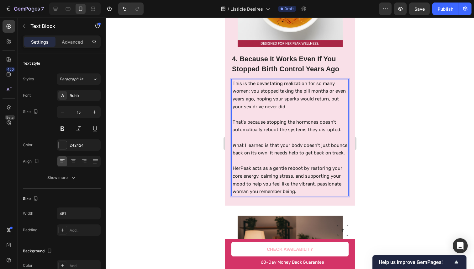
click at [299, 118] on p "That's because stopping the hormones doesn't automatically reboot the systems t…" at bounding box center [290, 125] width 115 height 15
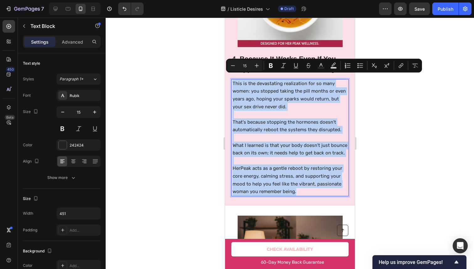
click at [245, 142] on p "What I learned is that your body doesn't just bounce back on its own; it needs …" at bounding box center [290, 149] width 115 height 15
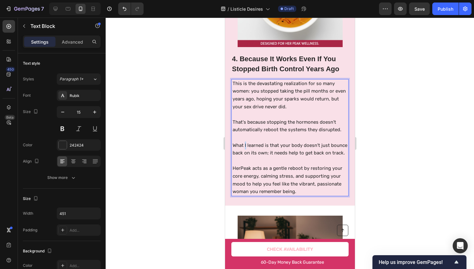
click at [245, 142] on p "What I learned is that your body doesn't just bounce back on its own; it needs …" at bounding box center [290, 149] width 115 height 15
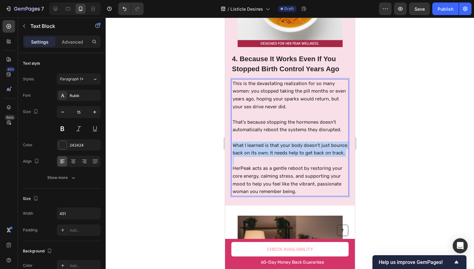
click at [245, 142] on p "What I learned is that your body doesn't just bounce back on its own; it needs …" at bounding box center [290, 149] width 115 height 15
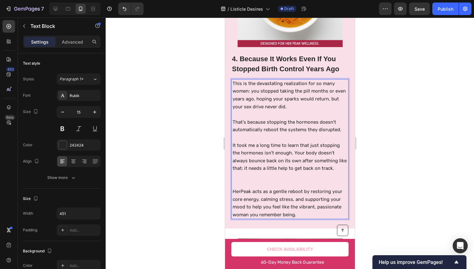
click at [374, 141] on div at bounding box center [290, 143] width 369 height 251
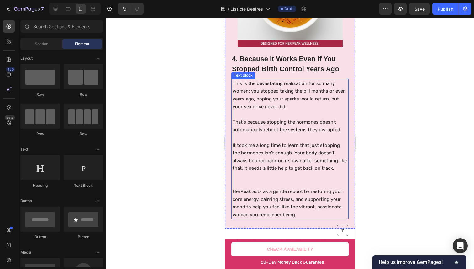
click at [263, 172] on p "Rich Text Editor. Editing area: main" at bounding box center [290, 176] width 115 height 8
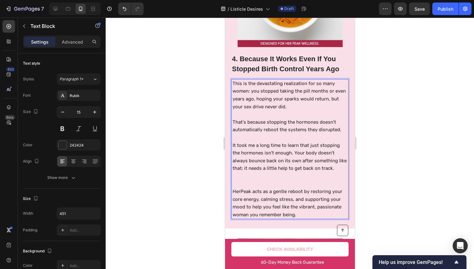
click at [280, 118] on p "That's because stopping the hormones doesn't automatically reboot the systems t…" at bounding box center [290, 125] width 115 height 15
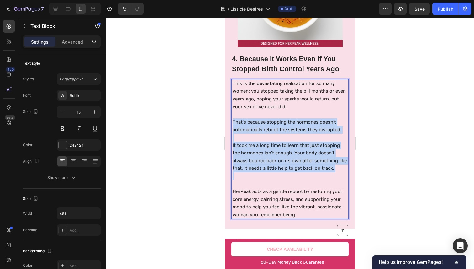
drag, startPoint x: 280, startPoint y: 118, endPoint x: 274, endPoint y: 153, distance: 35.0
click at [274, 153] on div "This is the devastating realization for so many women: you stopped taking the p…" at bounding box center [291, 149] width 116 height 140
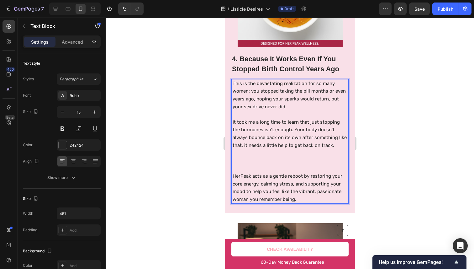
click at [279, 157] on p "Rich Text Editor. Editing area: main" at bounding box center [290, 161] width 115 height 8
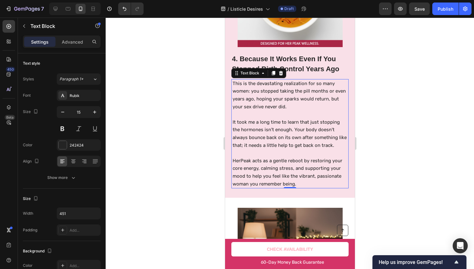
click at [376, 86] on div at bounding box center [290, 143] width 369 height 251
click at [321, 85] on p "This is the devastating realization for so many women: you stopped taking the p…" at bounding box center [290, 95] width 115 height 31
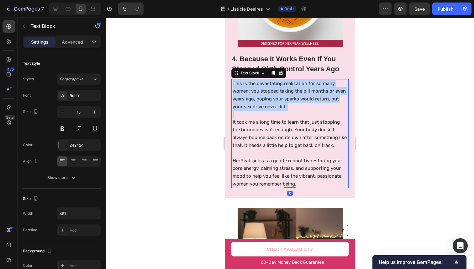
click at [321, 85] on p "This is the devastating realization for so many women: you stopped taking the p…" at bounding box center [290, 95] width 115 height 31
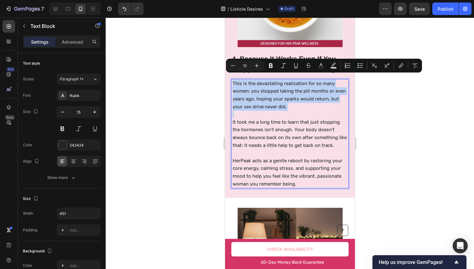
click at [290, 96] on p "This is the devastating realization for so many women: you stopped taking the p…" at bounding box center [290, 95] width 115 height 31
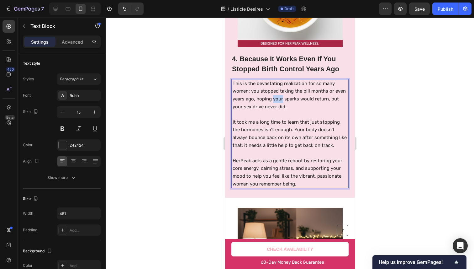
click at [290, 96] on p "This is the devastating realization for so many women: you stopped taking the p…" at bounding box center [290, 95] width 115 height 31
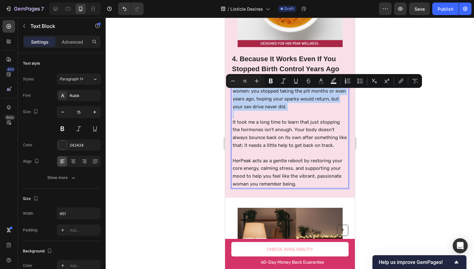
click at [290, 96] on p "This is the devastating realization for so many women: you stopped taking the p…" at bounding box center [290, 95] width 115 height 31
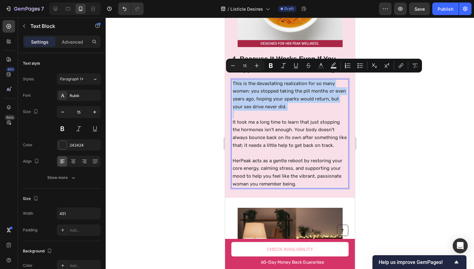
click at [286, 102] on p "This is the devastating realization for so many women: you stopped taking the p…" at bounding box center [290, 95] width 115 height 31
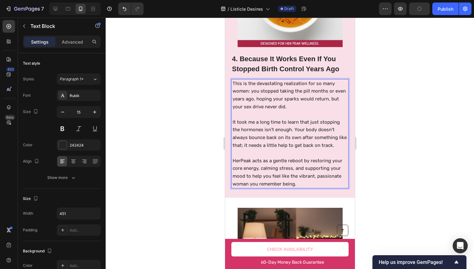
click at [293, 124] on p "It took me a long time to learn that just stopping the hormones isn't enough. Y…" at bounding box center [290, 133] width 115 height 31
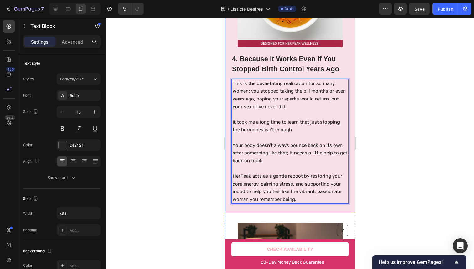
click at [411, 114] on div at bounding box center [290, 143] width 369 height 251
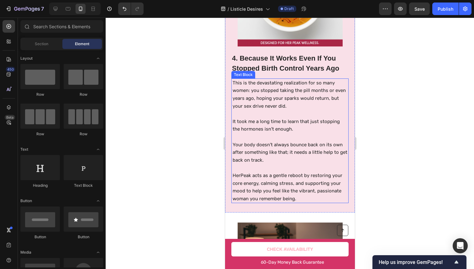
scroll to position [1131, 0]
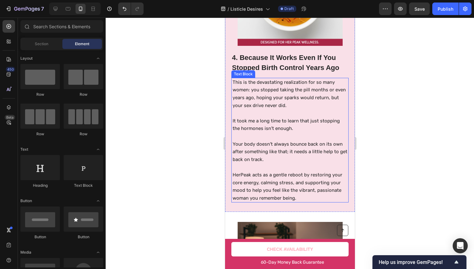
click at [303, 141] on p "Your body doesn't always bounce back on its own after something like that; it n…" at bounding box center [290, 151] width 115 height 23
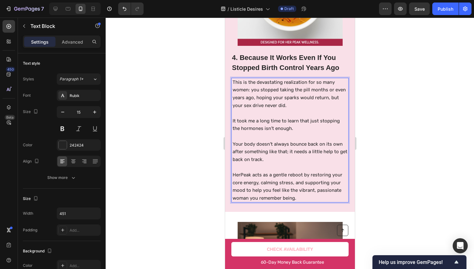
click at [292, 153] on p "Your body doesn't always bounce back on its own after something like that; it n…" at bounding box center [290, 151] width 115 height 23
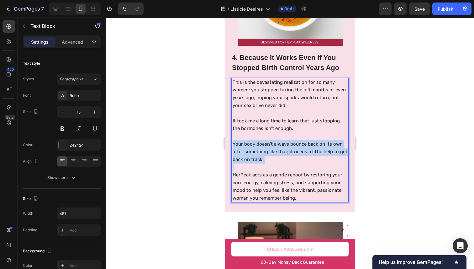
click at [292, 153] on p "Your body doesn't always bounce back on its own after something like that; it n…" at bounding box center [290, 151] width 115 height 23
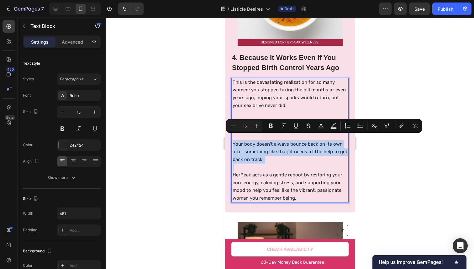
click at [291, 149] on p "Your body doesn't always bounce back on its own after something like that; it n…" at bounding box center [290, 151] width 115 height 23
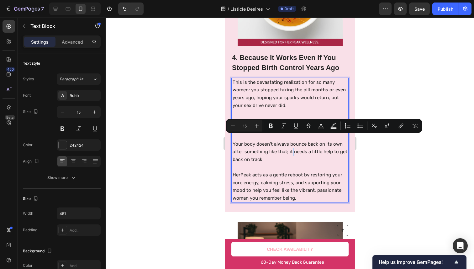
click at [291, 149] on p "Your body doesn't always bounce back on its own after something like that; it n…" at bounding box center [290, 151] width 115 height 23
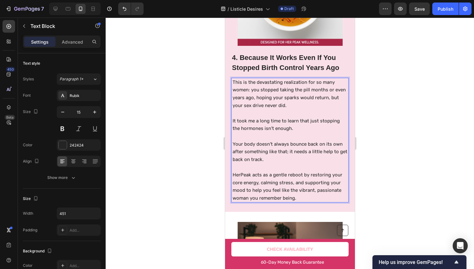
click at [288, 149] on p "Your body doesn't always bounce back on its own after something like that; it n…" at bounding box center [290, 151] width 115 height 23
drag, startPoint x: 288, startPoint y: 149, endPoint x: 289, endPoint y: 169, distance: 20.7
click at [291, 153] on p "Your body doesn't always bounce back on its own after something like that; it n…" at bounding box center [290, 151] width 115 height 23
click at [289, 171] on p "HerPeak acts as a gentle reboot by restoring your core energy, calming stress, …" at bounding box center [290, 186] width 115 height 31
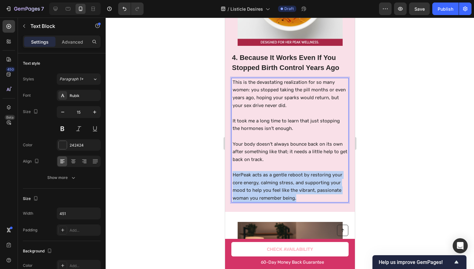
click at [289, 171] on p "HerPeak acts as a gentle reboot by restoring your core energy, calming stress, …" at bounding box center [290, 186] width 115 height 31
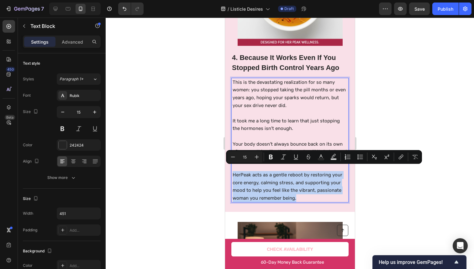
click at [281, 175] on p "HerPeak acts as a gentle reboot by restoring your core energy, calming stress, …" at bounding box center [290, 186] width 115 height 31
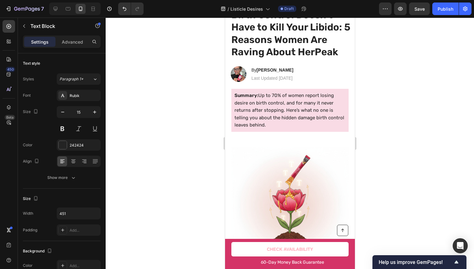
scroll to position [0, 0]
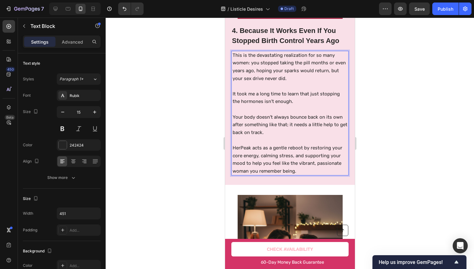
click at [262, 144] on p "HerPeak acts as a gentle reboot by restoring your core energy, calming stress, …" at bounding box center [290, 159] width 115 height 31
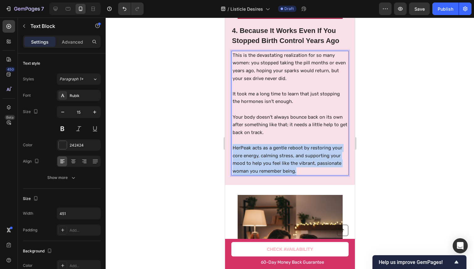
click at [262, 144] on p "HerPeak acts as a gentle reboot by restoring your core energy, calming stress, …" at bounding box center [290, 159] width 115 height 31
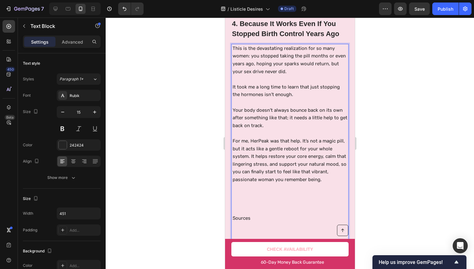
scroll to position [1165, 0]
drag, startPoint x: 281, startPoint y: 184, endPoint x: 297, endPoint y: 264, distance: 81.2
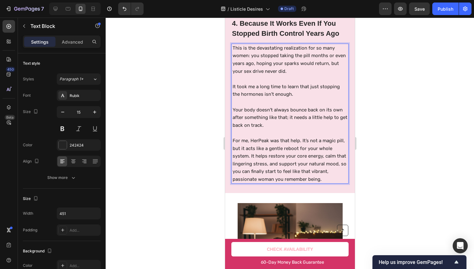
click at [252, 150] on p "For me, HerPeak was that help. It’s not a magic pill, but it acts like a gentle…" at bounding box center [290, 160] width 115 height 46
click at [251, 151] on p "For me, HerPeak was that help. It’s not a magic pill, but it acts like a gentle…" at bounding box center [290, 160] width 115 height 46
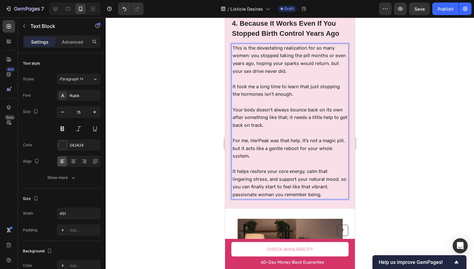
drag, startPoint x: 392, startPoint y: 101, endPoint x: 121, endPoint y: 80, distance: 272.6
click at [392, 101] on div at bounding box center [290, 143] width 369 height 251
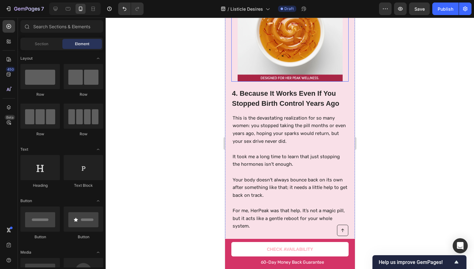
scroll to position [1179, 0]
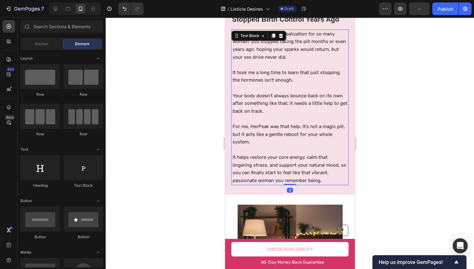
click at [271, 171] on p "It helps restore your core energy, calm that lingering stress, and support your…" at bounding box center [290, 168] width 115 height 31
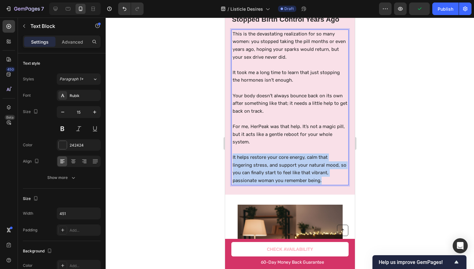
click at [271, 171] on p "It helps restore your core energy, calm that lingering stress, and support your…" at bounding box center [290, 168] width 115 height 31
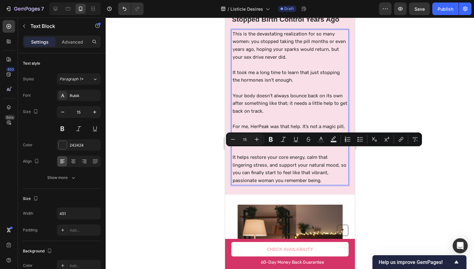
click at [285, 123] on p "For me, HerPeak was that help. It’s not a magic pill, but it acts like a gentle…" at bounding box center [290, 134] width 115 height 23
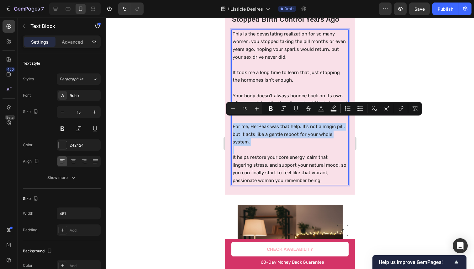
drag, startPoint x: 285, startPoint y: 123, endPoint x: 282, endPoint y: 132, distance: 8.8
click at [282, 132] on p "For me, HerPeak was that help. It’s not a magic pill, but it acts like a gentle…" at bounding box center [290, 134] width 115 height 23
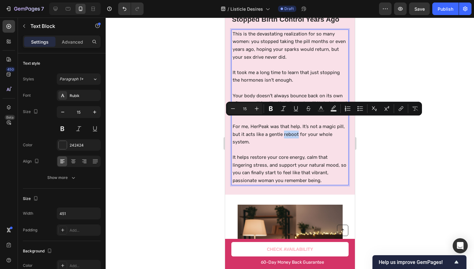
click at [282, 132] on p "For me, HerPeak was that help. It’s not a magic pill, but it acts like a gentle…" at bounding box center [290, 134] width 115 height 23
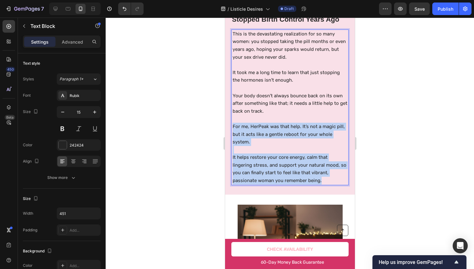
drag, startPoint x: 282, startPoint y: 132, endPoint x: 271, endPoint y: 153, distance: 23.6
click at [271, 153] on div "This is the devastating realization for so many women: you stopped taking the p…" at bounding box center [291, 107] width 116 height 156
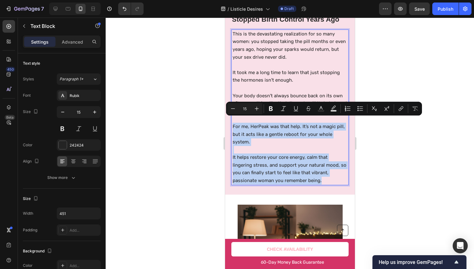
click at [264, 146] on p "Rich Text Editor. Editing area: main" at bounding box center [290, 150] width 115 height 8
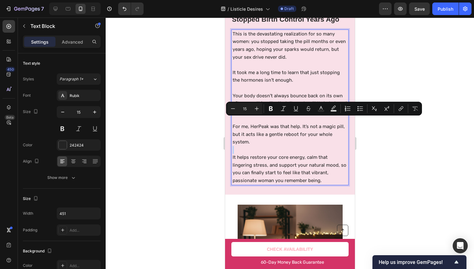
click at [264, 146] on p "Rich Text Editor. Editing area: main" at bounding box center [290, 150] width 115 height 8
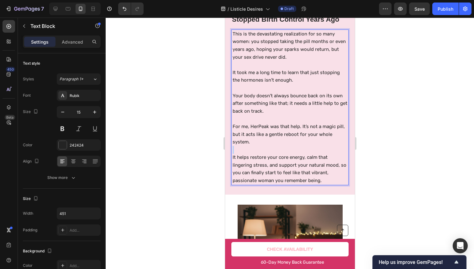
click at [264, 146] on p "Rich Text Editor. Editing area: main" at bounding box center [290, 150] width 115 height 8
click at [263, 153] on p "It helps restore your core energy, calm that lingering stress, and support your…" at bounding box center [290, 168] width 115 height 31
click at [291, 138] on p "For me, HerPeak was that help. It’s not a magic pill, but it acts like a gentle…" at bounding box center [290, 134] width 115 height 23
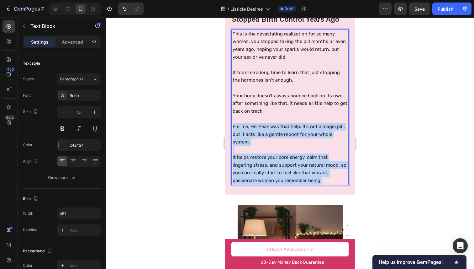
drag, startPoint x: 291, startPoint y: 138, endPoint x: 281, endPoint y: 166, distance: 30.2
click at [281, 166] on div "This is the devastating realization for so many women: you stopped taking the p…" at bounding box center [291, 107] width 116 height 156
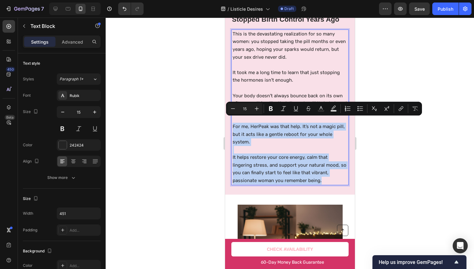
copy div "For me, HerPeak was that help. It’s not a magic pill, but it acts like a gentle…"
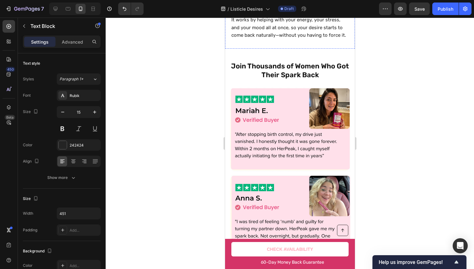
scroll to position [1610, 0]
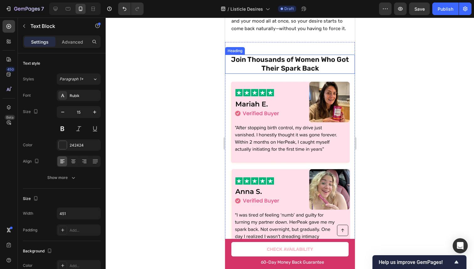
click at [301, 61] on strong "Join Thousands of Women Who Got Their Spark Back" at bounding box center [290, 64] width 118 height 18
click at [298, 70] on strong "Join Thousands of Women Who Got Their Spark Back" at bounding box center [290, 64] width 118 height 18
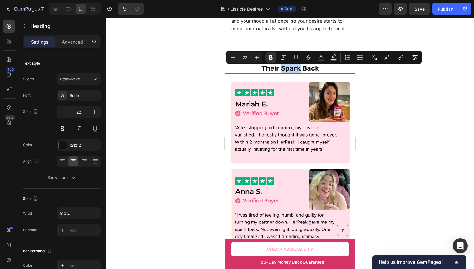
click at [295, 70] on strong "Join Thousands of Women Who Got Their Spark Back" at bounding box center [290, 64] width 118 height 18
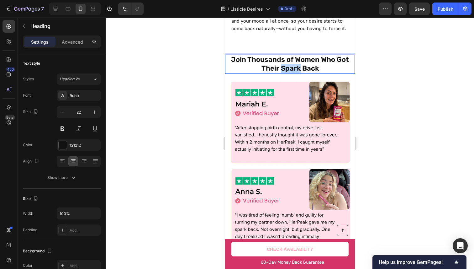
click at [295, 70] on strong "Join Thousands of Women Who Got Their Spark Back" at bounding box center [290, 64] width 118 height 18
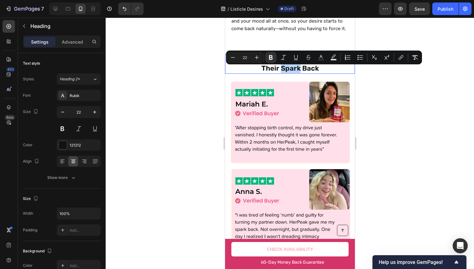
click at [292, 71] on strong "Join Thousands of Women Who Got Their Spark Back" at bounding box center [290, 64] width 118 height 18
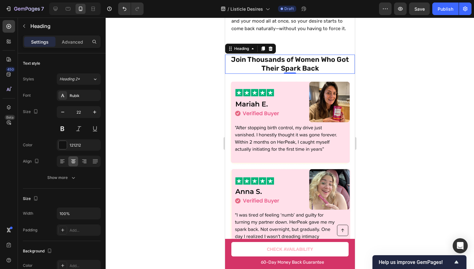
click at [404, 87] on div at bounding box center [290, 143] width 369 height 251
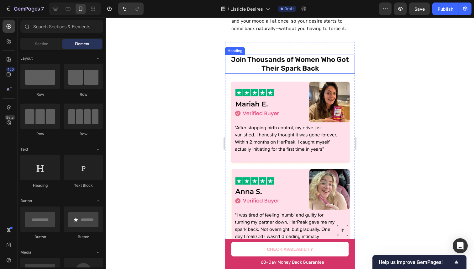
click at [324, 72] on p "⁠⁠⁠⁠⁠⁠⁠ Join Thousands of Women Who Got Their Spark Back" at bounding box center [290, 64] width 119 height 18
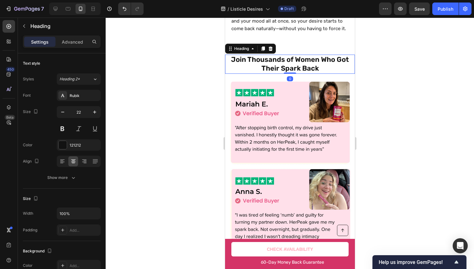
click at [407, 57] on div at bounding box center [290, 143] width 369 height 251
click at [340, 68] on p "⁠⁠⁠⁠⁠⁠⁠ Join Thousands of Women Who Got Their Spark Back" at bounding box center [290, 64] width 119 height 18
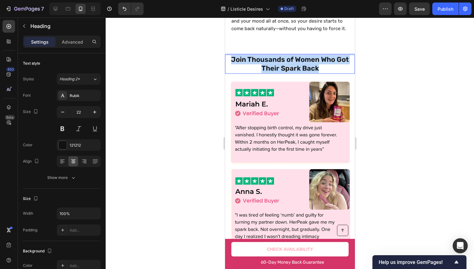
click at [340, 68] on p "Join Thousands of Women Who Got Their Spark Back" at bounding box center [290, 64] width 119 height 18
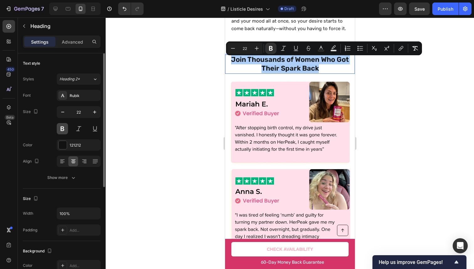
click at [64, 128] on button at bounding box center [62, 128] width 11 height 11
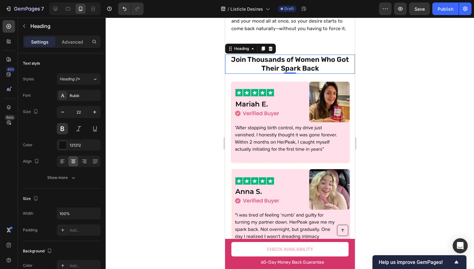
click at [304, 73] on strong "Join Thousands of Women Who Got Their Spark Back" at bounding box center [290, 64] width 118 height 18
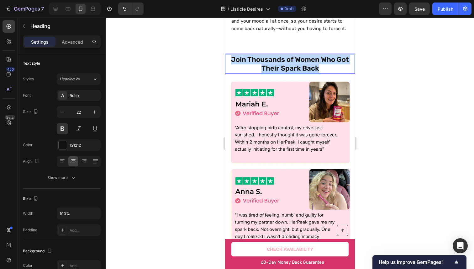
click at [304, 73] on strong "Join Thousands of Women Who Got Their Spark Back" at bounding box center [290, 64] width 118 height 18
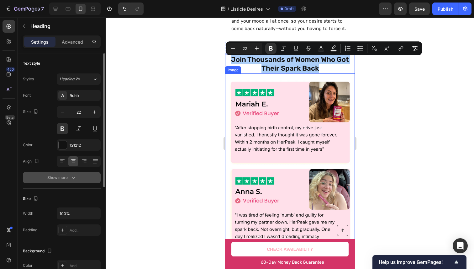
click at [73, 175] on icon "button" at bounding box center [73, 177] width 6 height 6
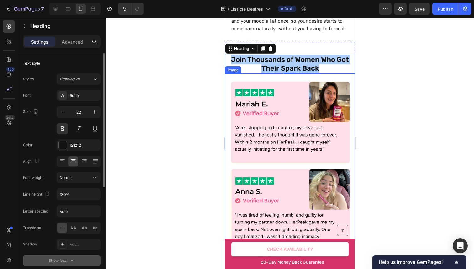
click at [84, 261] on button "Show less" at bounding box center [62, 260] width 78 height 11
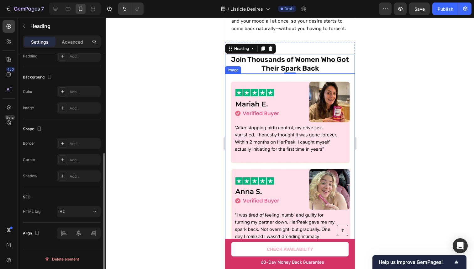
scroll to position [0, 0]
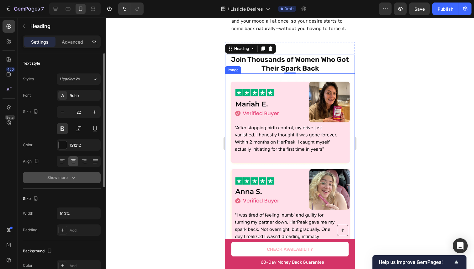
click at [64, 172] on button "Show more" at bounding box center [62, 177] width 78 height 11
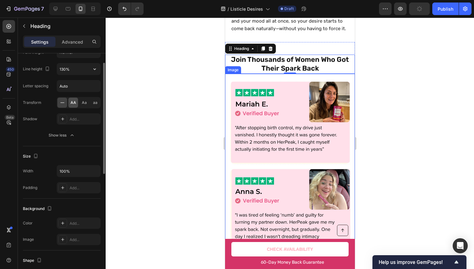
scroll to position [91, 0]
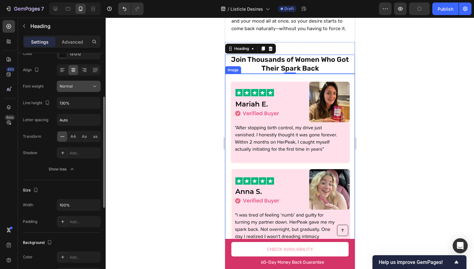
click at [80, 86] on div "Normal" at bounding box center [76, 86] width 32 height 6
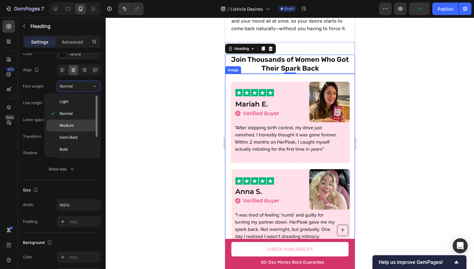
click at [74, 122] on div "Medium" at bounding box center [71, 126] width 49 height 12
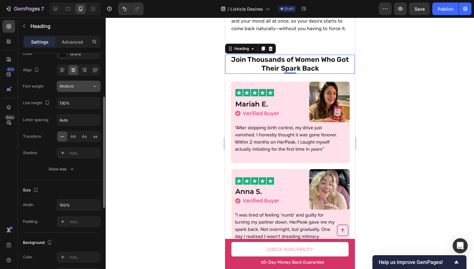
click at [87, 88] on div "Medium" at bounding box center [76, 86] width 32 height 6
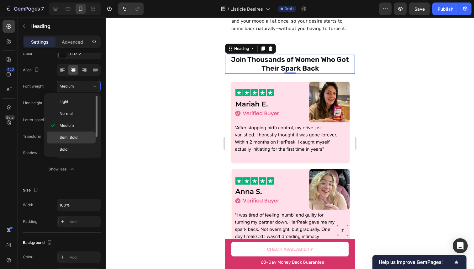
click at [78, 135] on p "Semi Bold" at bounding box center [76, 138] width 33 height 6
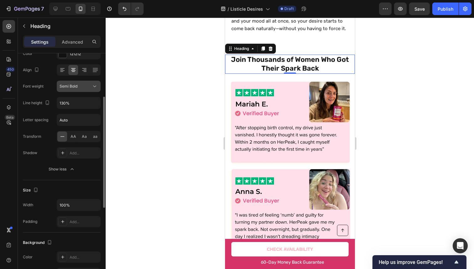
click at [82, 91] on button "Semi Bold" at bounding box center [79, 86] width 44 height 11
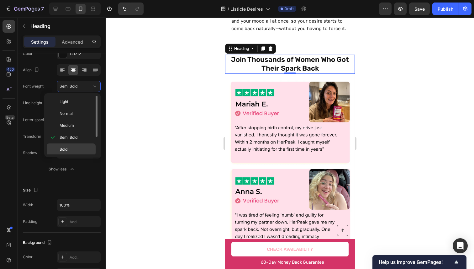
click at [70, 147] on p "Bold" at bounding box center [76, 150] width 33 height 6
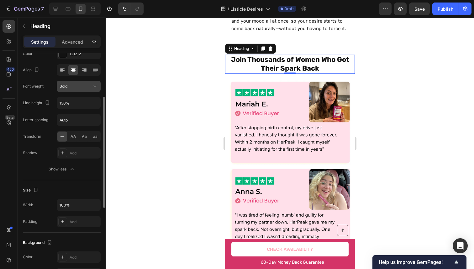
click at [92, 83] on button "Bold" at bounding box center [79, 86] width 44 height 11
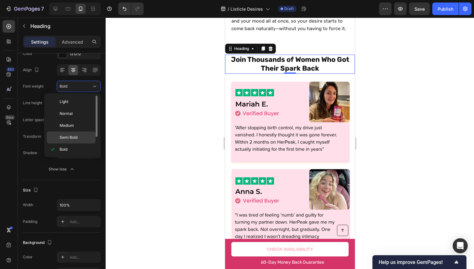
click at [77, 139] on span "Semi Bold" at bounding box center [69, 138] width 18 height 6
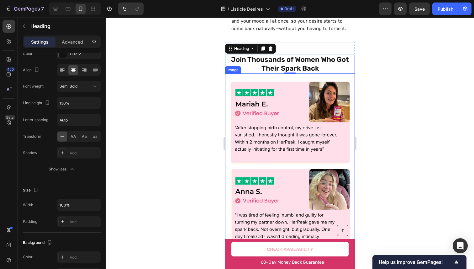
click at [405, 96] on div at bounding box center [290, 143] width 369 height 251
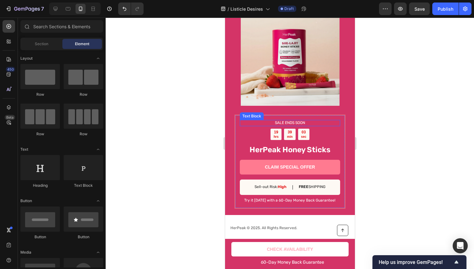
scroll to position [1661, 0]
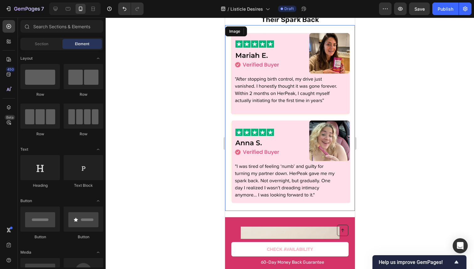
click at [277, 107] on img at bounding box center [290, 118] width 130 height 186
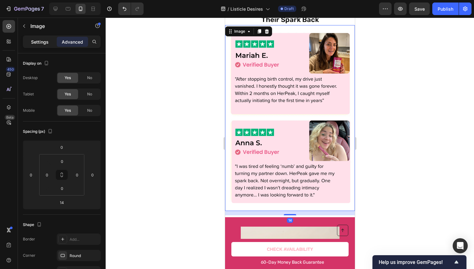
click at [38, 39] on p "Settings" at bounding box center [40, 42] width 18 height 7
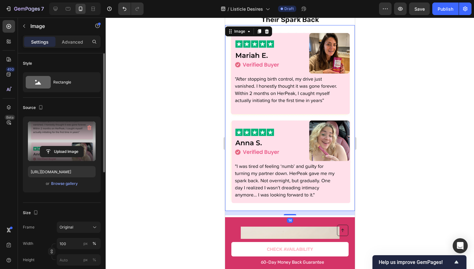
click at [69, 139] on label at bounding box center [62, 141] width 68 height 40
click at [69, 146] on input "file" at bounding box center [61, 151] width 43 height 11
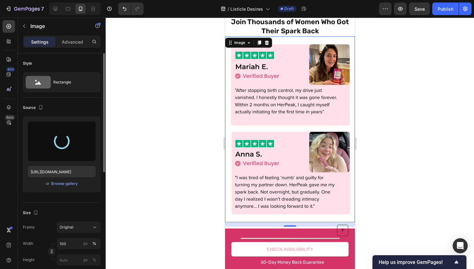
scroll to position [1649, 0]
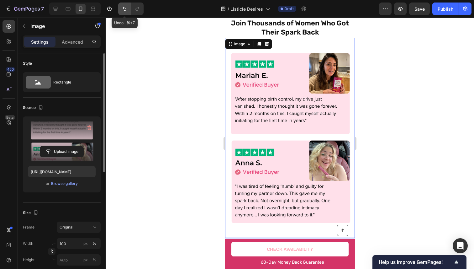
click at [122, 6] on icon "Undo/Redo" at bounding box center [124, 9] width 6 height 6
click at [135, 8] on icon "Undo/Redo" at bounding box center [137, 9] width 6 height 6
click at [114, 10] on button "button" at bounding box center [109, 9] width 13 height 13
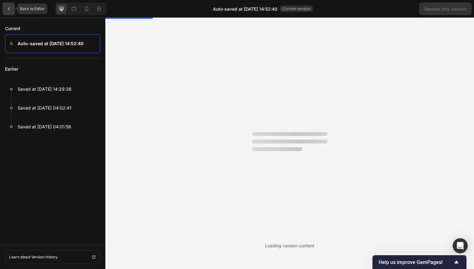
click at [13, 8] on div at bounding box center [9, 9] width 13 height 13
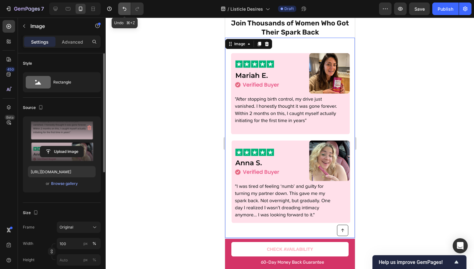
click at [125, 8] on icon "Undo/Redo" at bounding box center [125, 9] width 4 height 4
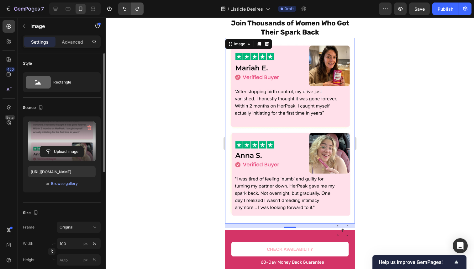
click at [137, 9] on icon "Undo/Redo" at bounding box center [137, 9] width 6 height 6
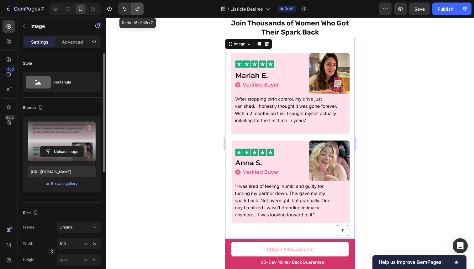
click at [137, 9] on icon "Undo/Redo" at bounding box center [137, 9] width 6 height 6
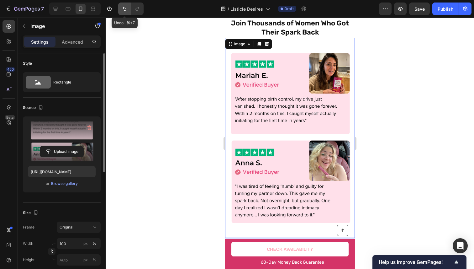
click at [127, 9] on icon "Undo/Redo" at bounding box center [124, 9] width 6 height 6
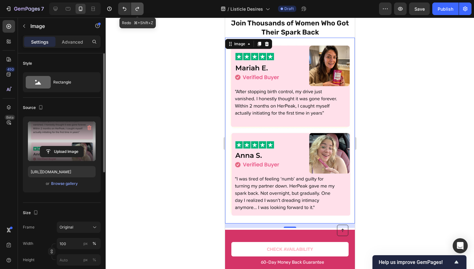
click at [138, 8] on icon "Undo/Redo" at bounding box center [137, 9] width 6 height 6
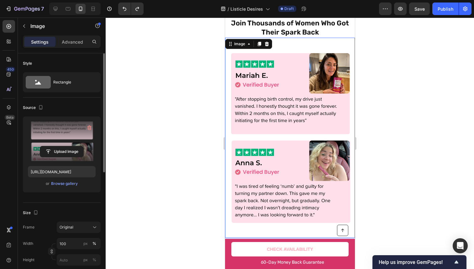
click at [50, 145] on label at bounding box center [62, 141] width 68 height 40
click at [50, 146] on input "file" at bounding box center [61, 151] width 43 height 11
click at [79, 145] on label at bounding box center [62, 141] width 68 height 40
click at [79, 146] on input "file" at bounding box center [61, 151] width 43 height 11
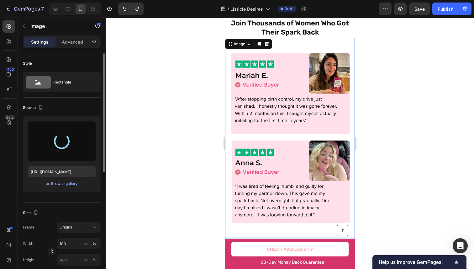
type input "https://cdn.shopify.com/s/files/1/0906/1679/1405/files/gempages_584250306737472…"
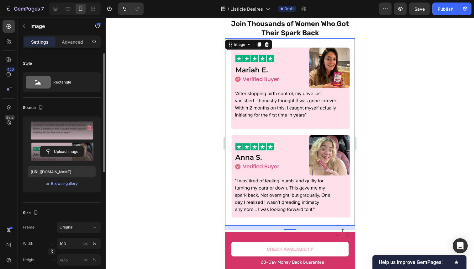
scroll to position [1648, 0]
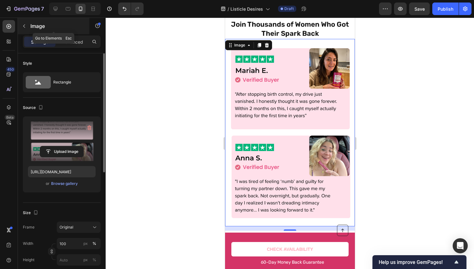
click at [83, 33] on div "Image" at bounding box center [54, 26] width 72 height 16
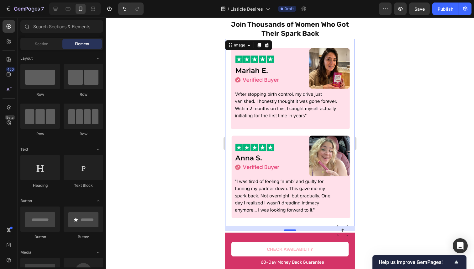
click at [78, 38] on div "Section Element" at bounding box center [61, 44] width 83 height 13
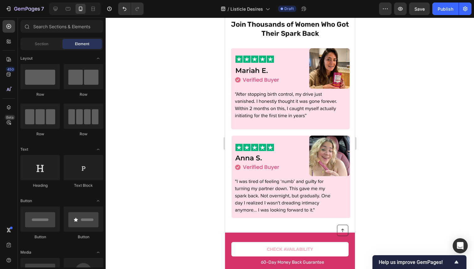
click at [287, 77] on img at bounding box center [290, 132] width 130 height 187
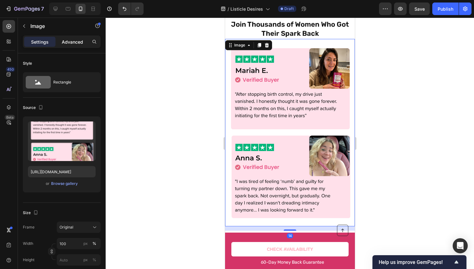
click at [77, 43] on p "Advanced" at bounding box center [72, 42] width 21 height 7
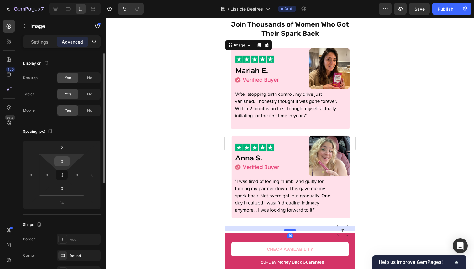
click at [61, 159] on input "0" at bounding box center [62, 161] width 13 height 9
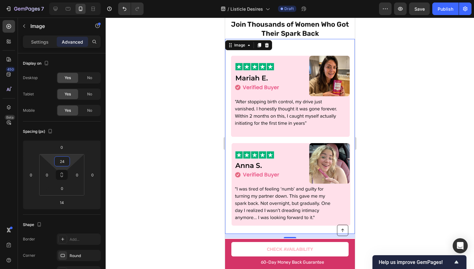
type input "24"
click at [398, 146] on div at bounding box center [290, 143] width 369 height 251
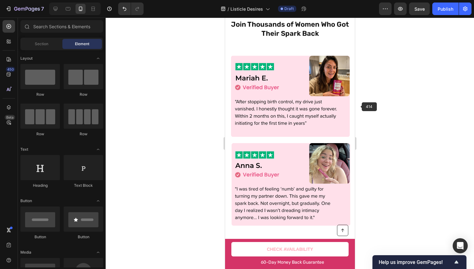
click at [317, 111] on img at bounding box center [290, 139] width 130 height 187
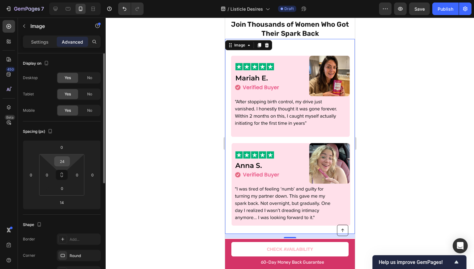
click at [66, 161] on input "24" at bounding box center [62, 161] width 13 height 9
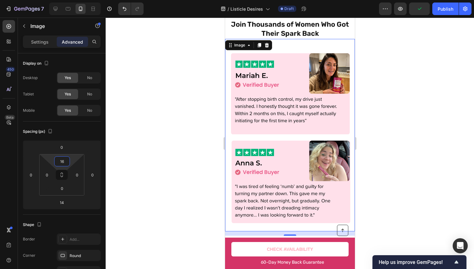
type input "16"
click at [378, 122] on div at bounding box center [290, 143] width 369 height 251
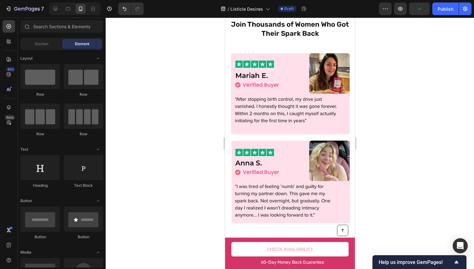
scroll to position [1592, 0]
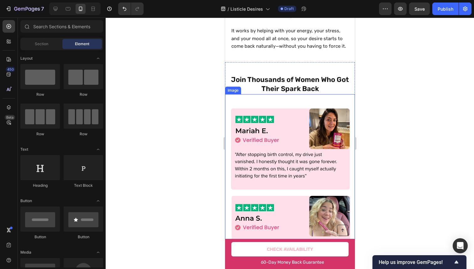
click at [318, 111] on img at bounding box center [290, 192] width 130 height 187
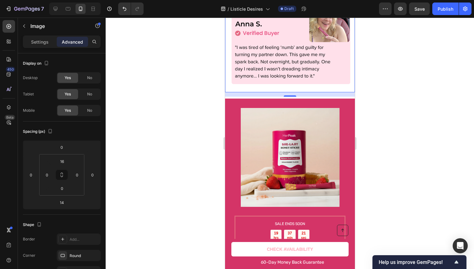
click at [392, 89] on div at bounding box center [290, 143] width 369 height 251
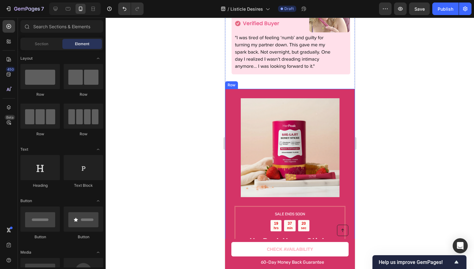
scroll to position [1738, 0]
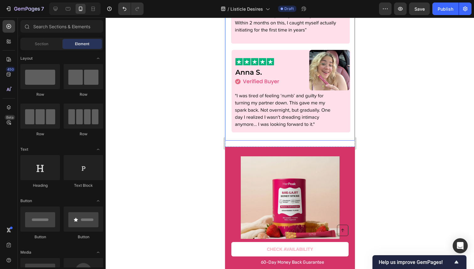
click at [303, 133] on img at bounding box center [290, 46] width 130 height 187
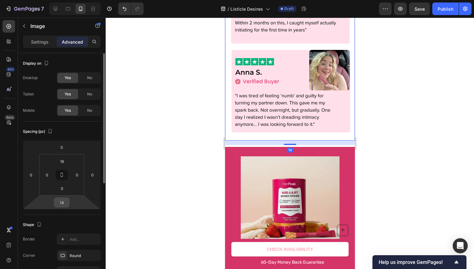
click at [63, 201] on input "14" at bounding box center [62, 202] width 13 height 9
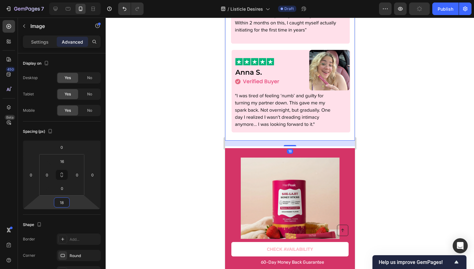
type input "1"
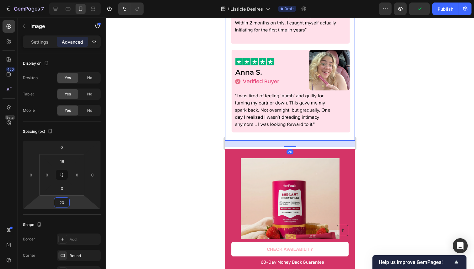
type input "20"
click at [474, 83] on div at bounding box center [290, 143] width 369 height 251
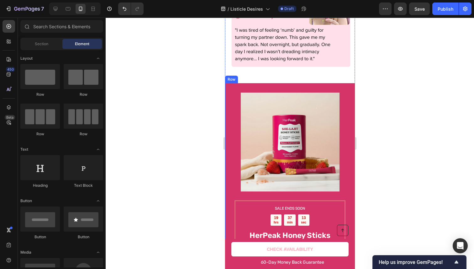
scroll to position [1804, 0]
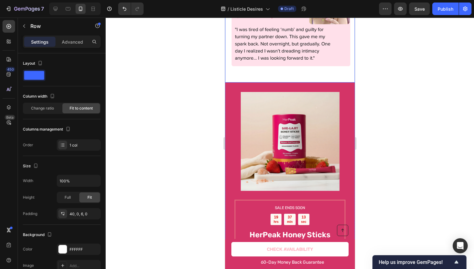
click at [73, 42] on p "Advanced" at bounding box center [72, 42] width 21 height 7
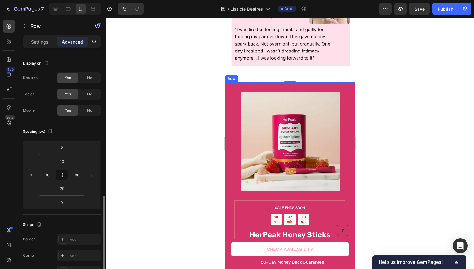
click at [231, 76] on div "Row" at bounding box center [231, 79] width 10 height 6
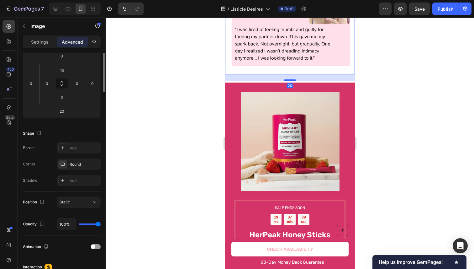
scroll to position [0, 0]
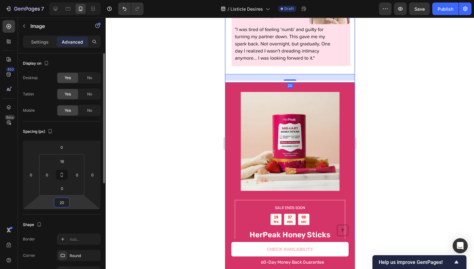
click at [62, 201] on input "20" at bounding box center [62, 202] width 13 height 9
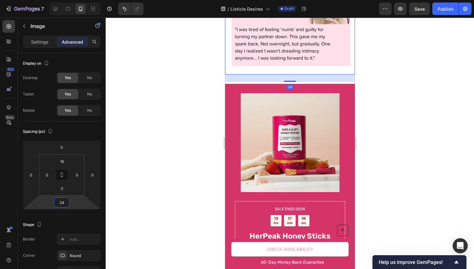
type input "24"
click at [441, 99] on div at bounding box center [290, 143] width 369 height 251
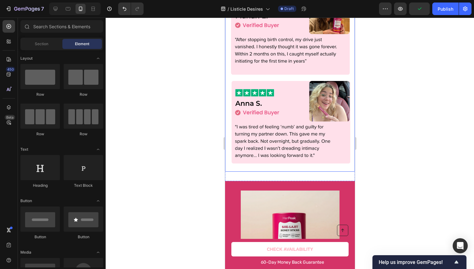
scroll to position [1708, 0]
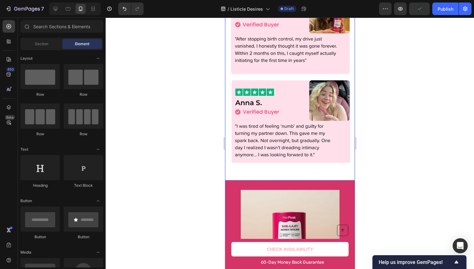
click at [285, 164] on div "⁠⁠⁠⁠⁠⁠⁠ Join Thousands of Women Who Got Their Spark Back Heading Image" at bounding box center [290, 68] width 130 height 219
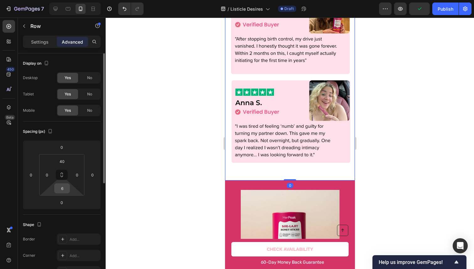
click at [62, 184] on input "6" at bounding box center [62, 188] width 13 height 9
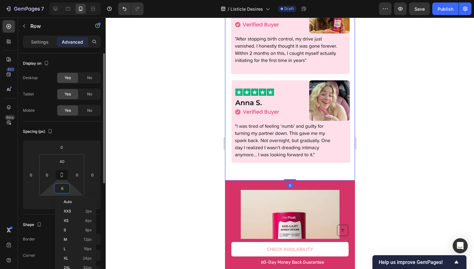
type input "8"
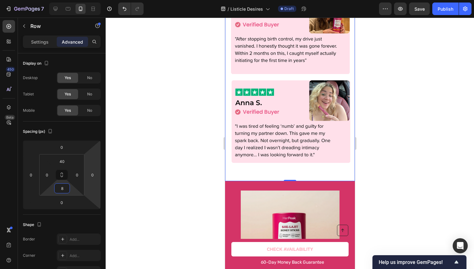
drag, startPoint x: 474, startPoint y: 115, endPoint x: 435, endPoint y: 119, distance: 39.4
click at [474, 115] on div at bounding box center [290, 143] width 369 height 251
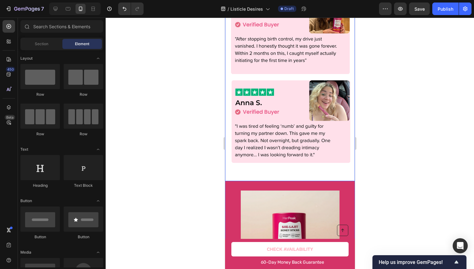
click at [303, 169] on div "⁠⁠⁠⁠⁠⁠⁠ Join Thousands of Women Who Got Their Spark Back Heading Image" at bounding box center [290, 68] width 130 height 219
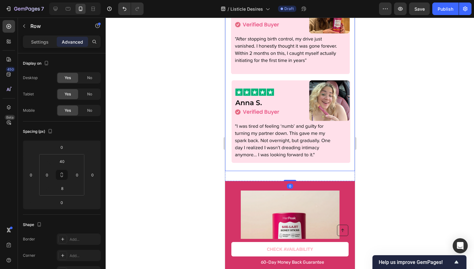
click at [302, 161] on img at bounding box center [290, 77] width 130 height 187
click at [298, 171] on div "24" at bounding box center [290, 175] width 130 height 8
click at [305, 171] on div "24" at bounding box center [290, 175] width 130 height 8
click at [319, 174] on div "⁠⁠⁠⁠⁠⁠⁠ Join Thousands of Women Who Got Their Spark Back Heading Image 24 Row" at bounding box center [290, 64] width 130 height 234
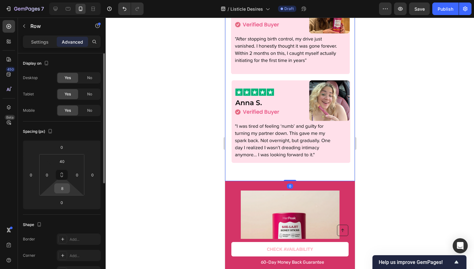
click at [64, 192] on input "8" at bounding box center [62, 188] width 13 height 9
type input "10"
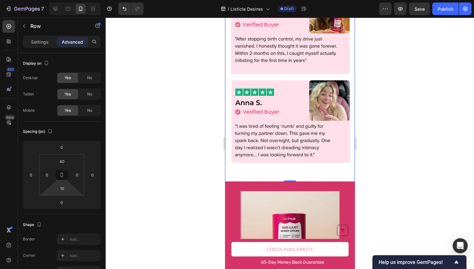
click at [448, 77] on div at bounding box center [290, 143] width 369 height 251
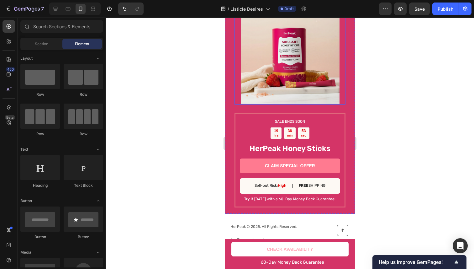
scroll to position [1906, 0]
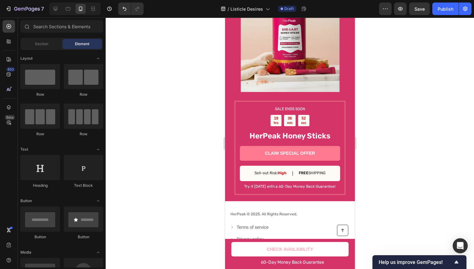
click at [380, 85] on div at bounding box center [290, 143] width 369 height 251
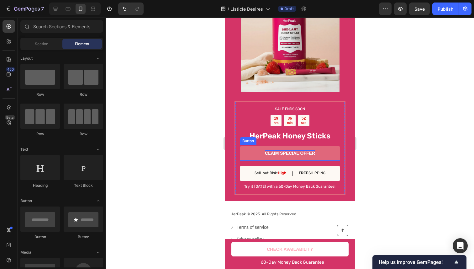
click at [277, 150] on p "CLAIM SPECIAL OFFER" at bounding box center [290, 153] width 50 height 6
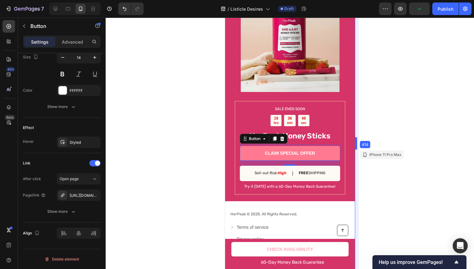
scroll to position [1906, 0]
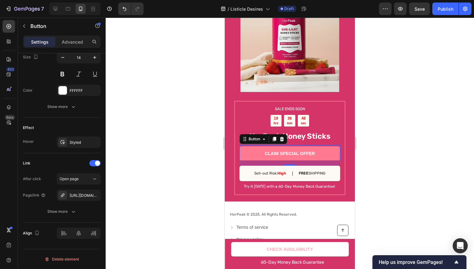
click at [373, 121] on div at bounding box center [290, 143] width 369 height 251
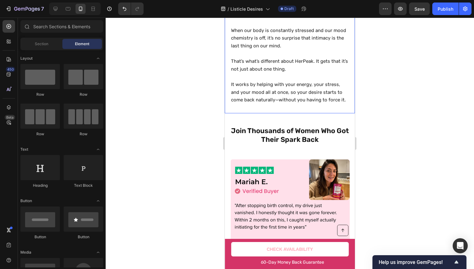
scroll to position [1671, 0]
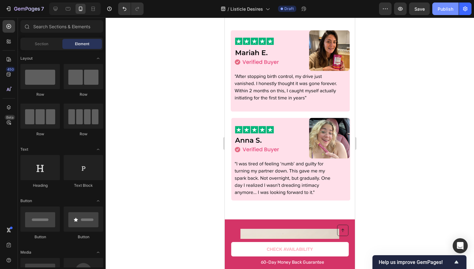
click at [449, 11] on div "Publish" at bounding box center [446, 9] width 16 height 7
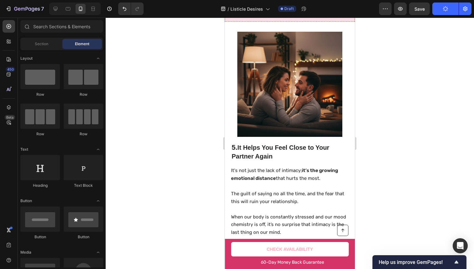
scroll to position [1400, 0]
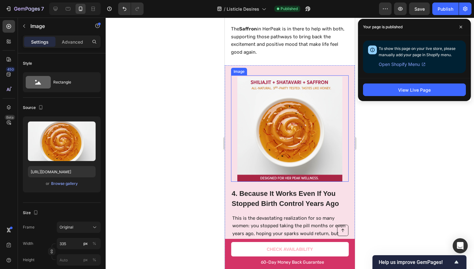
click at [263, 128] on img at bounding box center [290, 129] width 105 height 105
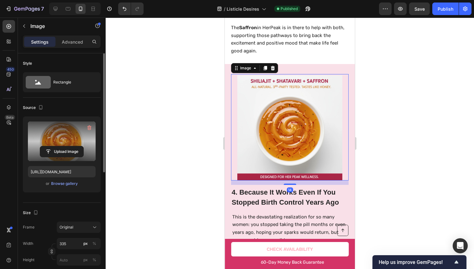
click at [52, 141] on label at bounding box center [62, 141] width 68 height 40
click at [52, 146] on input "file" at bounding box center [61, 151] width 43 height 11
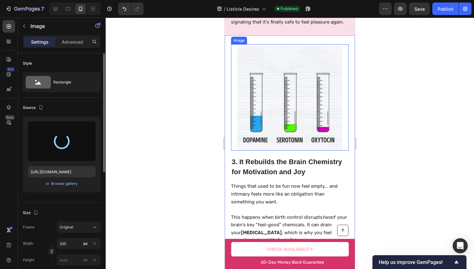
scroll to position [949, 0]
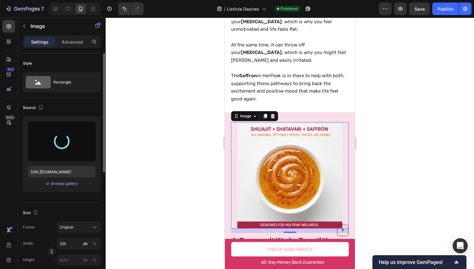
type input "https://cdn.shopify.com/s/files/1/0906/1679/1405/files/gempages_584250306737472…"
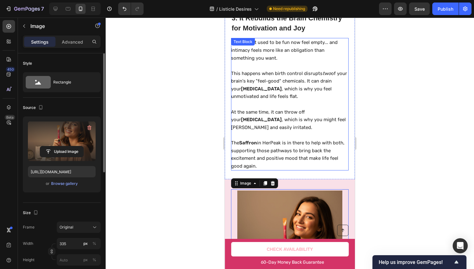
click at [322, 91] on p "This happens when birth control disrupts two of your brain's key "feel-good" ch…" at bounding box center [289, 85] width 117 height 31
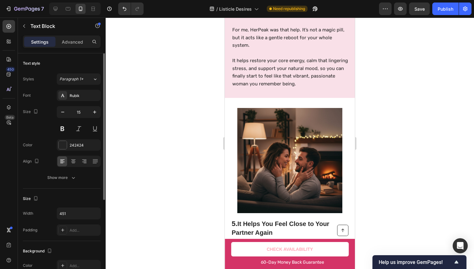
scroll to position [1204, 0]
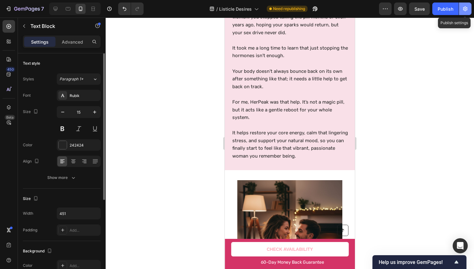
click at [461, 9] on button "button" at bounding box center [465, 9] width 13 height 13
click at [448, 10] on div "Publish" at bounding box center [446, 9] width 16 height 7
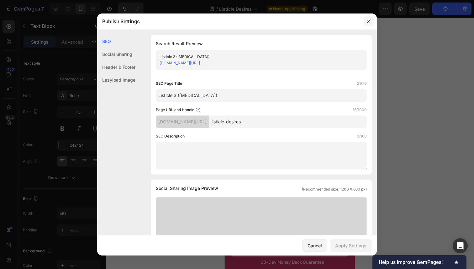
click at [364, 23] on button "button" at bounding box center [369, 21] width 10 height 10
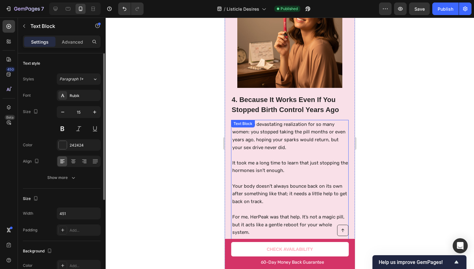
scroll to position [950, 0]
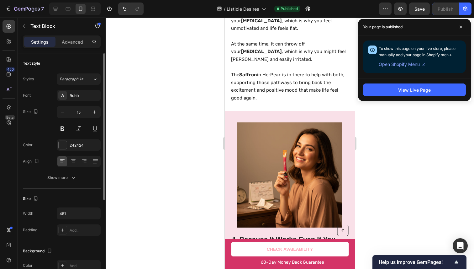
click at [261, 89] on p "The Saffron in HerPeak is in there to help with both, supporting those pathways…" at bounding box center [289, 86] width 117 height 31
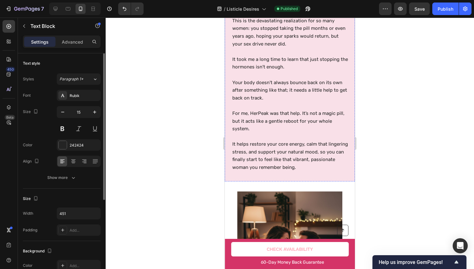
scroll to position [1242, 0]
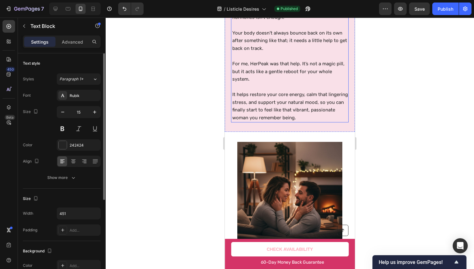
click at [264, 99] on p "It helps restore your core energy, calm that lingering stress, and support your…" at bounding box center [291, 106] width 116 height 31
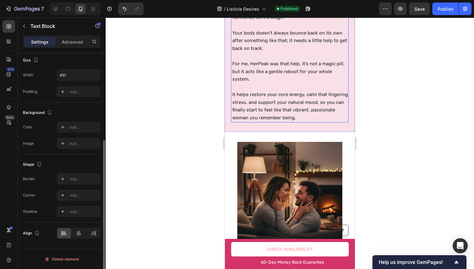
click at [264, 99] on p "It helps restore your core energy, calm that lingering stress, and support your…" at bounding box center [291, 106] width 116 height 31
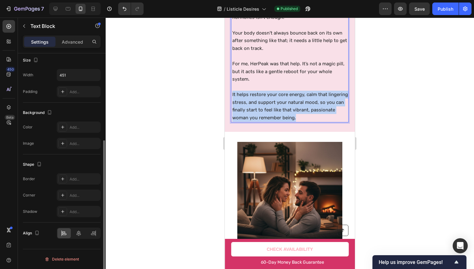
click at [264, 99] on p "It helps restore your core energy, calm that lingering stress, and support your…" at bounding box center [291, 106] width 116 height 31
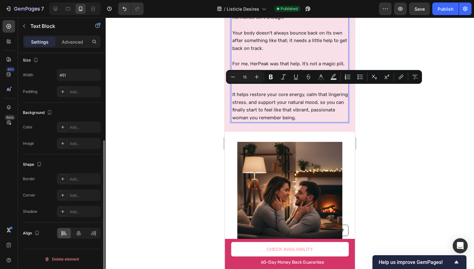
click at [261, 61] on p "For me, HerPeak was that help. It’s not a magic pill, but it acts like a gentle…" at bounding box center [291, 71] width 116 height 23
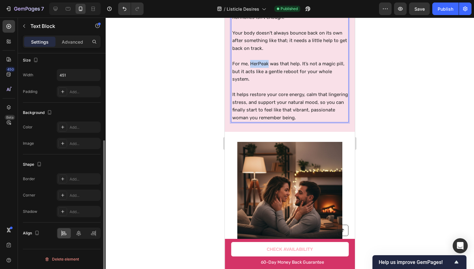
click at [261, 61] on p "For me, HerPeak was that help. It’s not a magic pill, but it acts like a gentle…" at bounding box center [291, 71] width 116 height 23
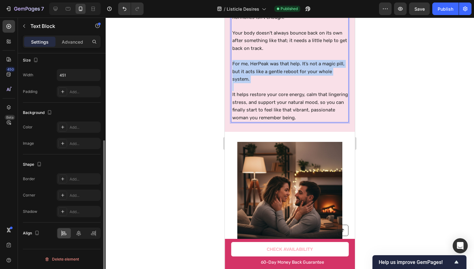
click at [261, 61] on p "For me, HerPeak was that help. It’s not a magic pill, but it acts like a gentle…" at bounding box center [291, 71] width 116 height 23
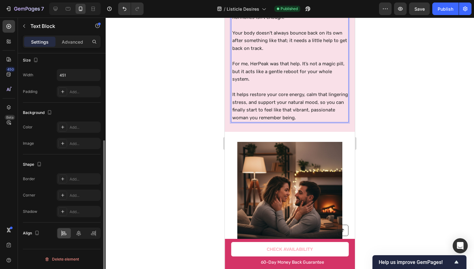
click at [259, 95] on p "It helps restore your core energy, calm that lingering stress, and support your…" at bounding box center [291, 106] width 116 height 31
click at [260, 65] on p "For me, HerPeak was that help. It’s not a magic pill, but it acts like a gentle…" at bounding box center [291, 71] width 116 height 23
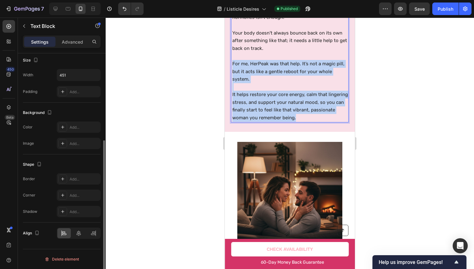
drag, startPoint x: 260, startPoint y: 65, endPoint x: 267, endPoint y: 93, distance: 28.6
click at [267, 93] on div "This is the devastating realization for so many women: you stopped taking the p…" at bounding box center [291, 45] width 116 height 156
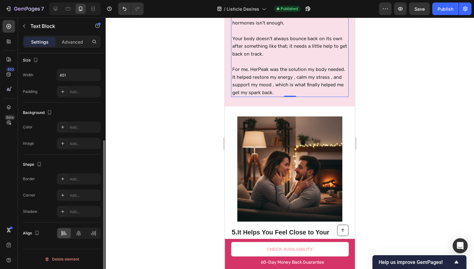
click at [401, 86] on div at bounding box center [290, 143] width 369 height 251
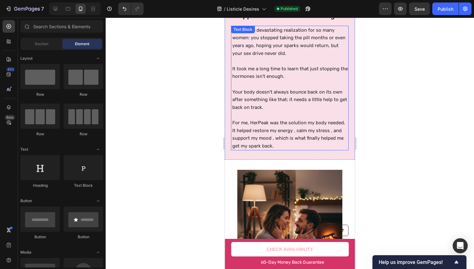
scroll to position [1186, 0]
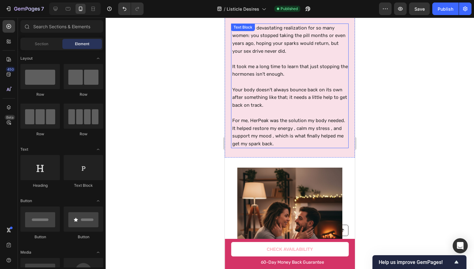
click at [293, 132] on p "For me, HerPeak was the solution my body needed. It helped restore my energy , …" at bounding box center [291, 132] width 116 height 31
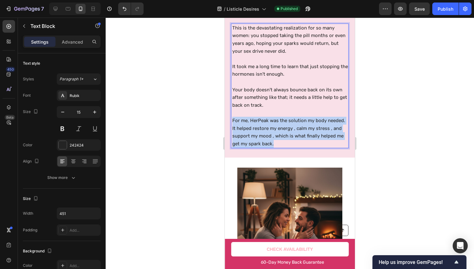
click at [293, 132] on p "For me, HerPeak was the solution my body needed. It helped restore my energy , …" at bounding box center [291, 132] width 116 height 31
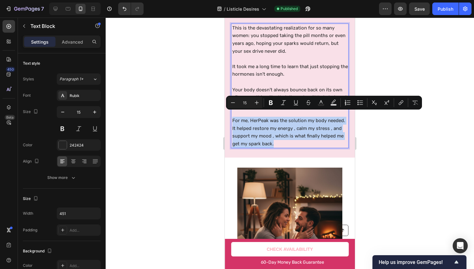
click at [285, 143] on div "4. Because It Works Even If You Stopped Birth Control Years Ago Heading This is…" at bounding box center [290, 16] width 130 height 282
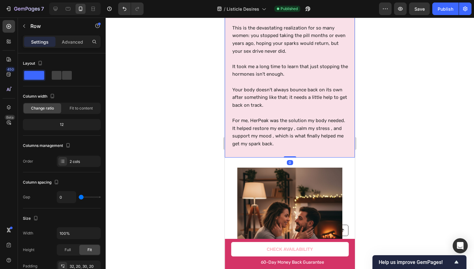
click at [285, 143] on div "4. Because It Works Even If You Stopped Birth Control Years Ago Heading This is…" at bounding box center [290, 16] width 130 height 282
click at [287, 140] on p "For me, HerPeak was the solution my body needed. It helped restore my energy , …" at bounding box center [291, 132] width 116 height 31
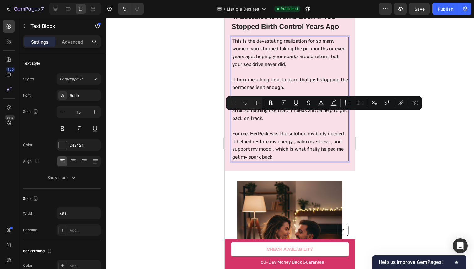
scroll to position [1172, 0]
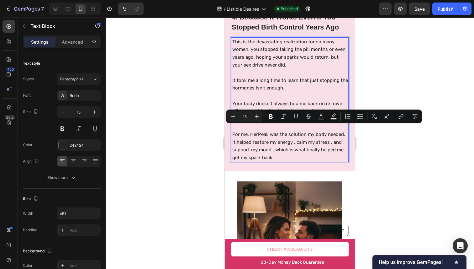
click at [276, 150] on p "For me, HerPeak was the solution my body needed. It helped restore my energy , …" at bounding box center [291, 146] width 116 height 31
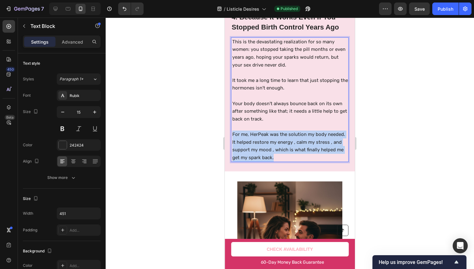
click at [276, 150] on p "For me, HerPeak was the solution my body needed. It helped restore my energy , …" at bounding box center [291, 146] width 116 height 31
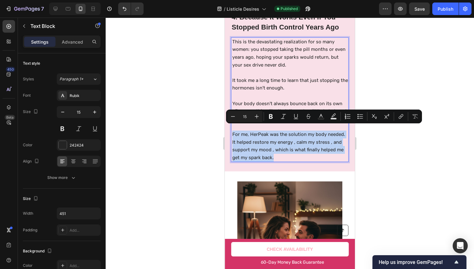
copy p "For me, HerPeak was the solution my body needed. It helped restore my energy , …"
